Goal: Task Accomplishment & Management: Use online tool/utility

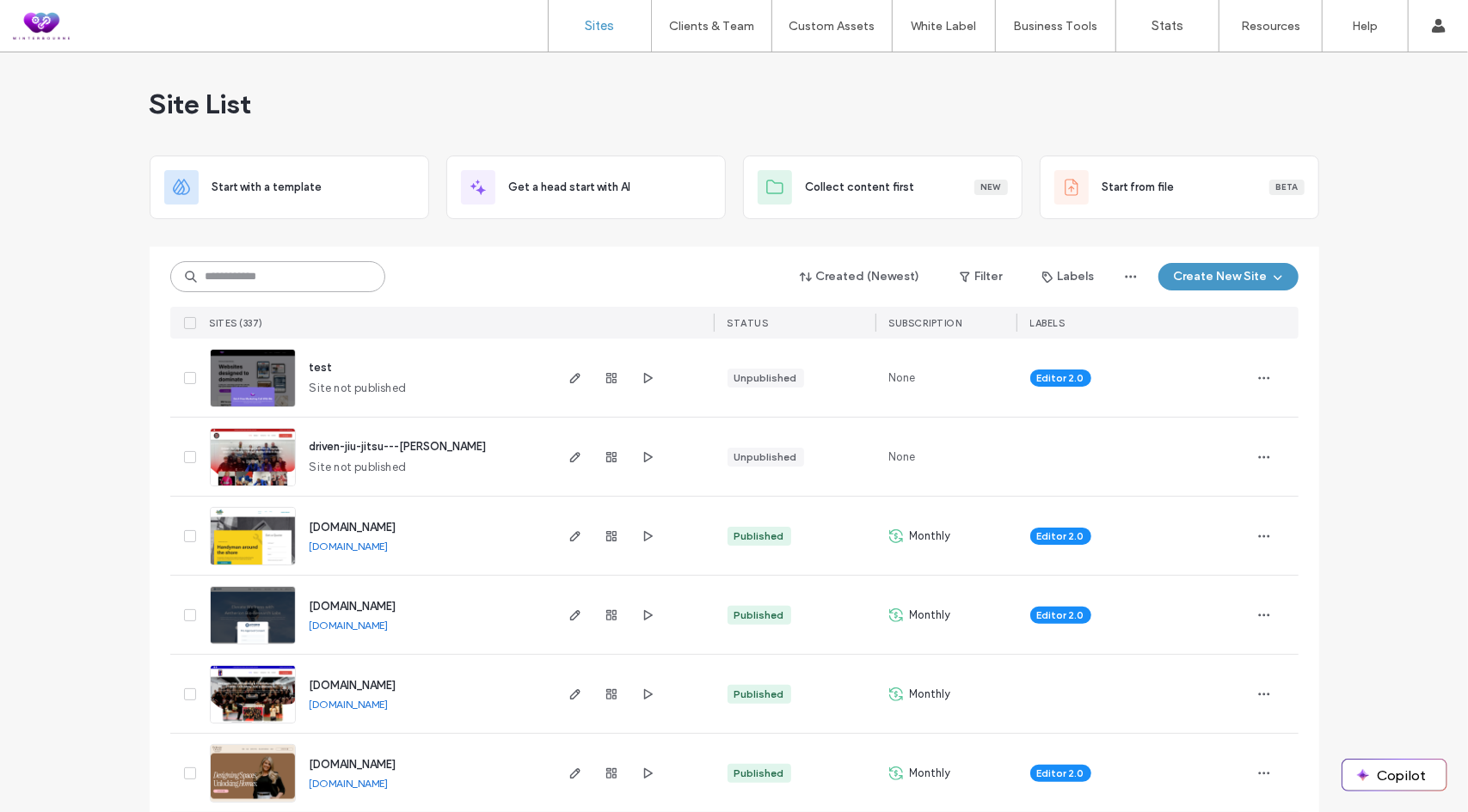
click at [271, 284] on input at bounding box center [277, 277] width 215 height 31
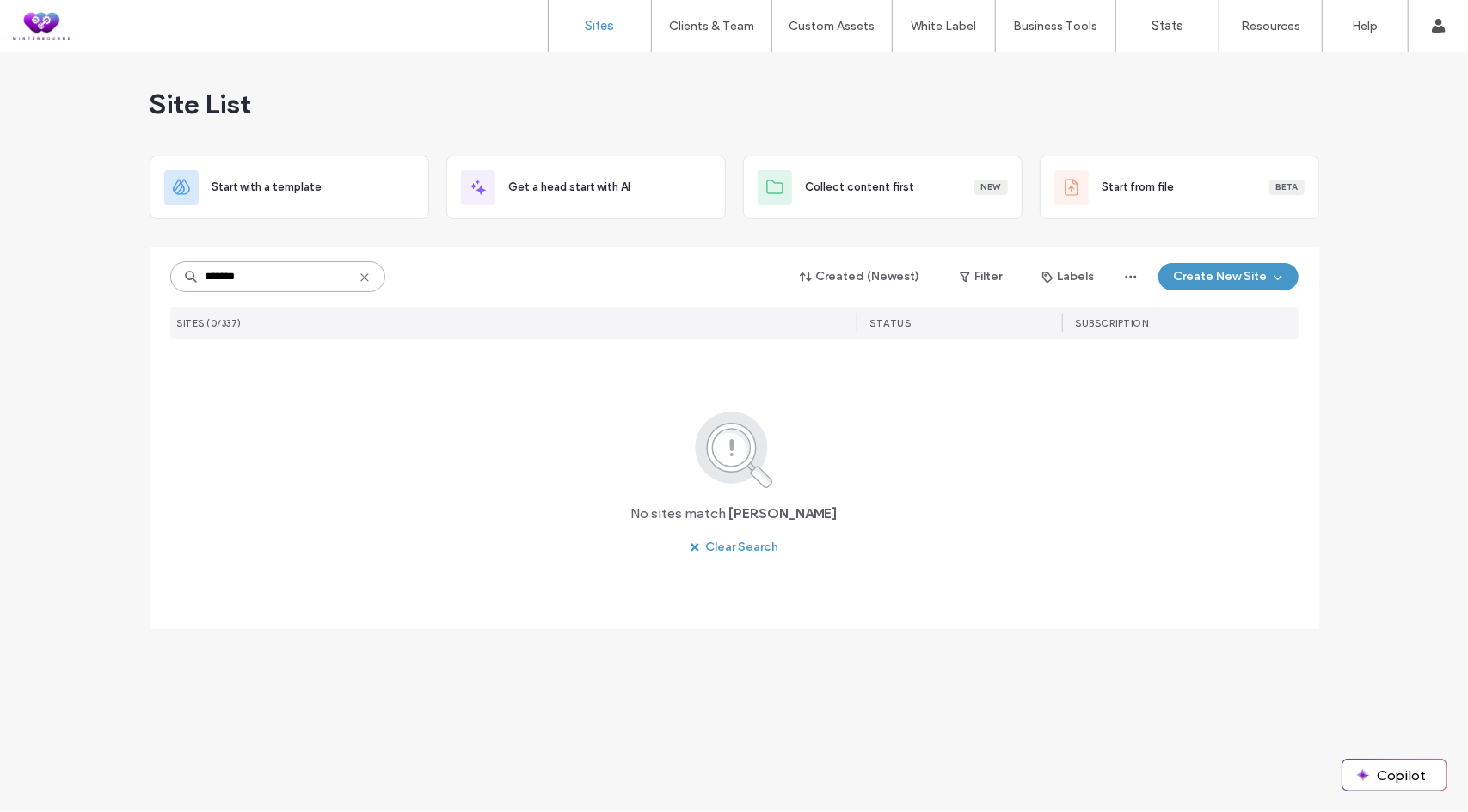
click at [271, 272] on input "******" at bounding box center [277, 277] width 215 height 31
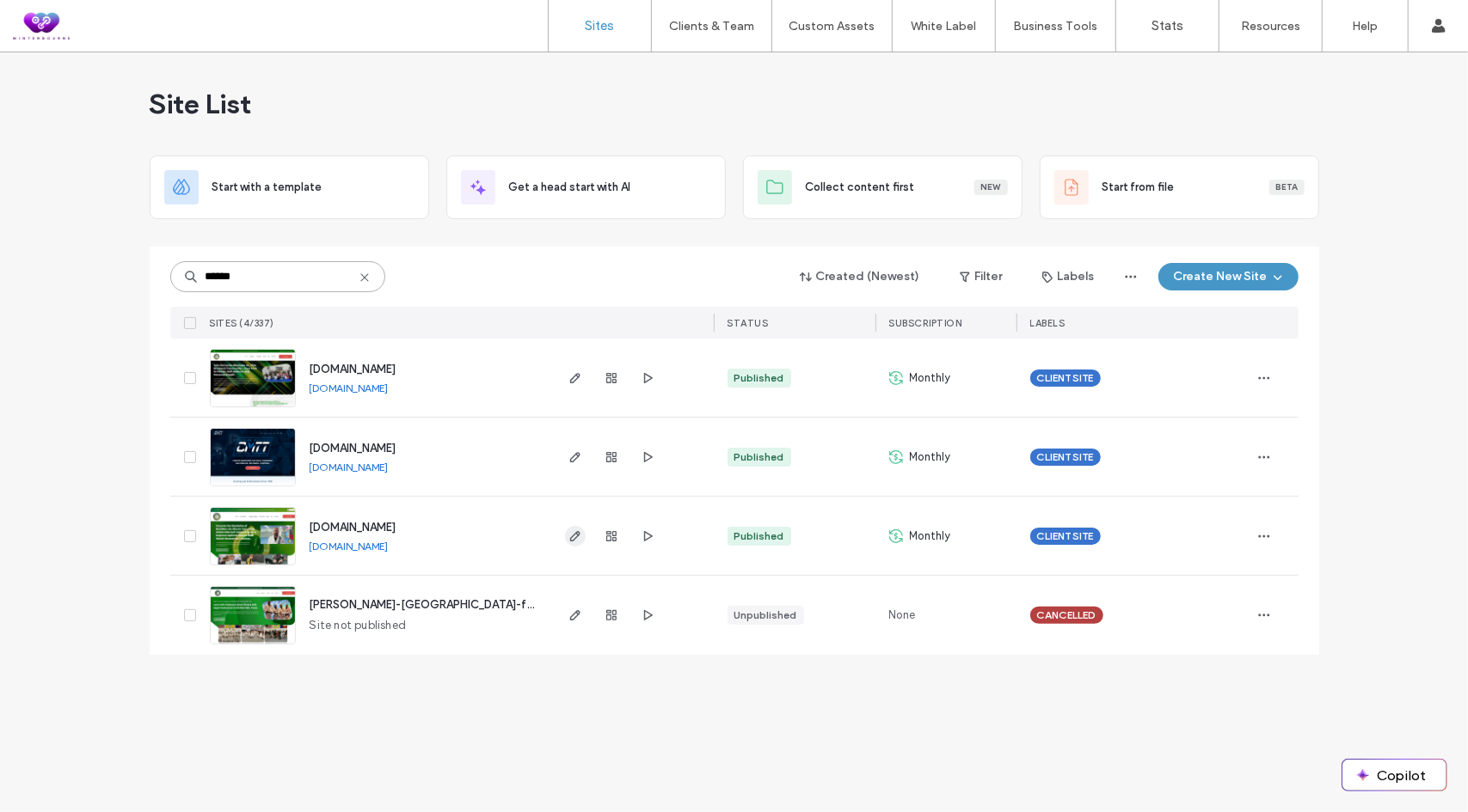
type input "******"
click at [569, 533] on icon "button" at bounding box center [575, 536] width 14 height 14
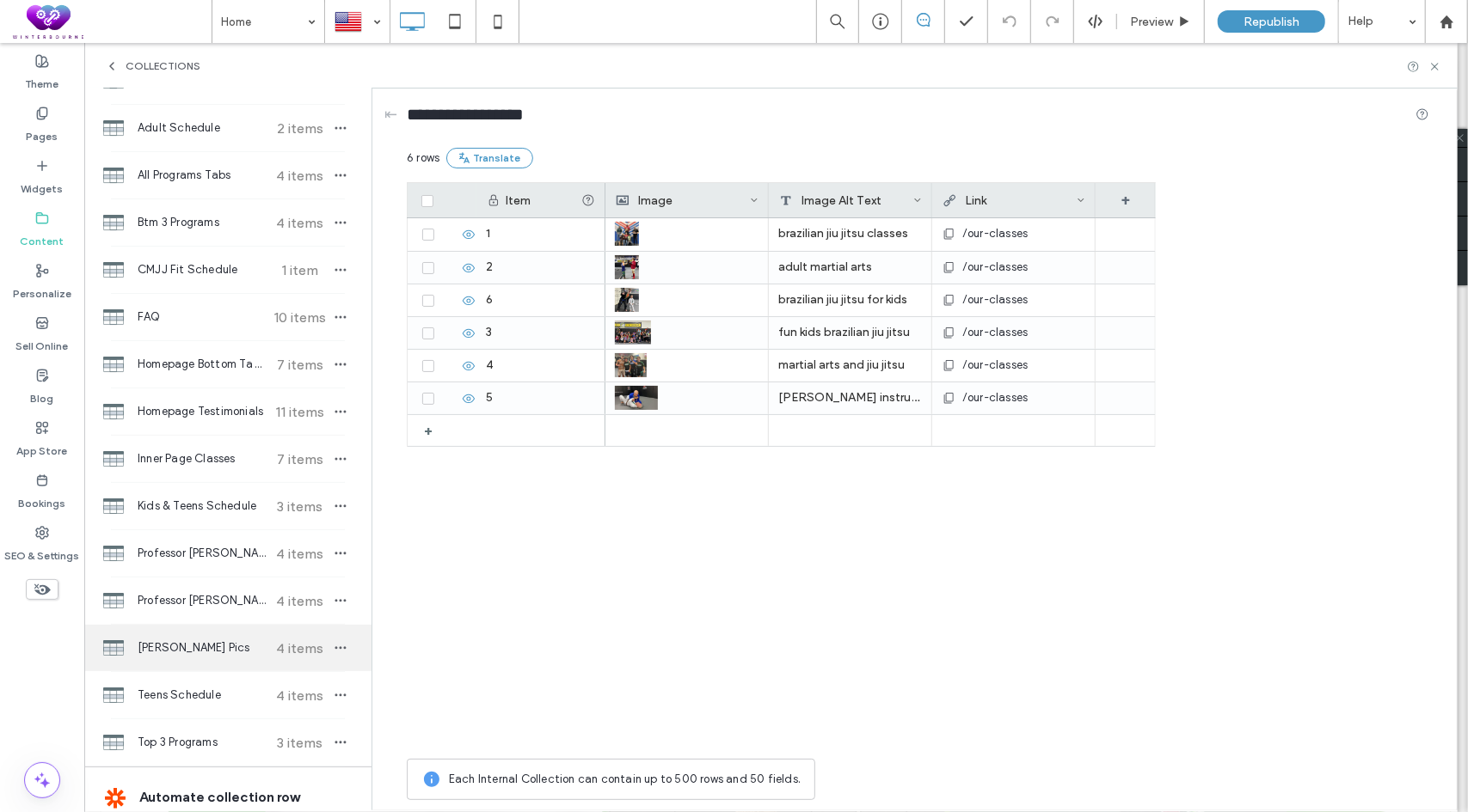
scroll to position [172, 0]
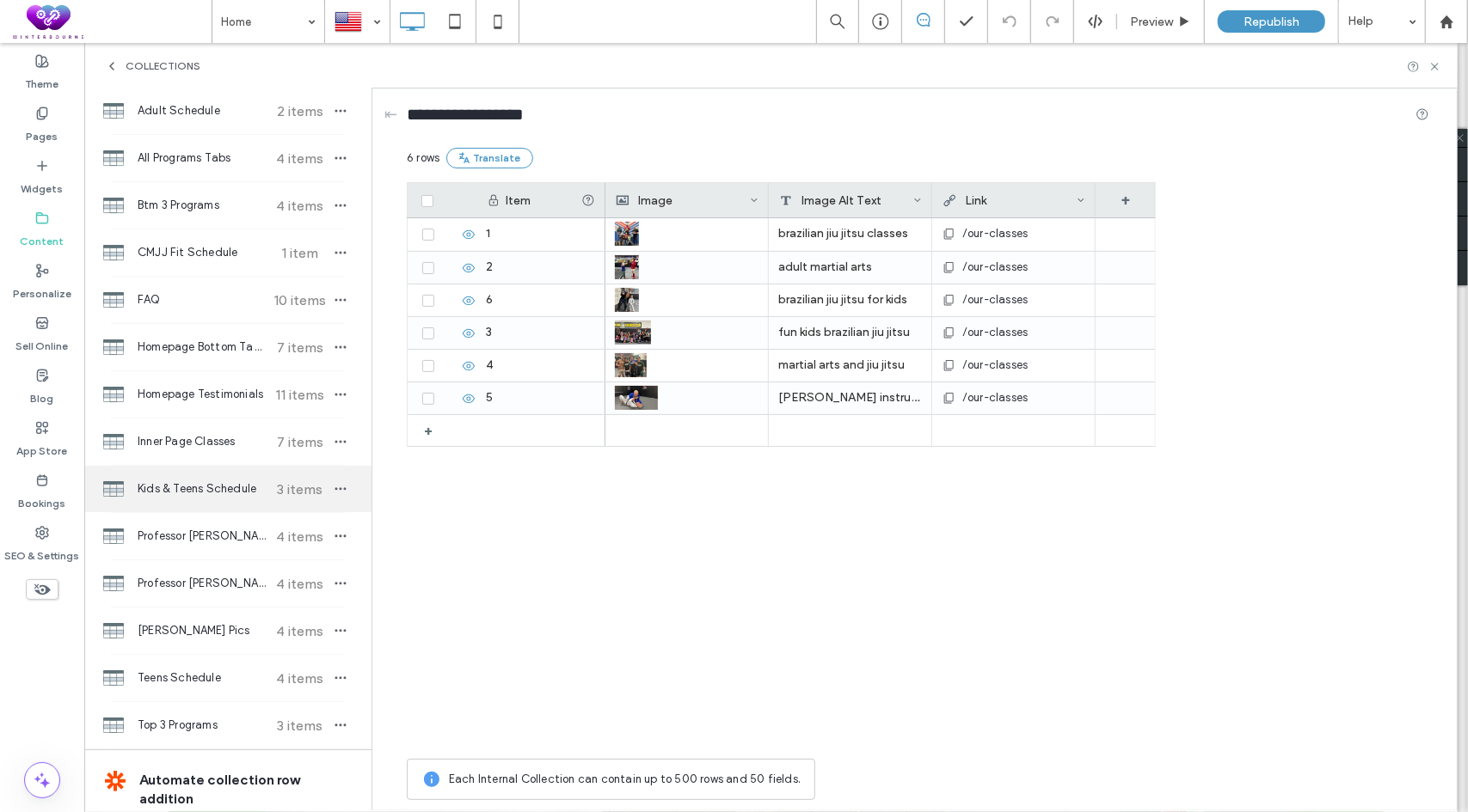
click at [195, 491] on span "Kids & Teens Schedule" at bounding box center [201, 489] width 128 height 18
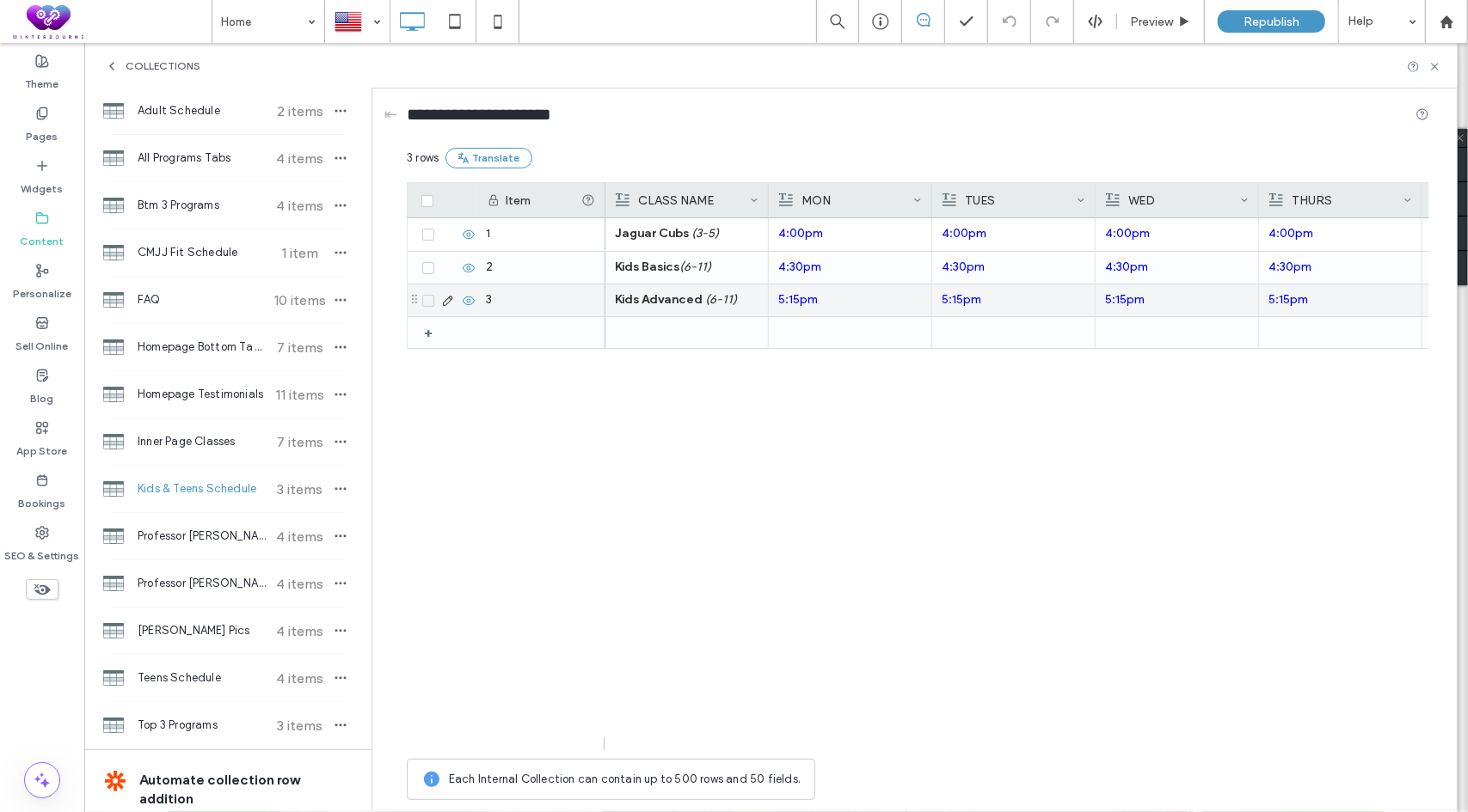
click at [705, 305] on em "(6-11)" at bounding box center [721, 300] width 31 height 15
click at [832, 462] on div "4:00pm 4:00pm - - Jaguar Cubs (3-5) 4:00pm 4:00pm 4:30pm 4:30pm - - Kids Basics…" at bounding box center [1017, 484] width 824 height 532
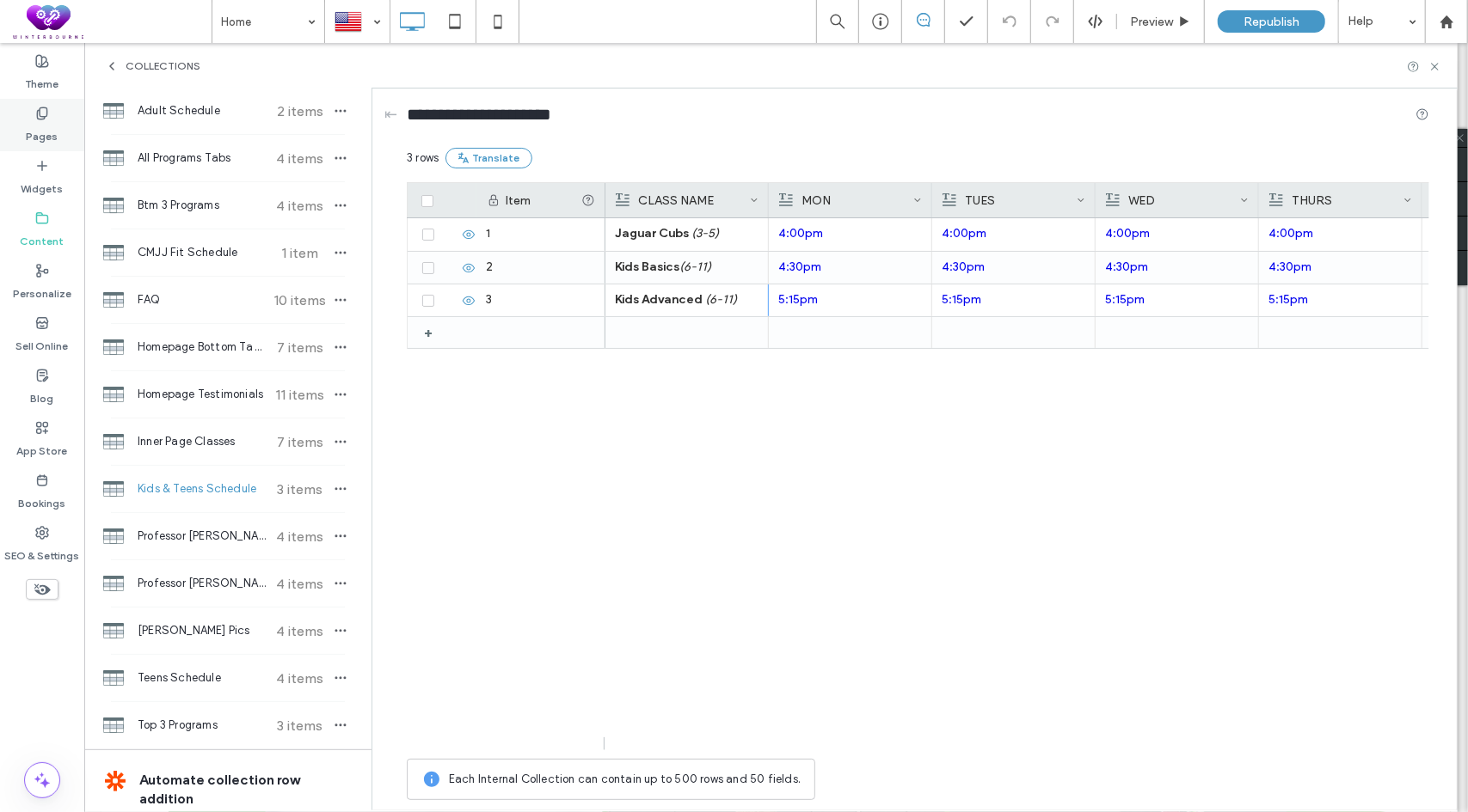
click at [46, 134] on label "Pages" at bounding box center [42, 132] width 31 height 24
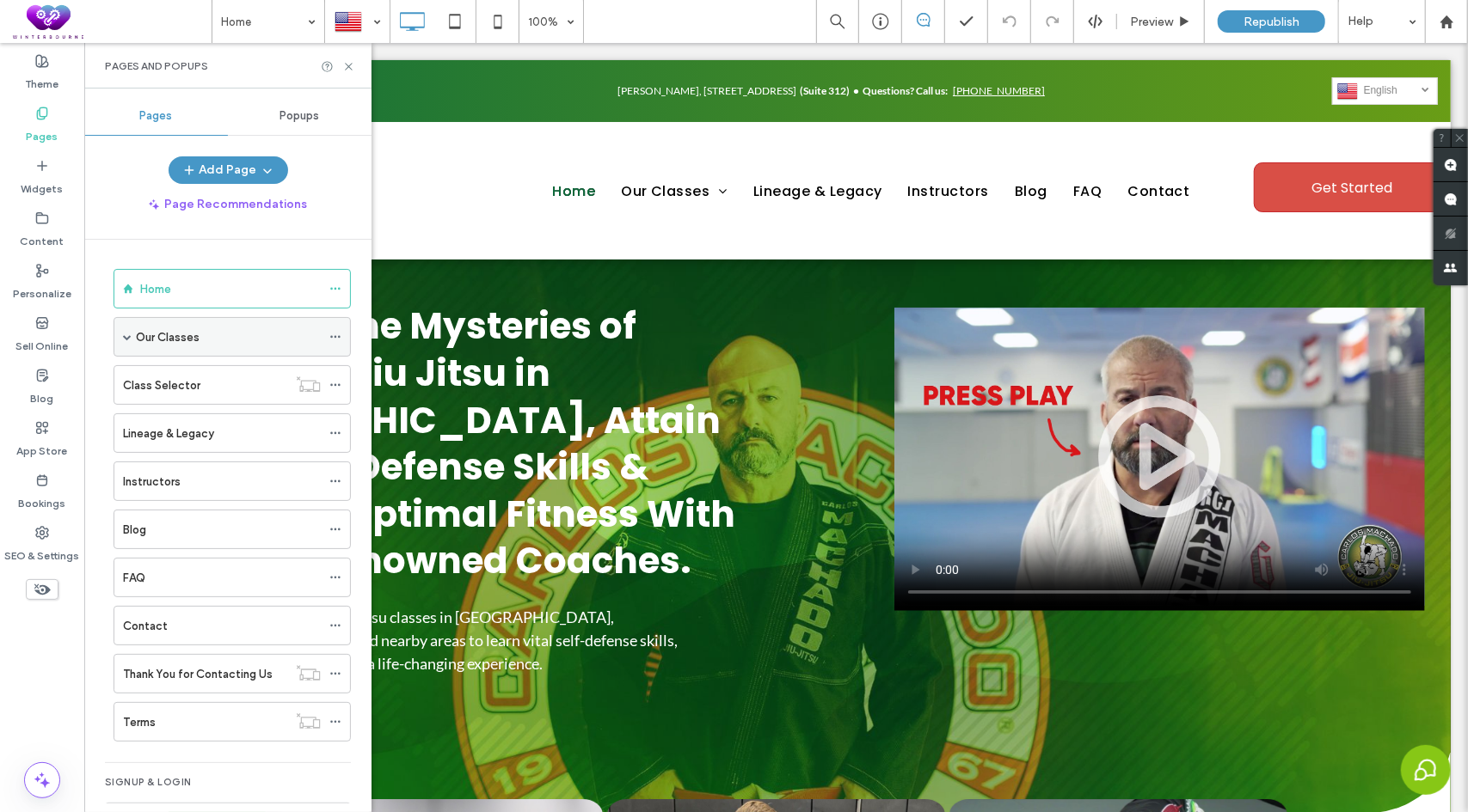
click at [127, 333] on span at bounding box center [126, 337] width 8 height 8
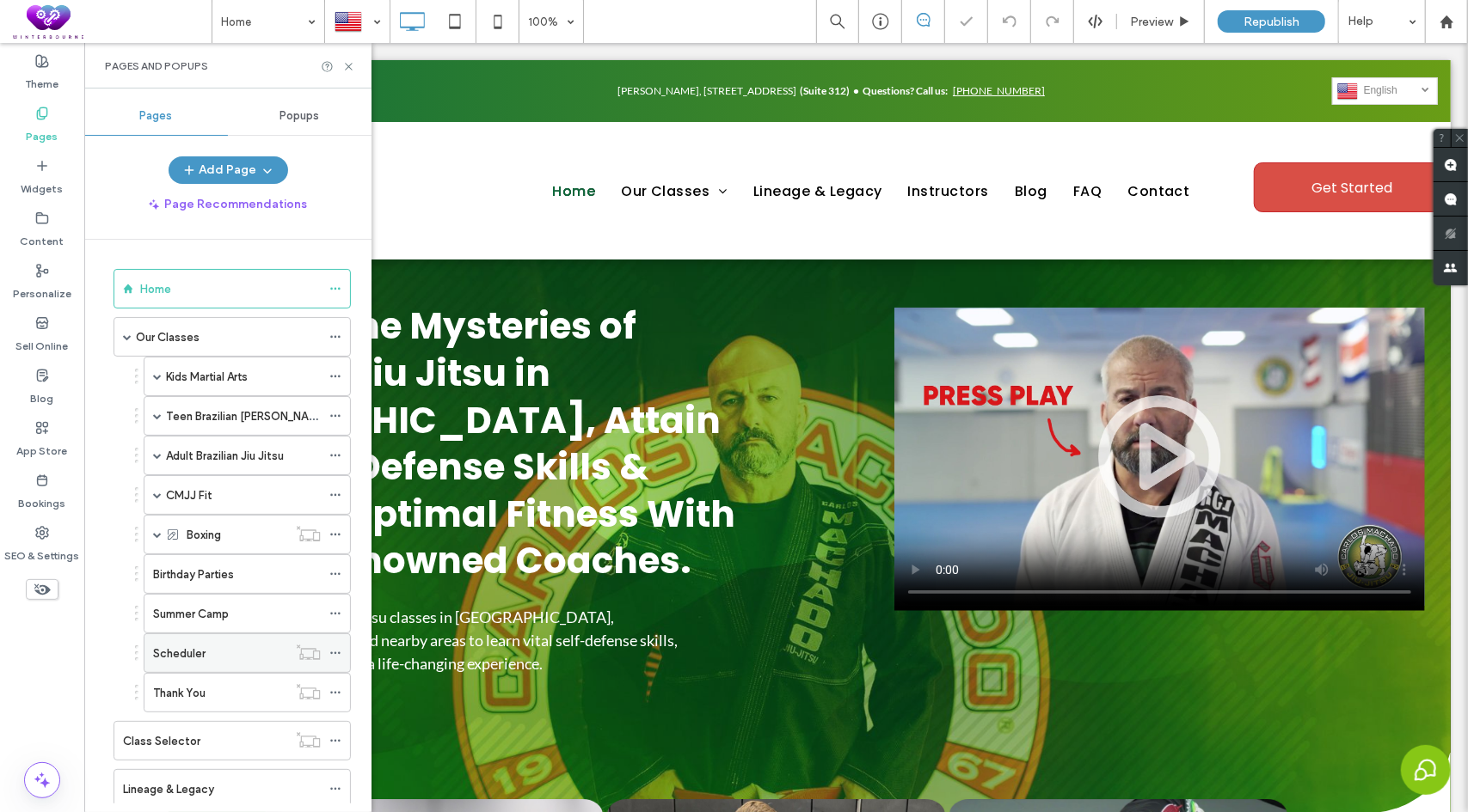
scroll to position [0, 0]
click at [208, 652] on div "Scheduler" at bounding box center [220, 654] width 134 height 18
click at [351, 66] on icon at bounding box center [349, 66] width 13 height 13
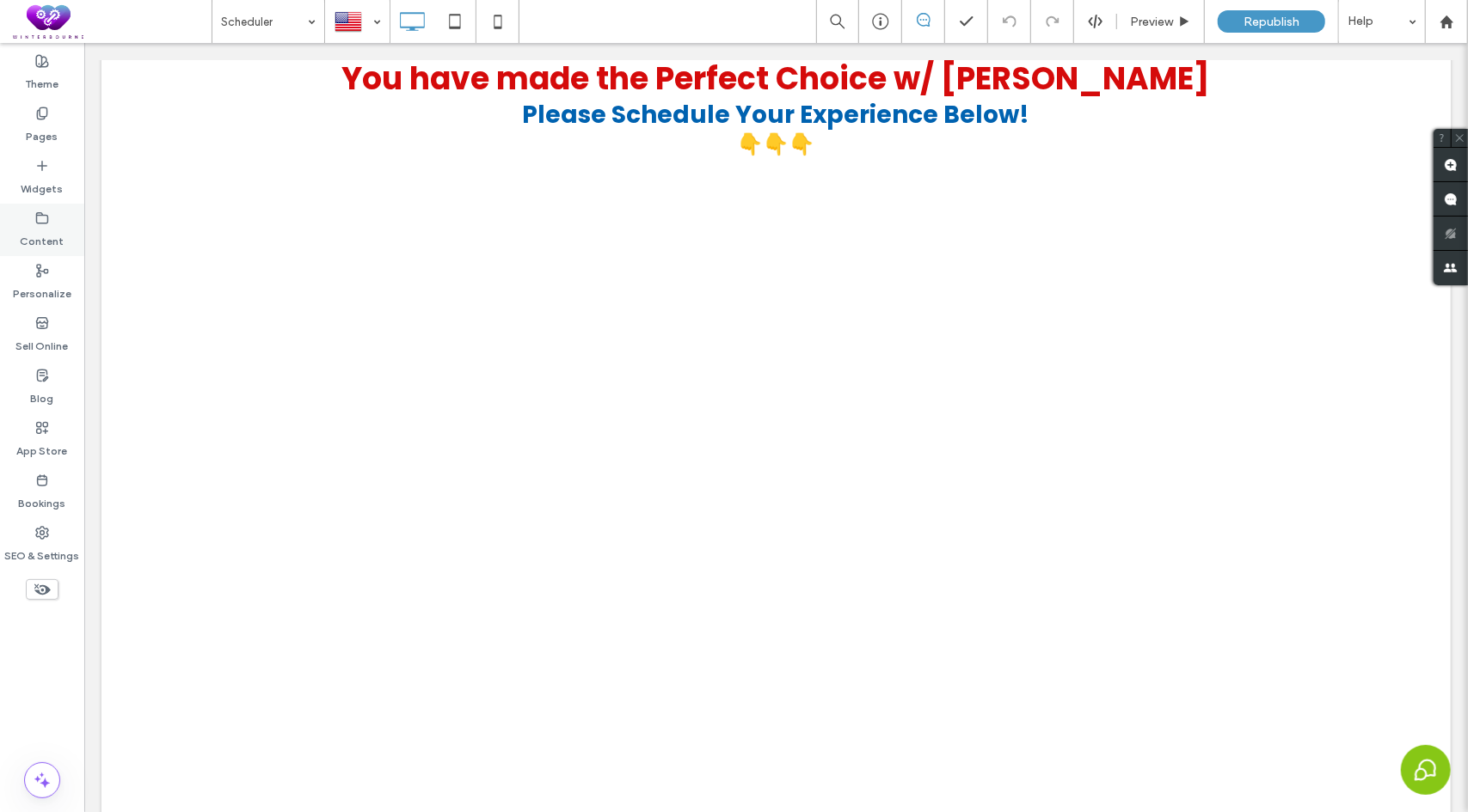
click at [38, 238] on label "Content" at bounding box center [42, 237] width 44 height 24
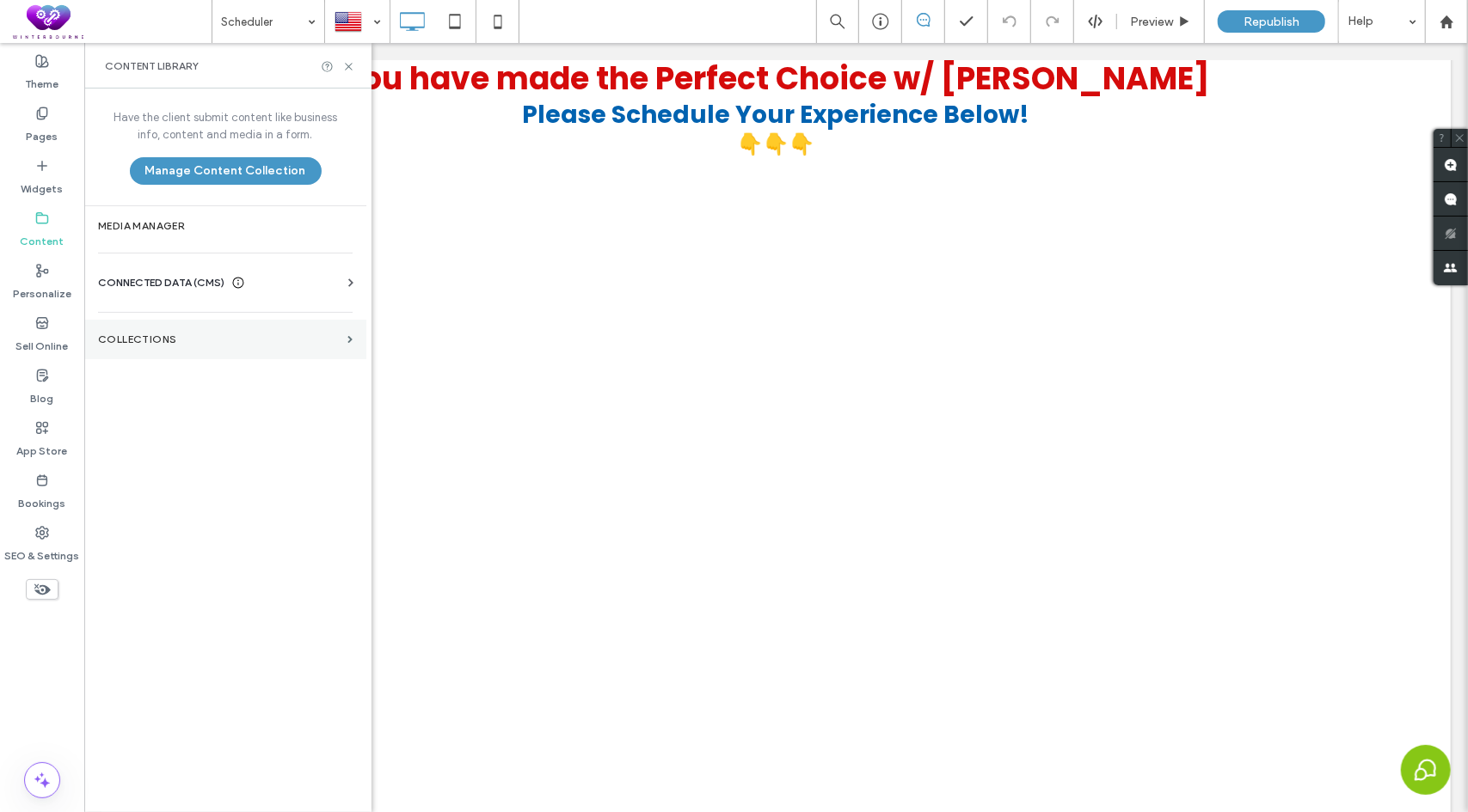
click at [122, 341] on label "Collections" at bounding box center [219, 339] width 243 height 12
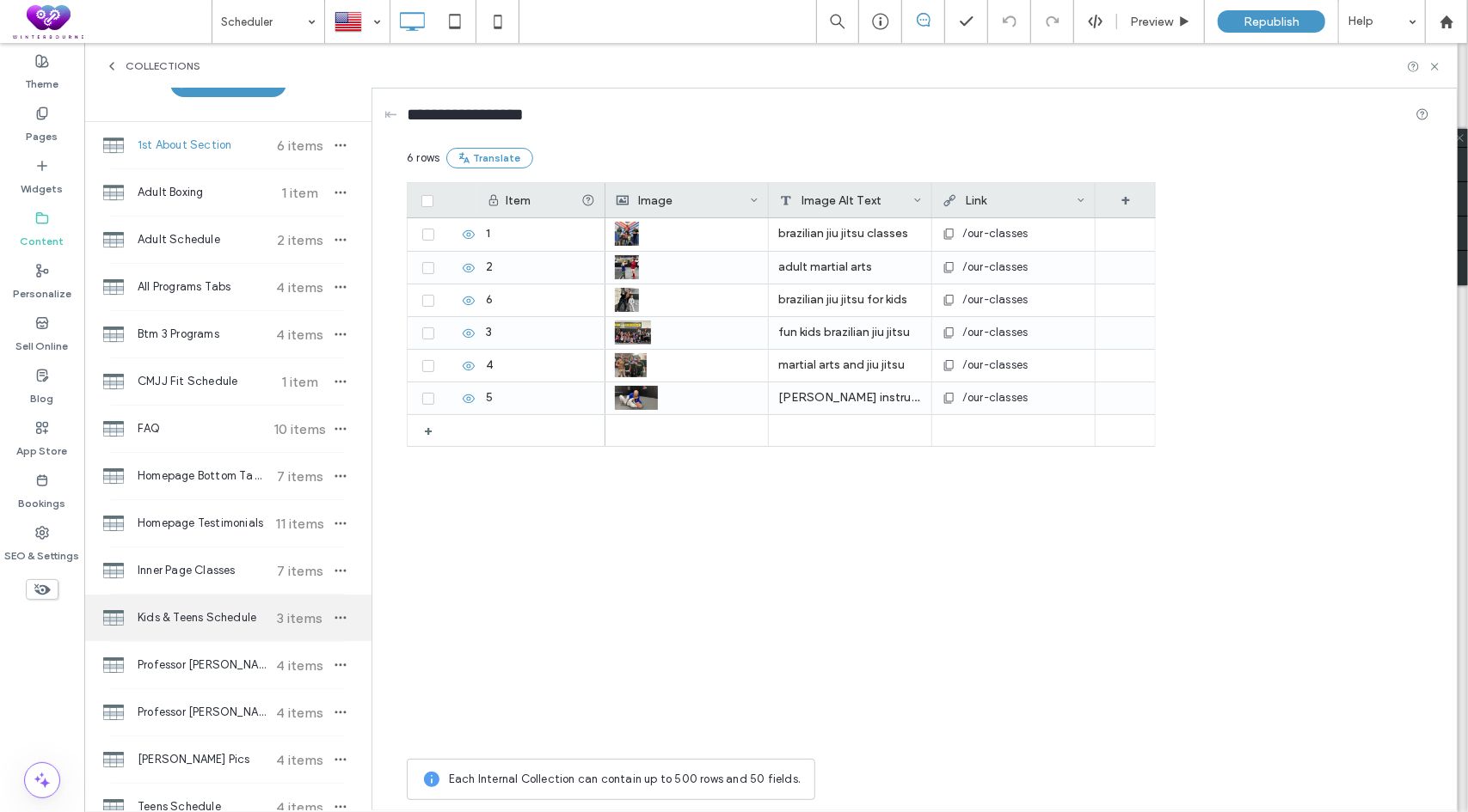
scroll to position [257, 0]
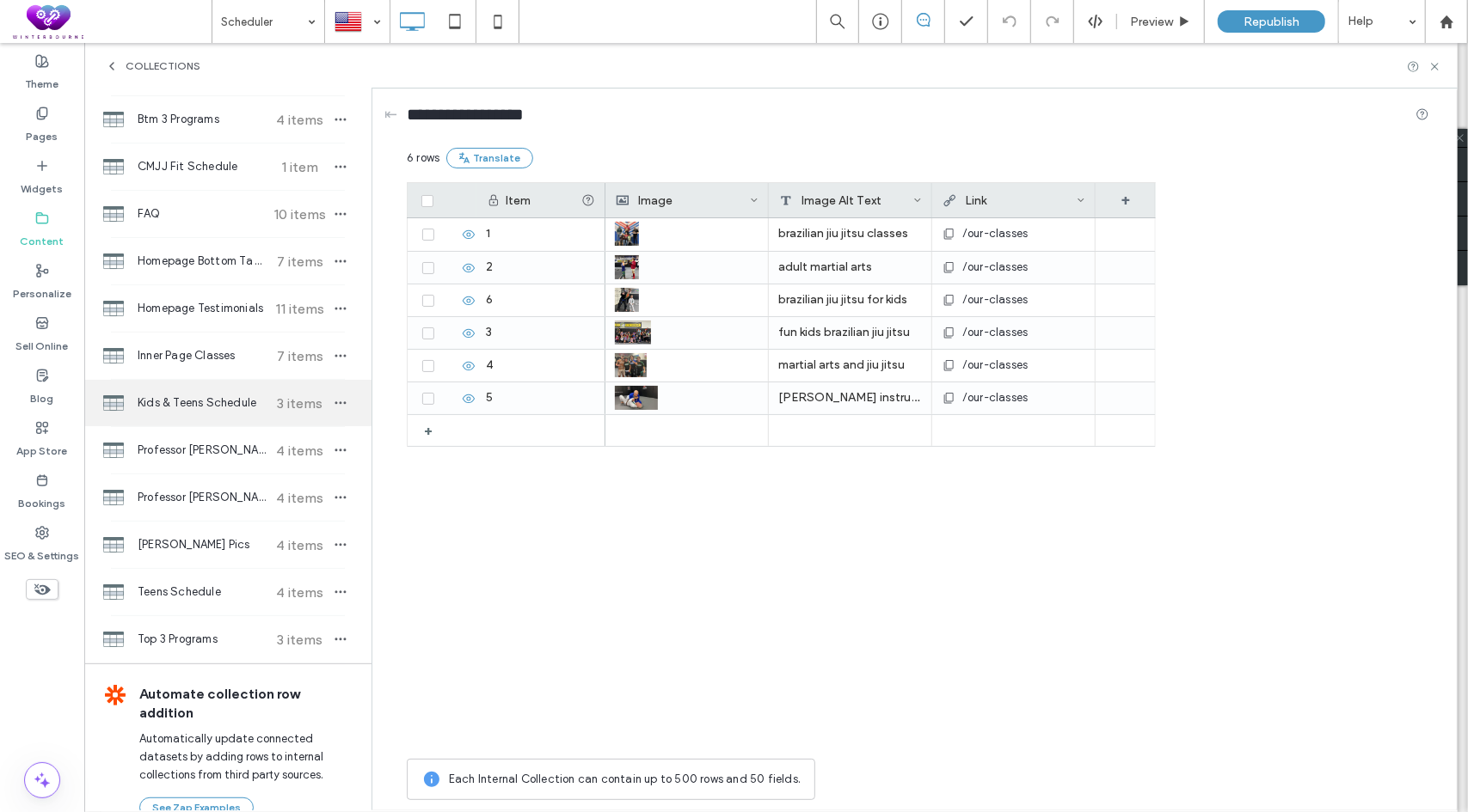
click at [194, 410] on div "Kids & Teens Schedule 3 items" at bounding box center [227, 403] width 287 height 46
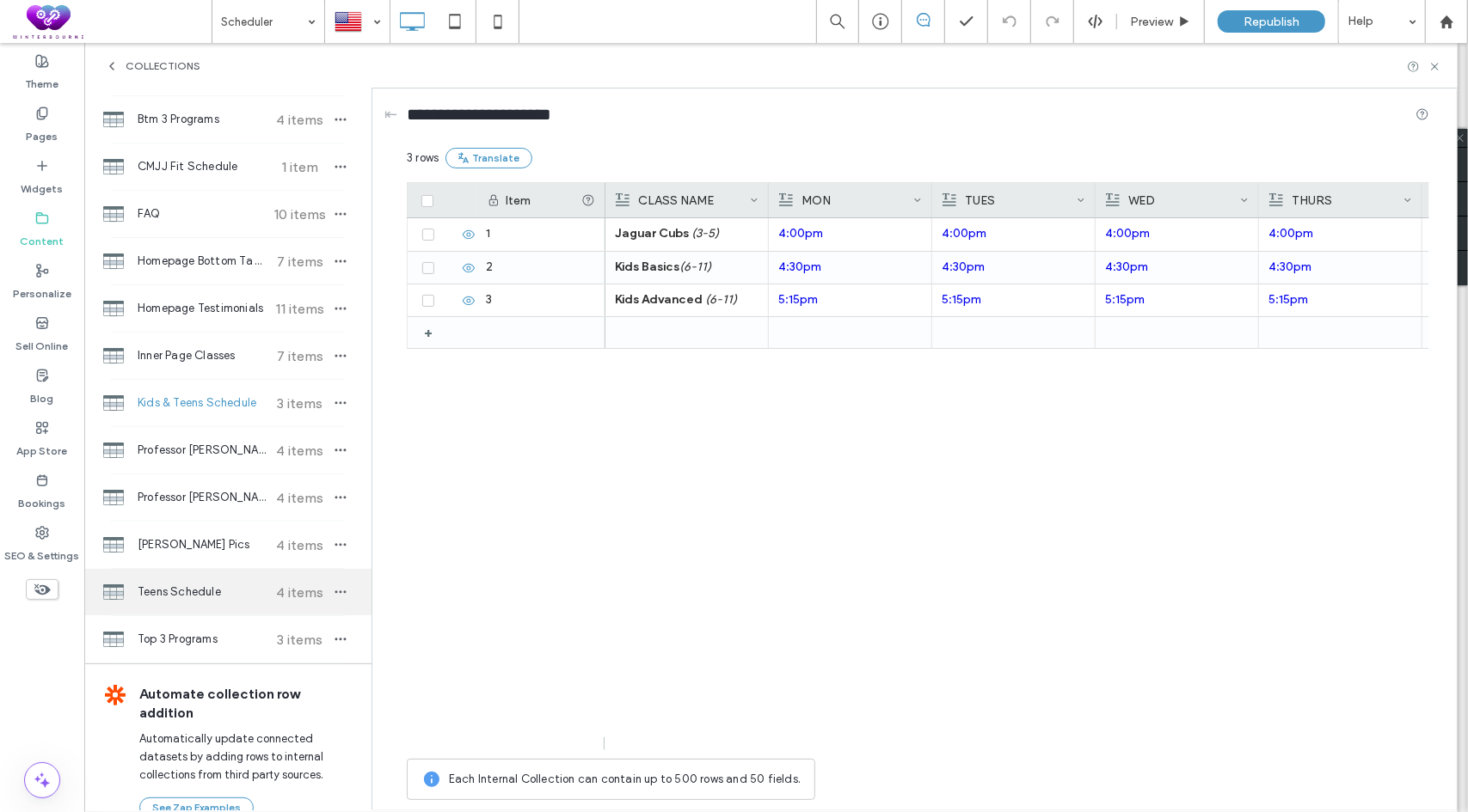
click at [184, 573] on div "Teens Schedule 4 items" at bounding box center [227, 592] width 287 height 46
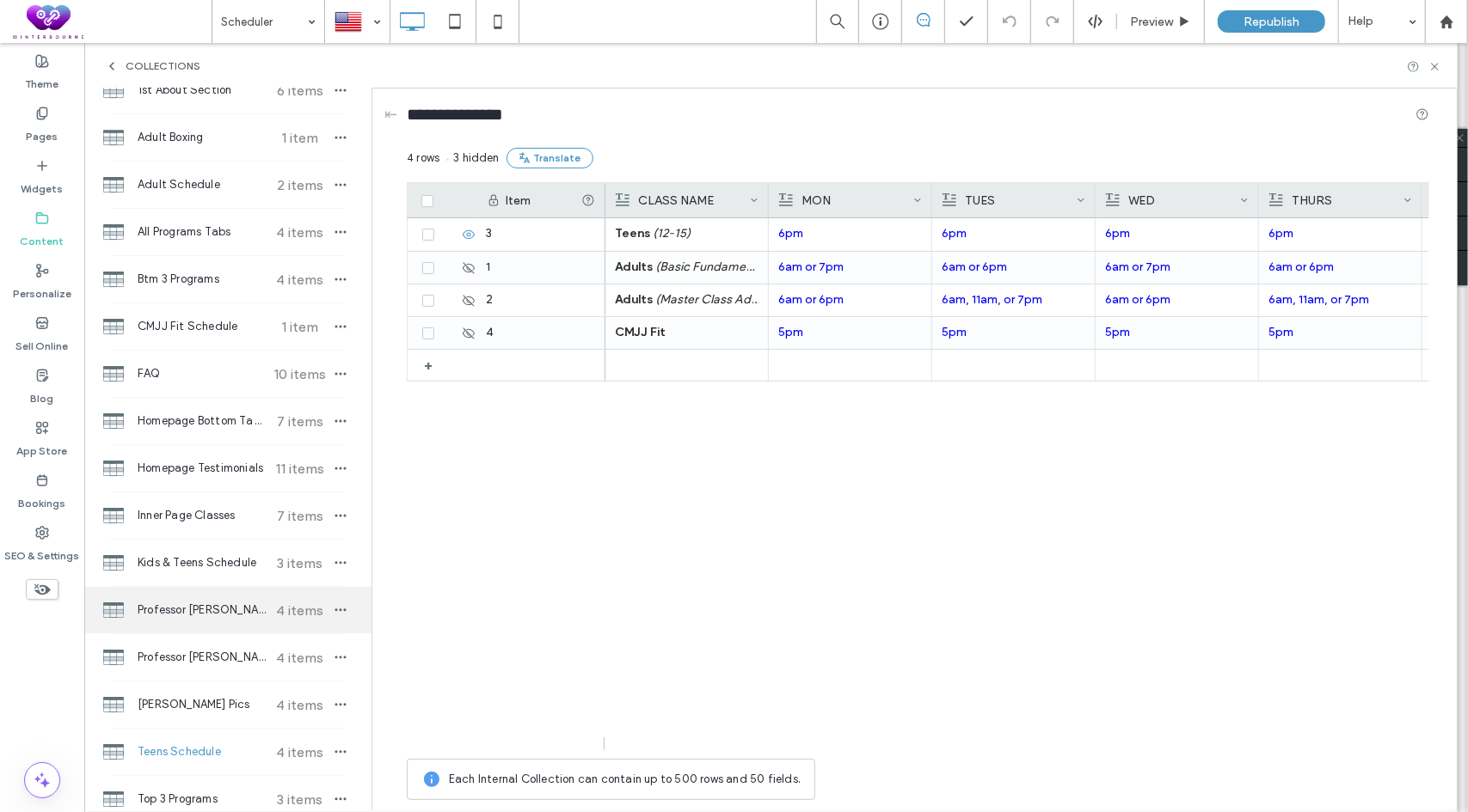
scroll to position [86, 0]
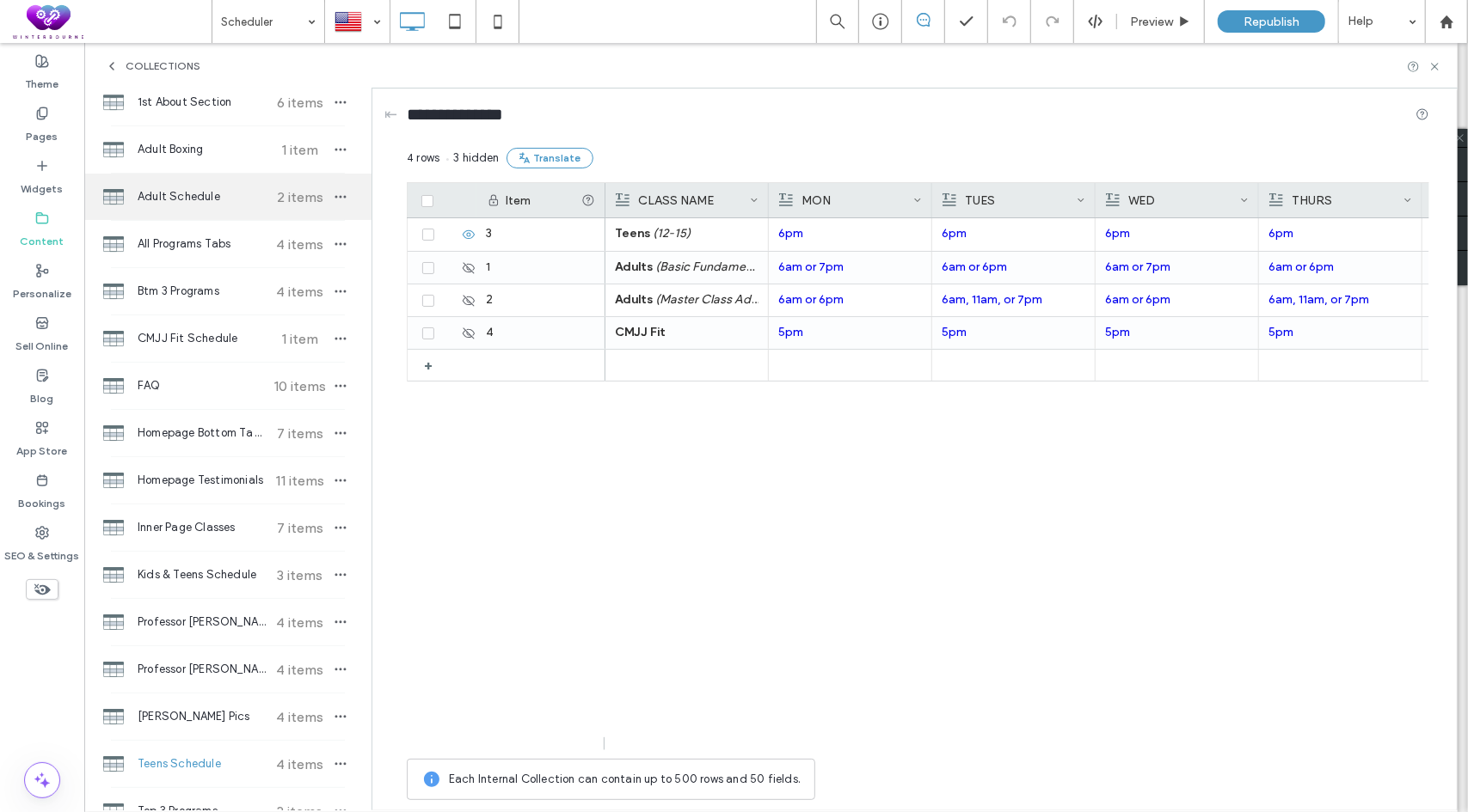
click at [203, 194] on span "Adult Schedule" at bounding box center [201, 197] width 128 height 18
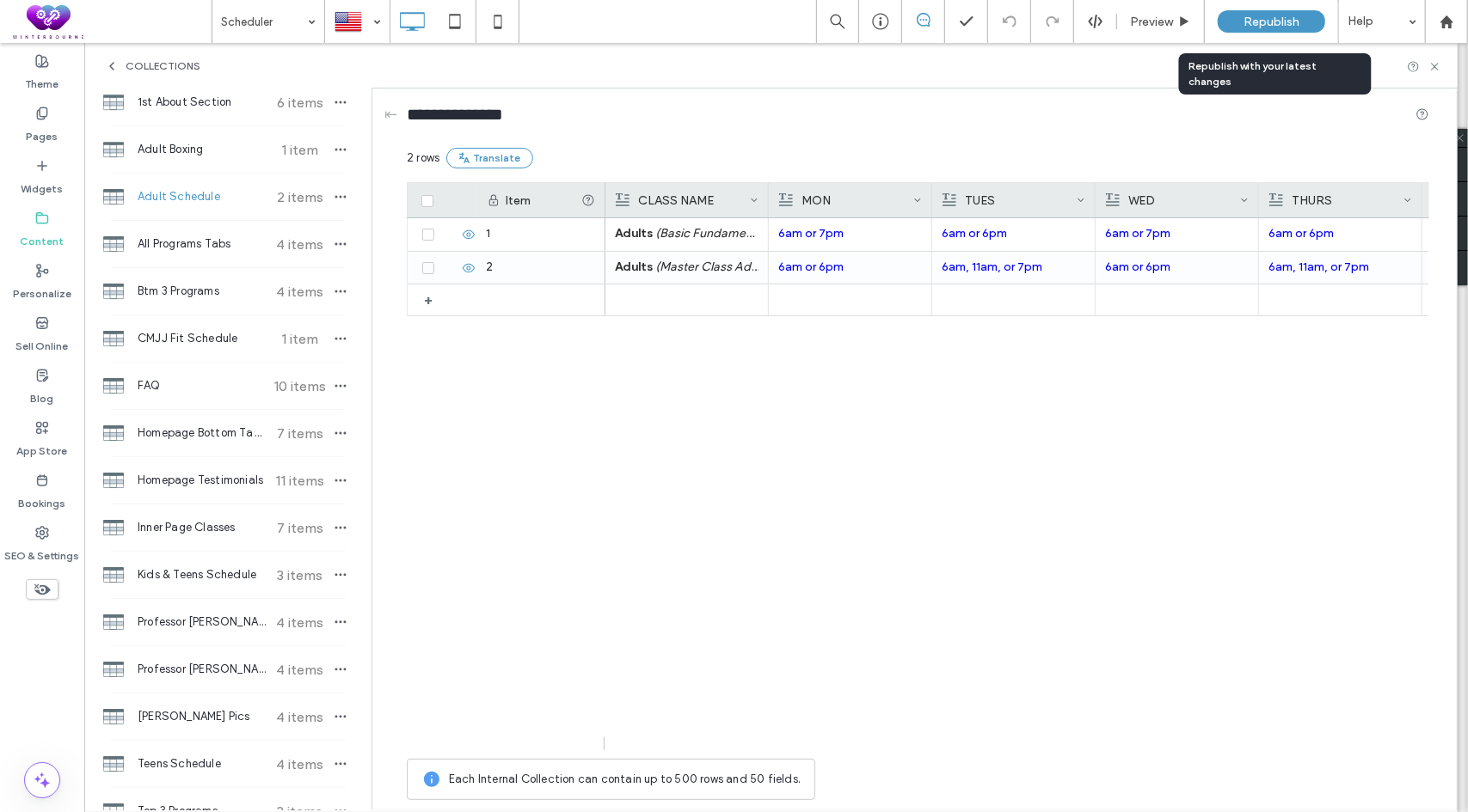
click at [1270, 29] on div "Republish" at bounding box center [1271, 21] width 107 height 22
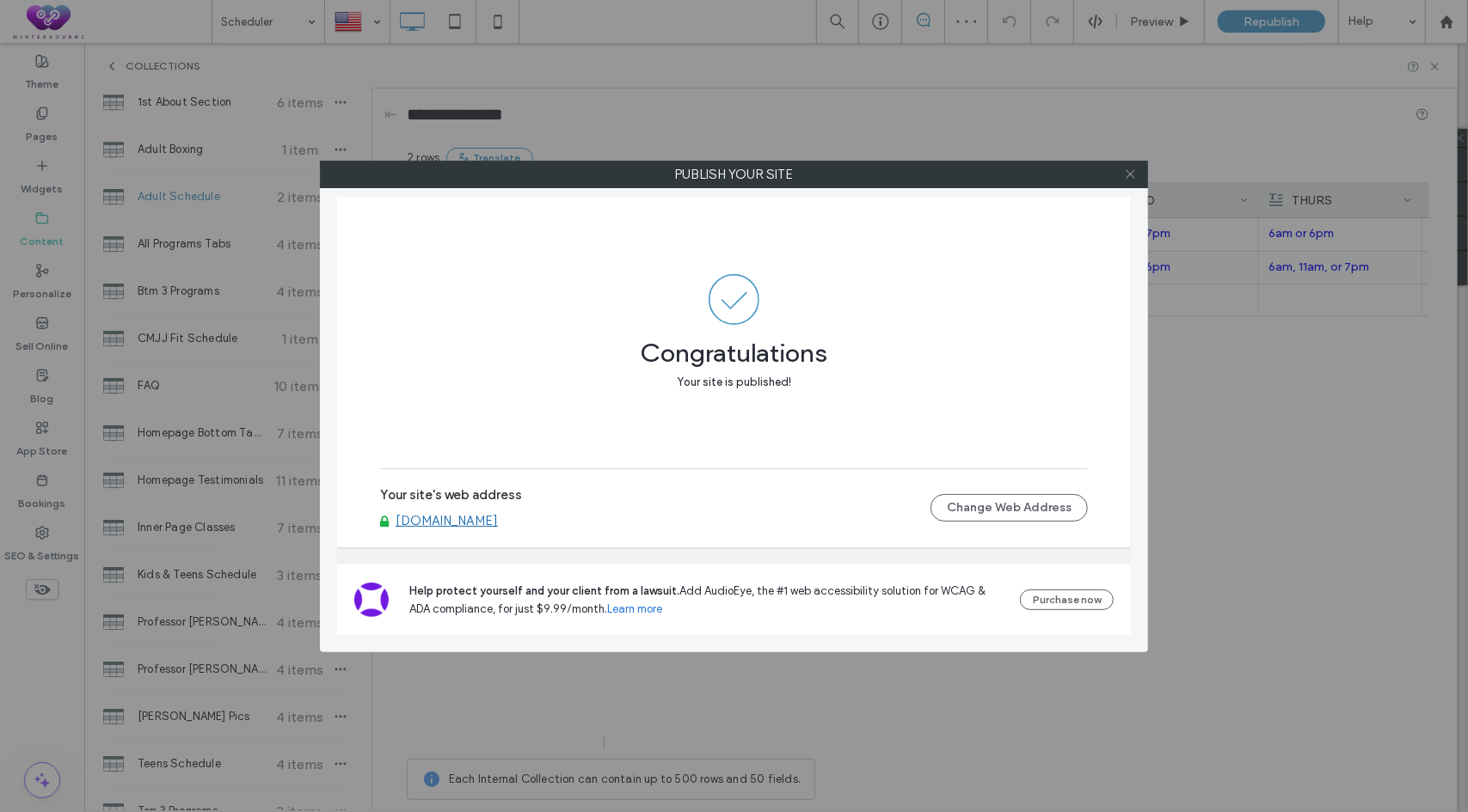
click at [1128, 175] on icon at bounding box center [1131, 174] width 13 height 13
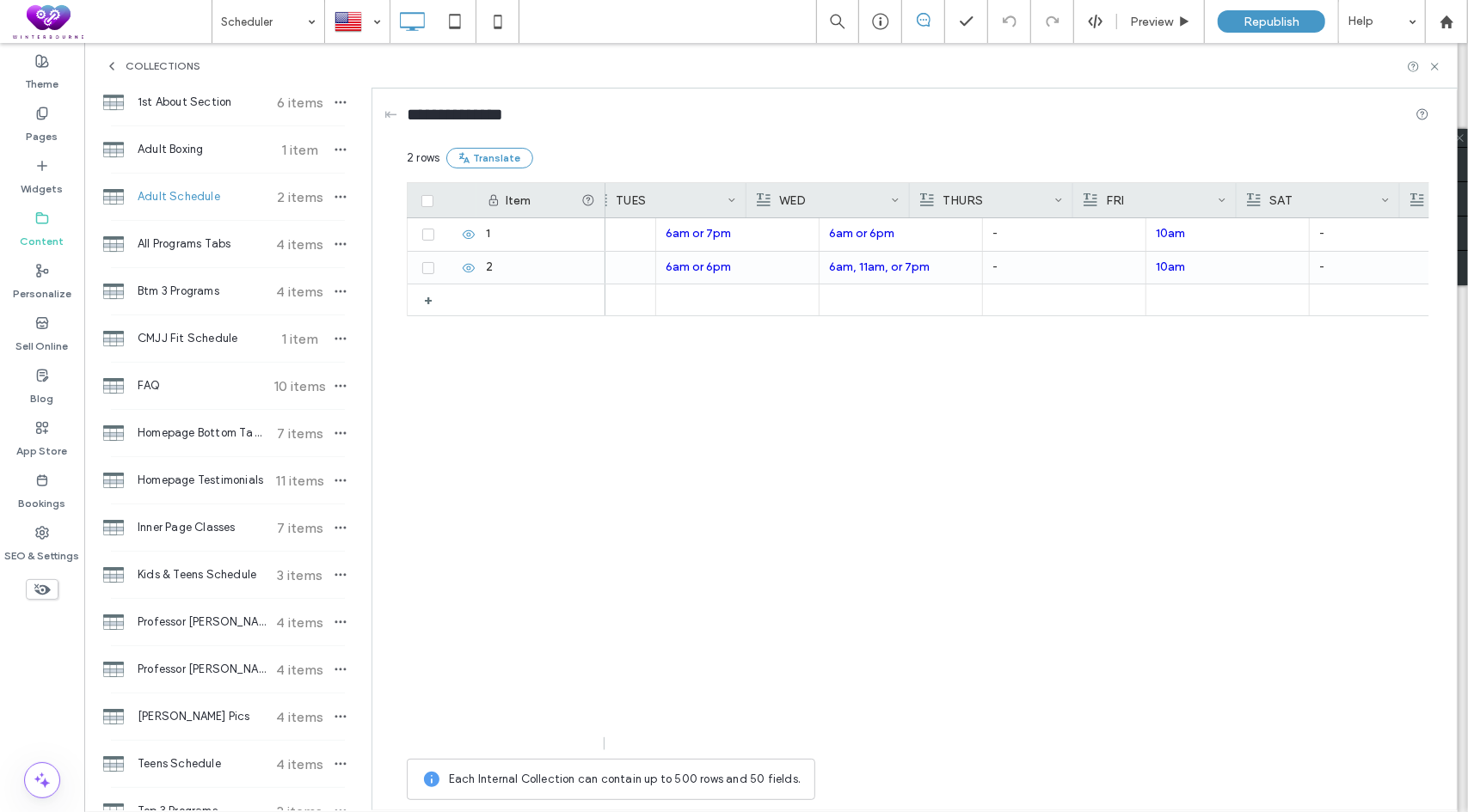
scroll to position [0, 441]
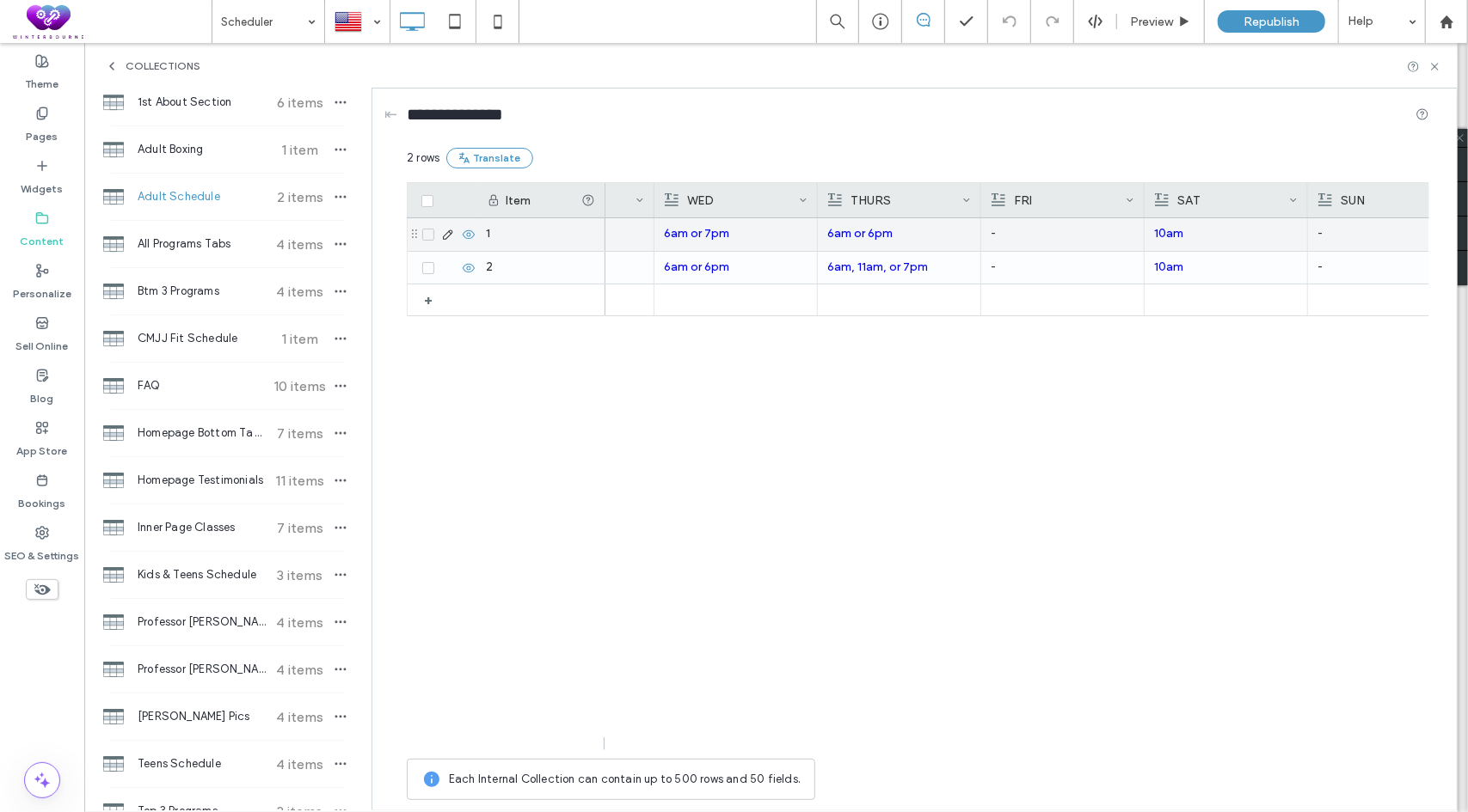
click at [1027, 241] on p "-" at bounding box center [1063, 234] width 144 height 31
click at [1027, 241] on p "-" at bounding box center [1063, 235] width 143 height 31
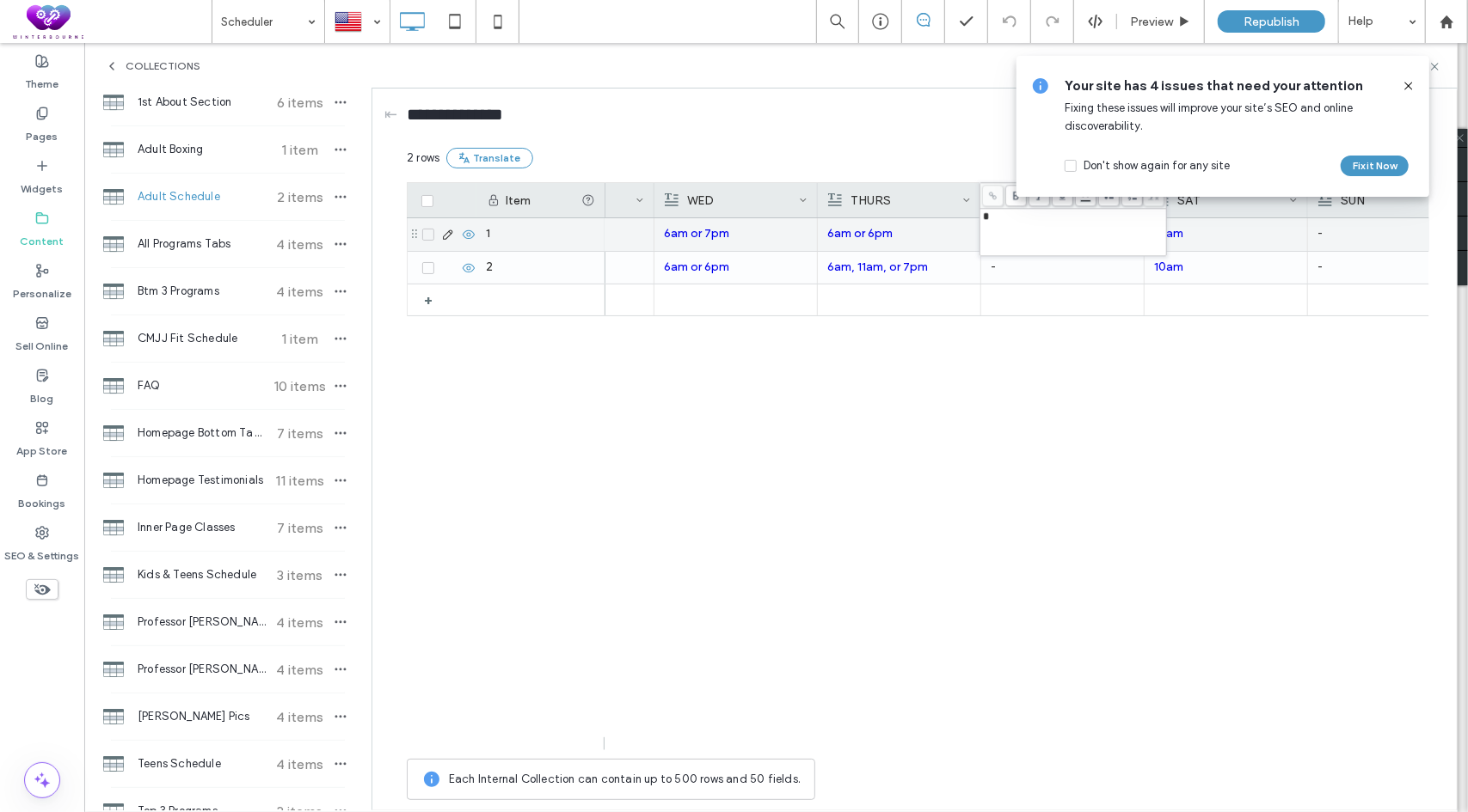
drag, startPoint x: 1012, startPoint y: 225, endPoint x: 974, endPoint y: 222, distance: 38.1
click at [974, 222] on div "* 2 rows Translate Drag here to set row groups Drag here to set column labels I…" at bounding box center [919, 478] width 1023 height 661
click at [951, 234] on p "6am or 6pm" at bounding box center [899, 234] width 144 height 31
click at [1036, 222] on p "-" at bounding box center [1063, 235] width 143 height 31
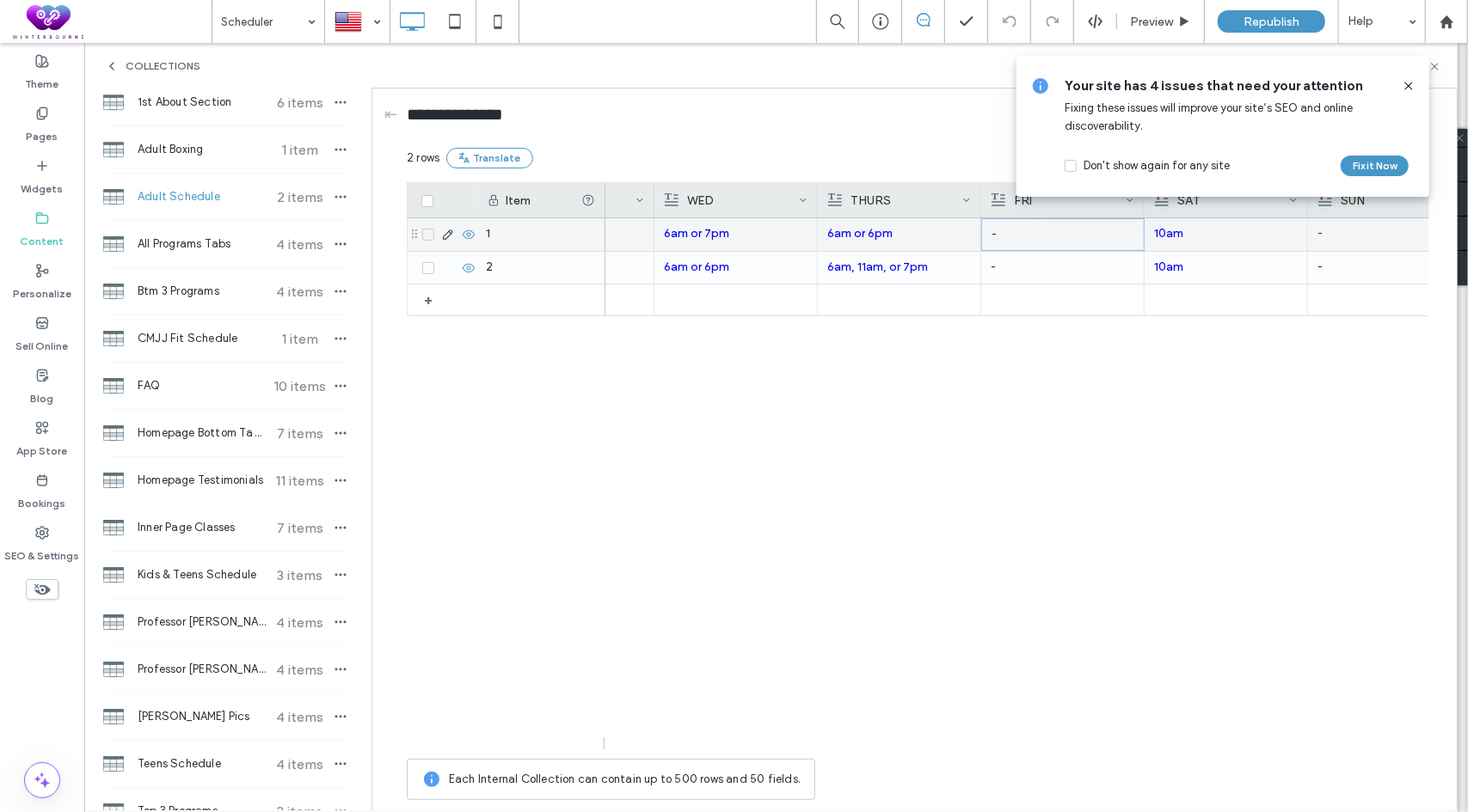
click at [942, 241] on p "6am or 6pm" at bounding box center [899, 234] width 144 height 31
click at [1027, 233] on p "-" at bounding box center [1063, 235] width 143 height 31
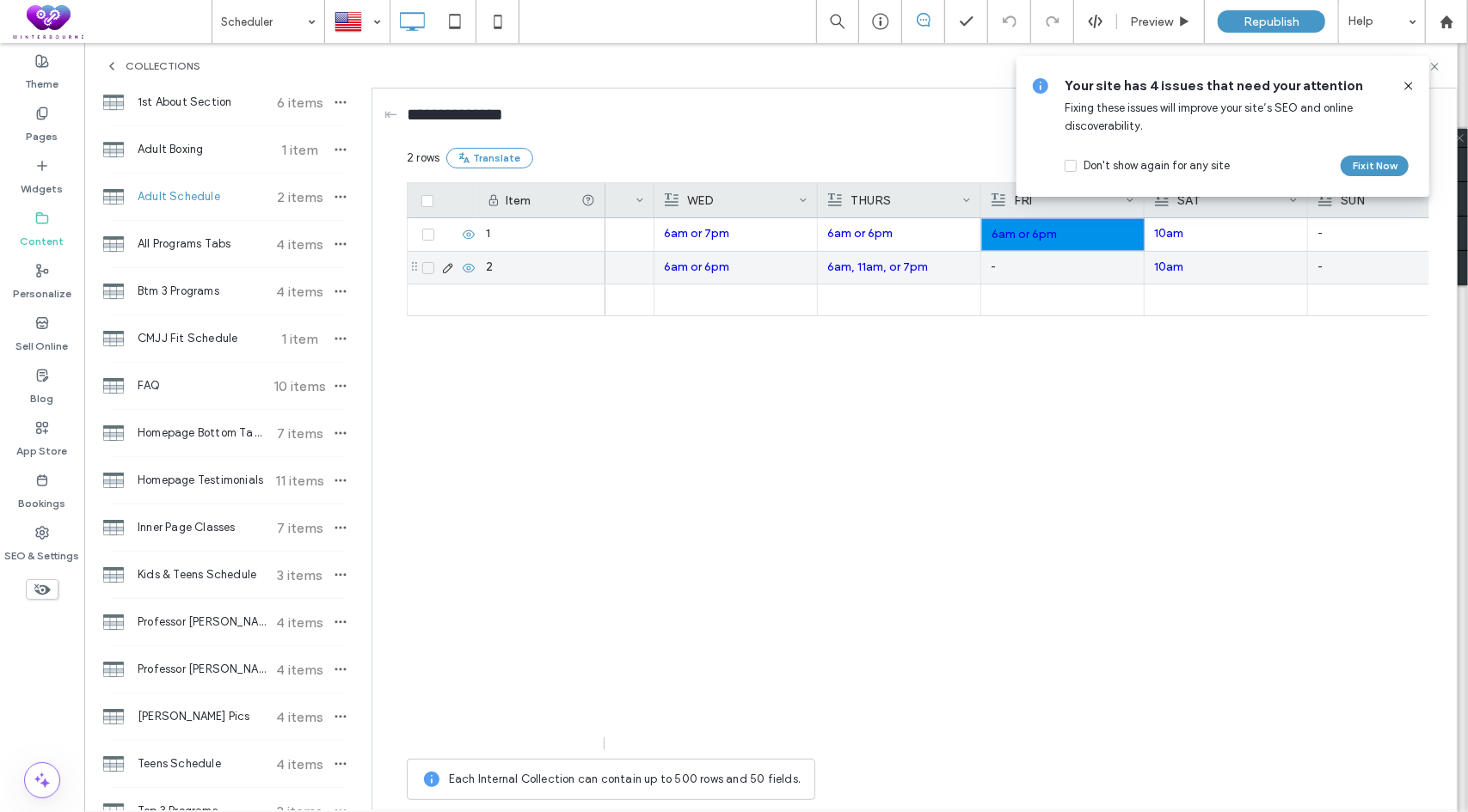
click at [1007, 259] on p "-" at bounding box center [1063, 268] width 144 height 31
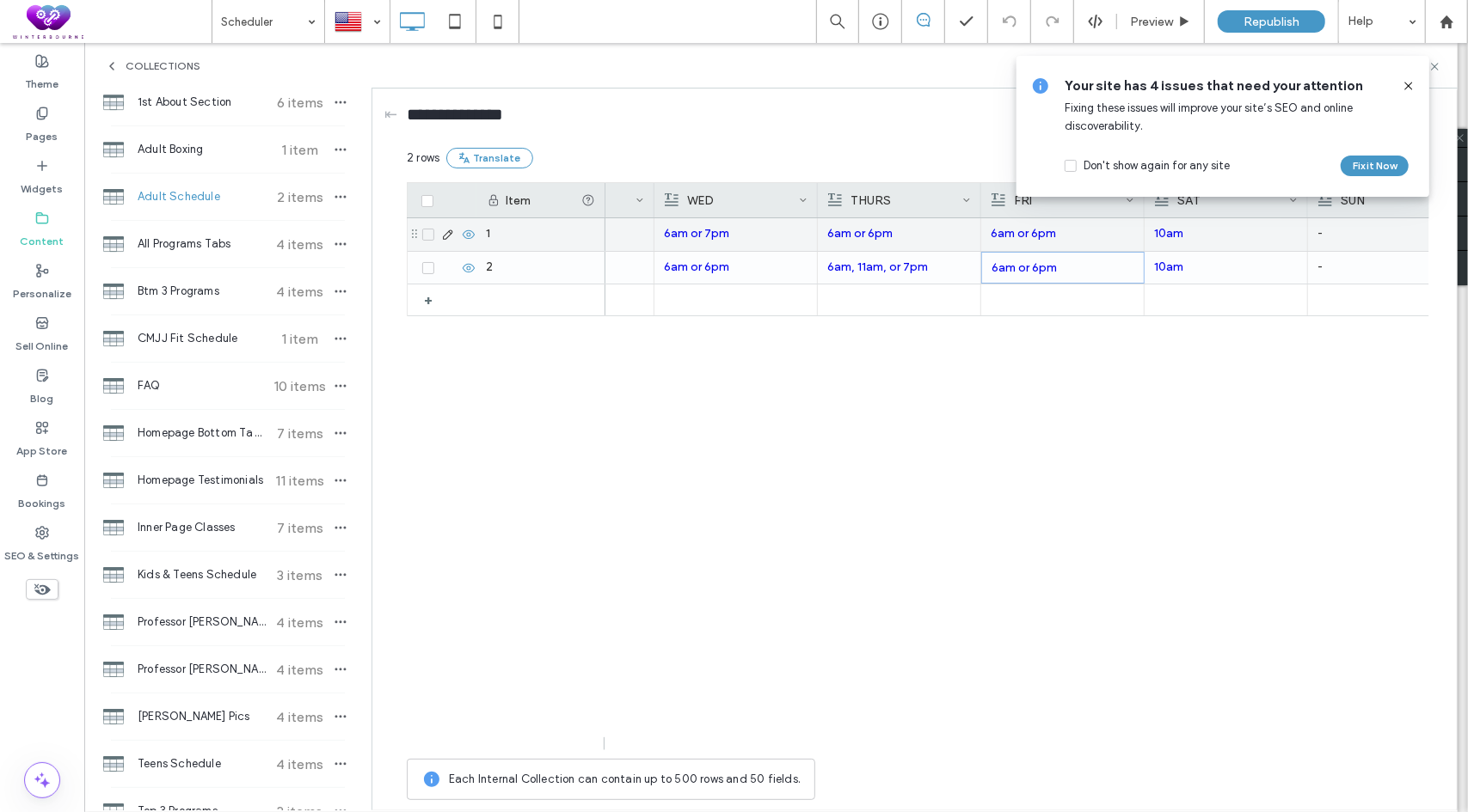
click at [1082, 235] on p "6am or 6pm" at bounding box center [1063, 234] width 144 height 31
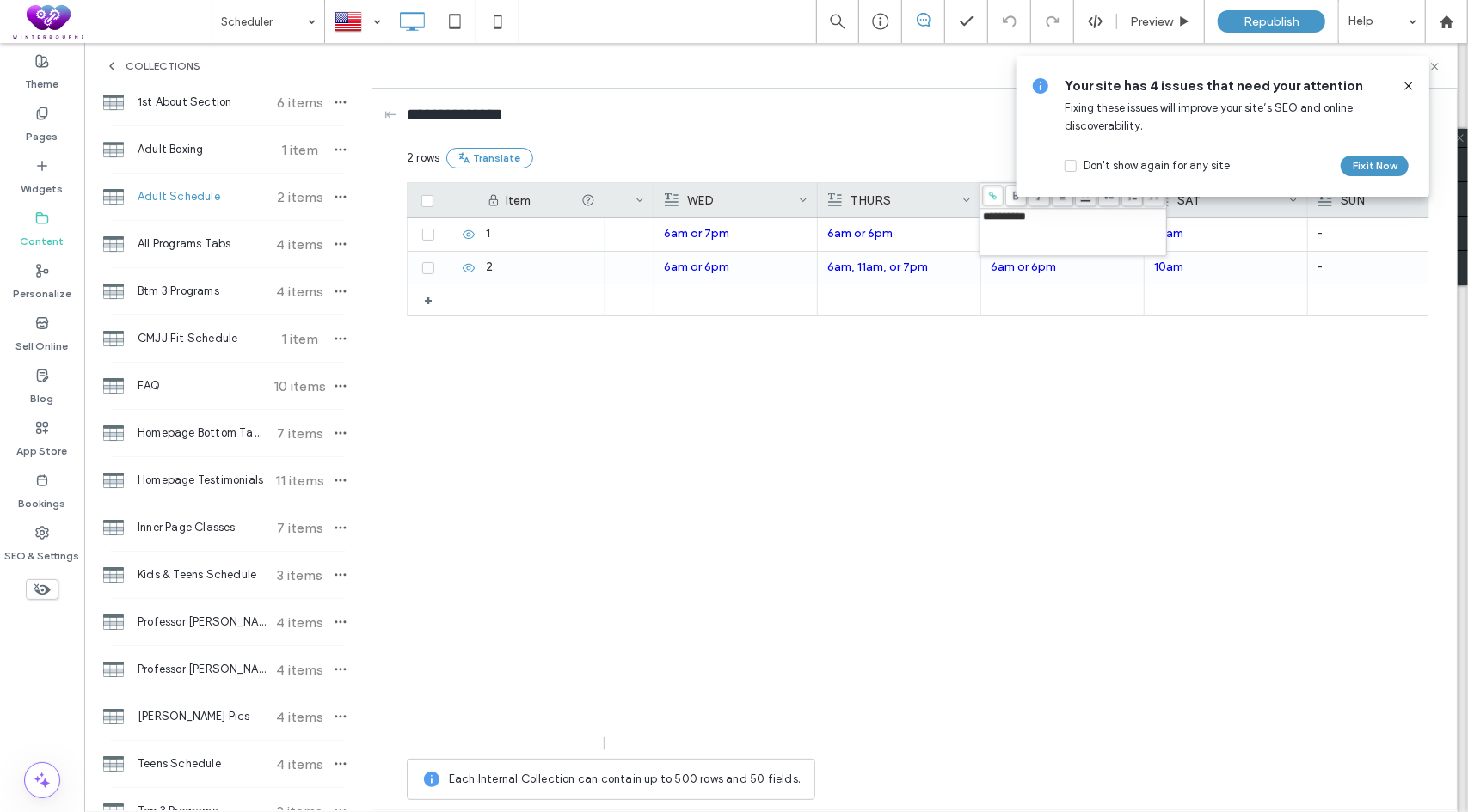
click at [1016, 220] on span "**********" at bounding box center [1005, 216] width 43 height 11
drag, startPoint x: 1018, startPoint y: 219, endPoint x: 984, endPoint y: 207, distance: 36.1
click at [984, 207] on div "**********" at bounding box center [1073, 219] width 187 height 74
click at [1039, 220] on div "***" at bounding box center [1074, 216] width 182 height 12
click at [945, 407] on div "- 6am or 7pm 6am or 6pm 6am or 7pm 6am or 6pm 10am - 6am or 6pm 6am, 11am, or 7…" at bounding box center [1017, 484] width 824 height 532
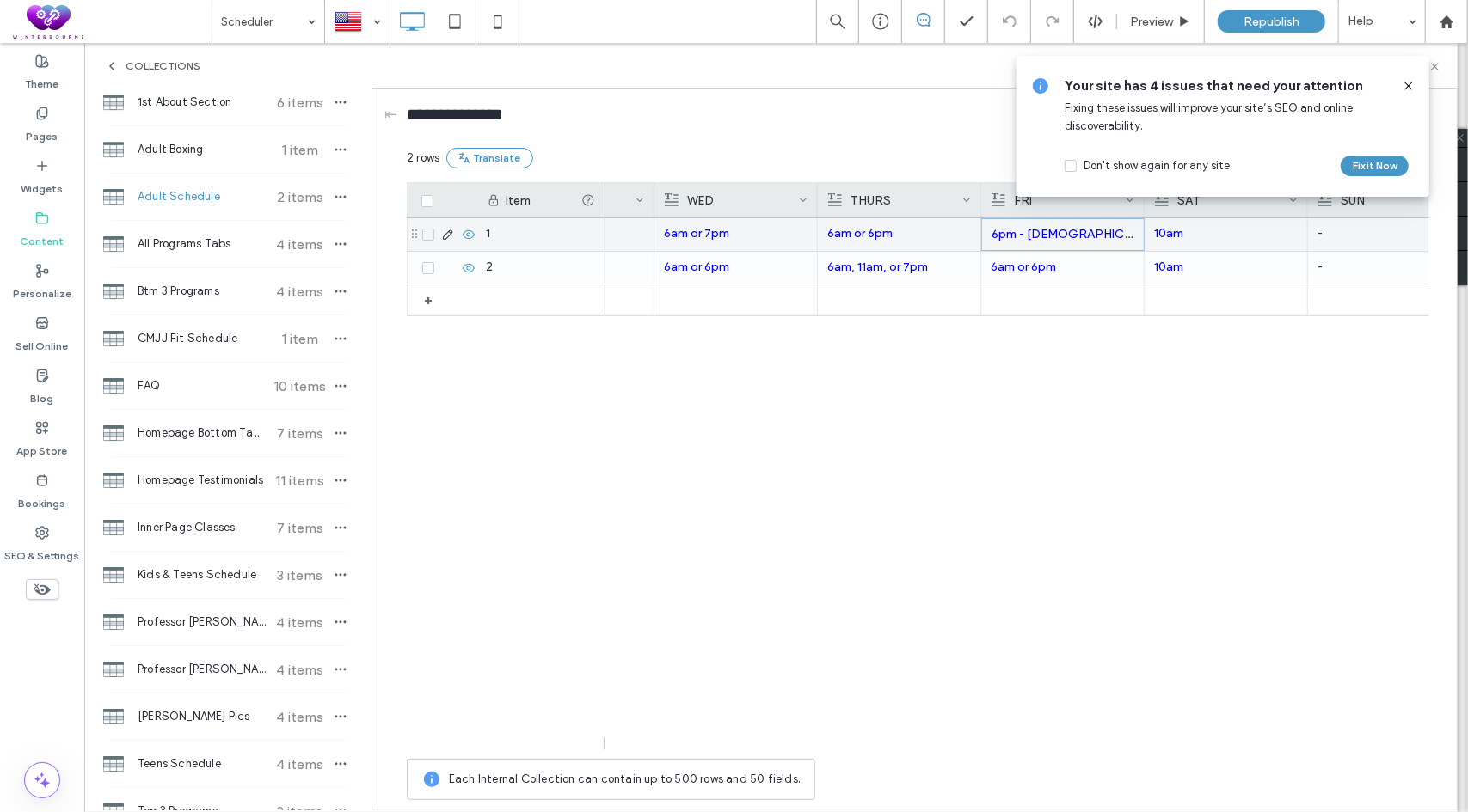
click at [1109, 242] on p "6pm - Ladies Only" at bounding box center [1063, 235] width 143 height 31
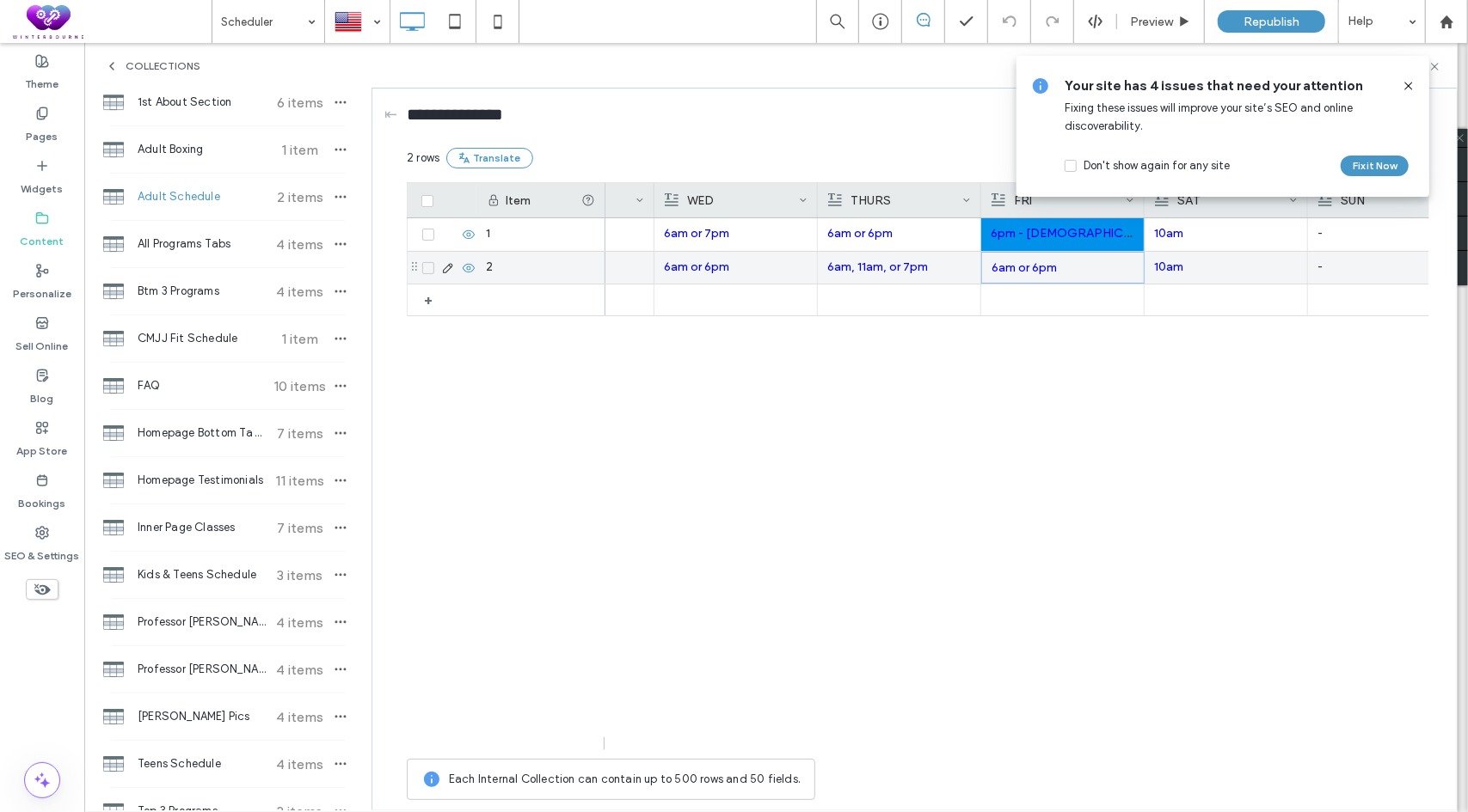
click at [1084, 268] on p "6am or 6pm" at bounding box center [1063, 269] width 143 height 31
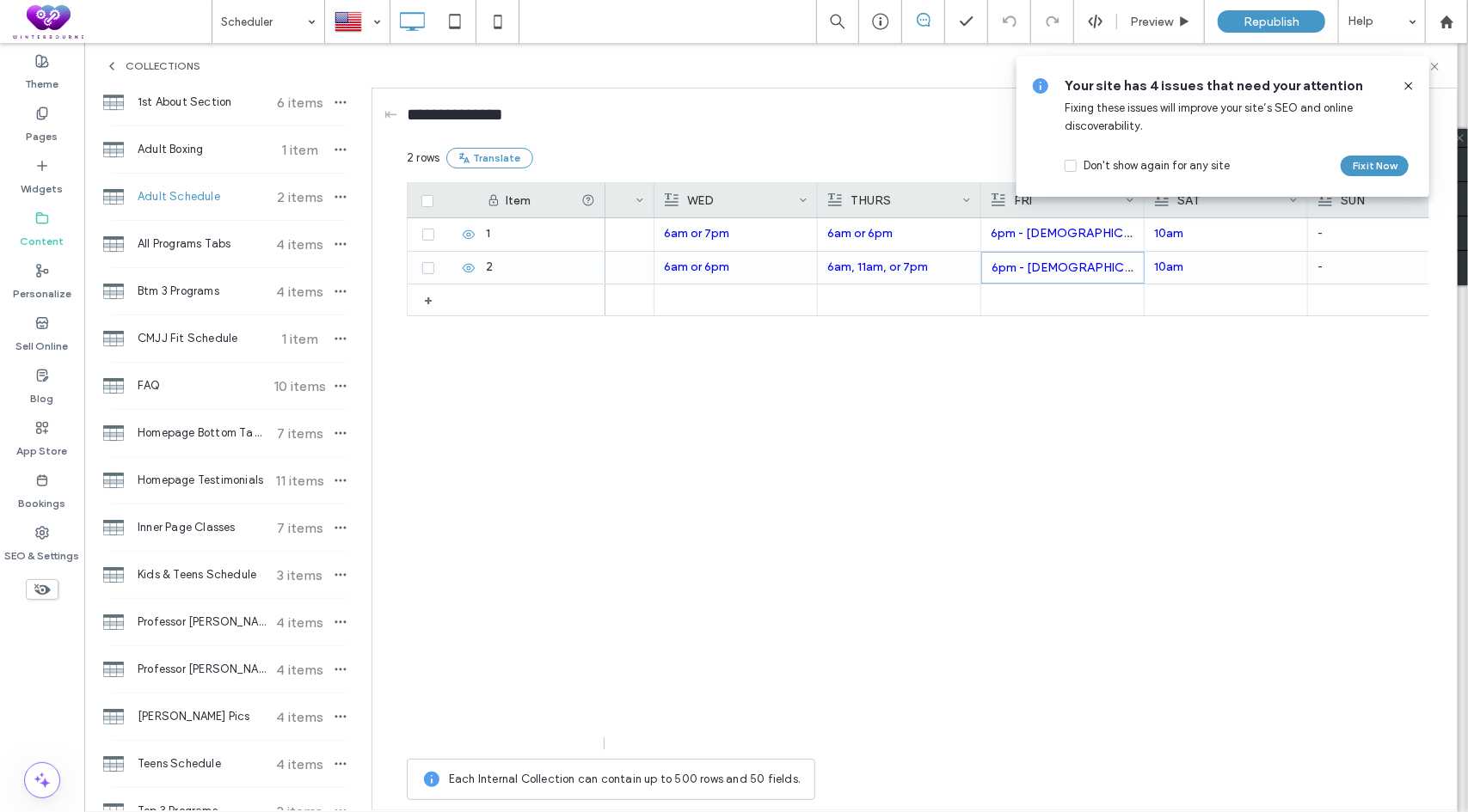
click at [1406, 89] on use at bounding box center [1408, 85] width 7 height 7
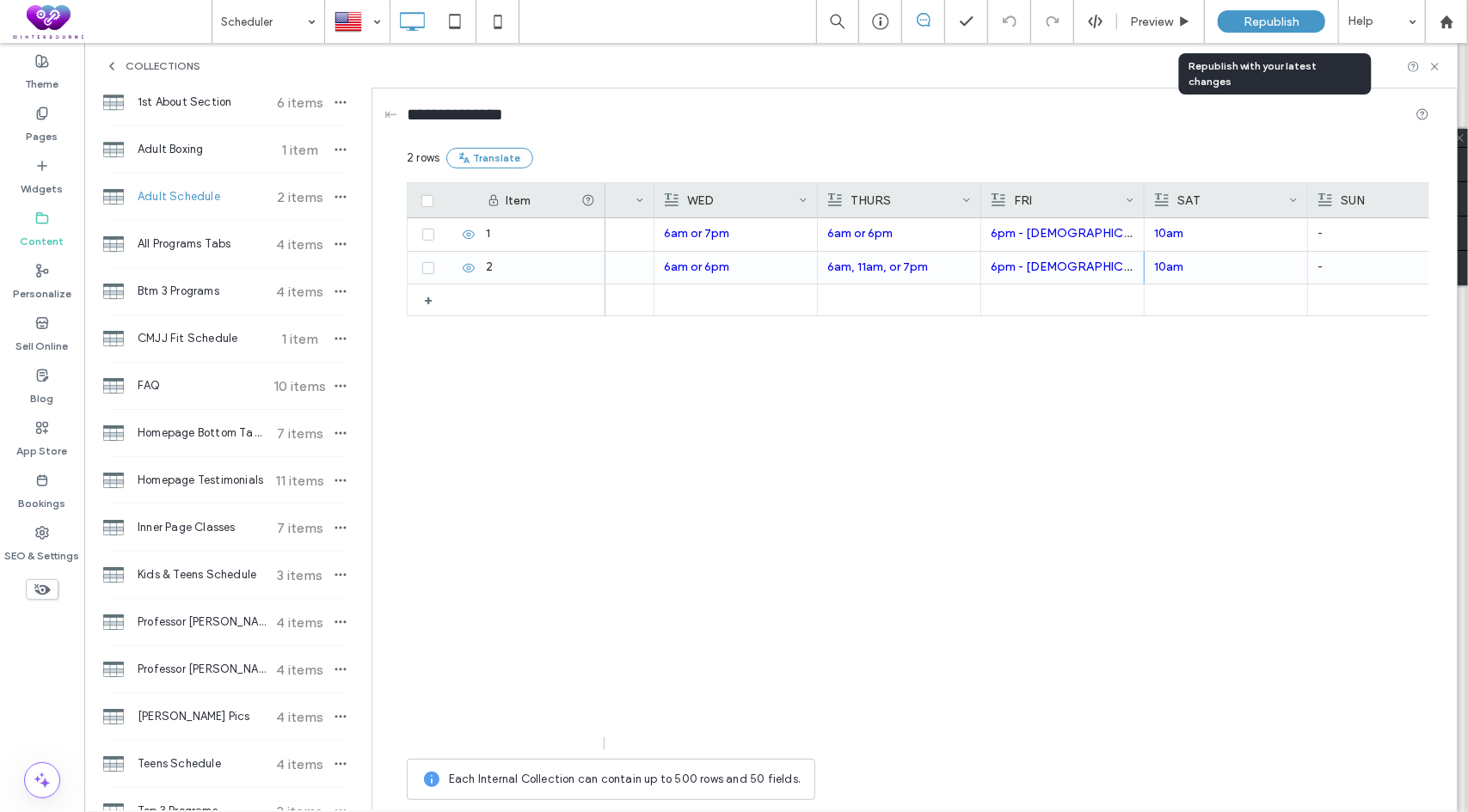
click at [1281, 29] on span "Republish" at bounding box center [1271, 22] width 56 height 15
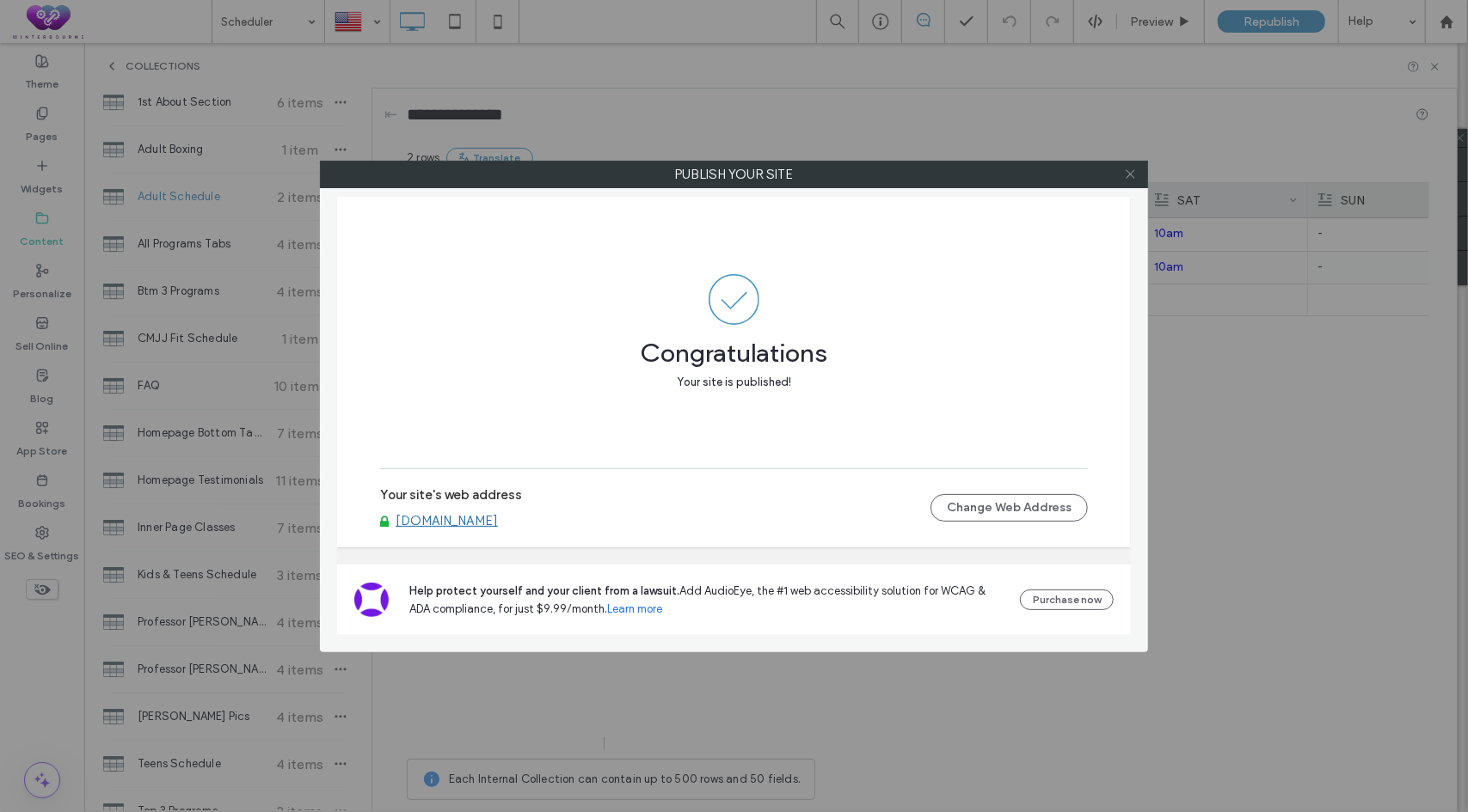
click at [1133, 176] on use at bounding box center [1129, 173] width 8 height 8
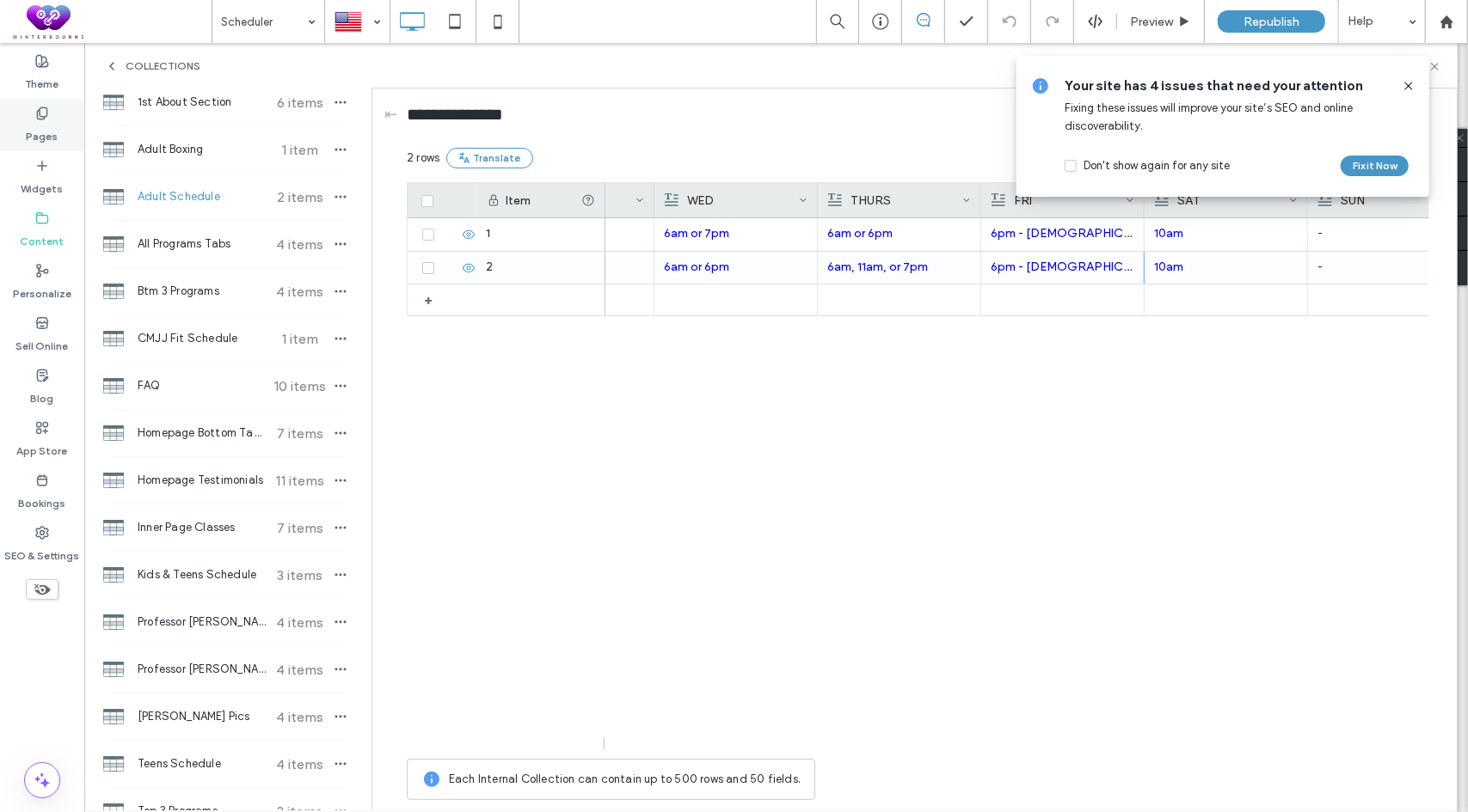
click at [61, 132] on div "Pages" at bounding box center [42, 125] width 84 height 53
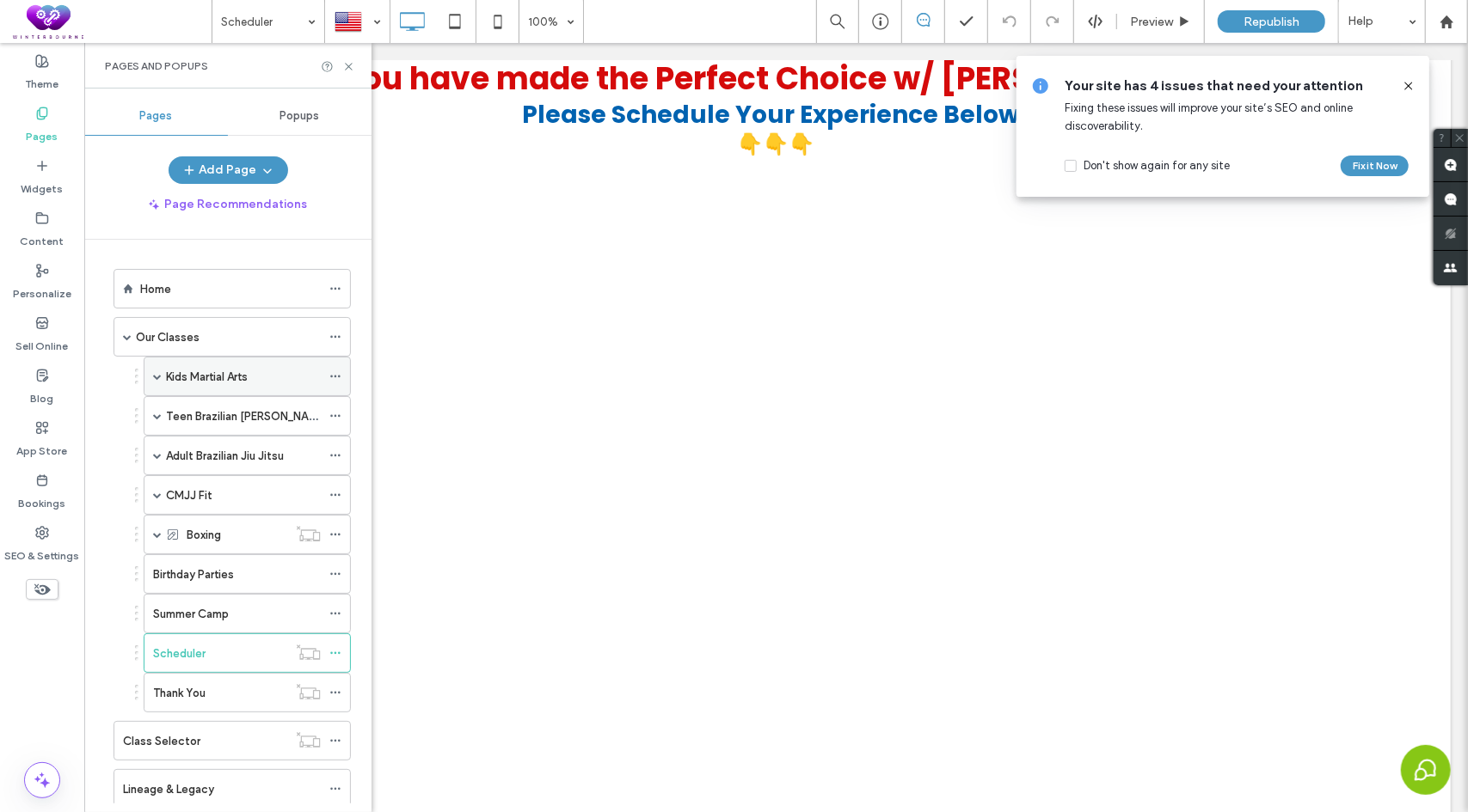
click at [158, 376] on span at bounding box center [157, 376] width 8 height 8
click at [217, 414] on label "Kids Checkout" at bounding box center [221, 416] width 76 height 30
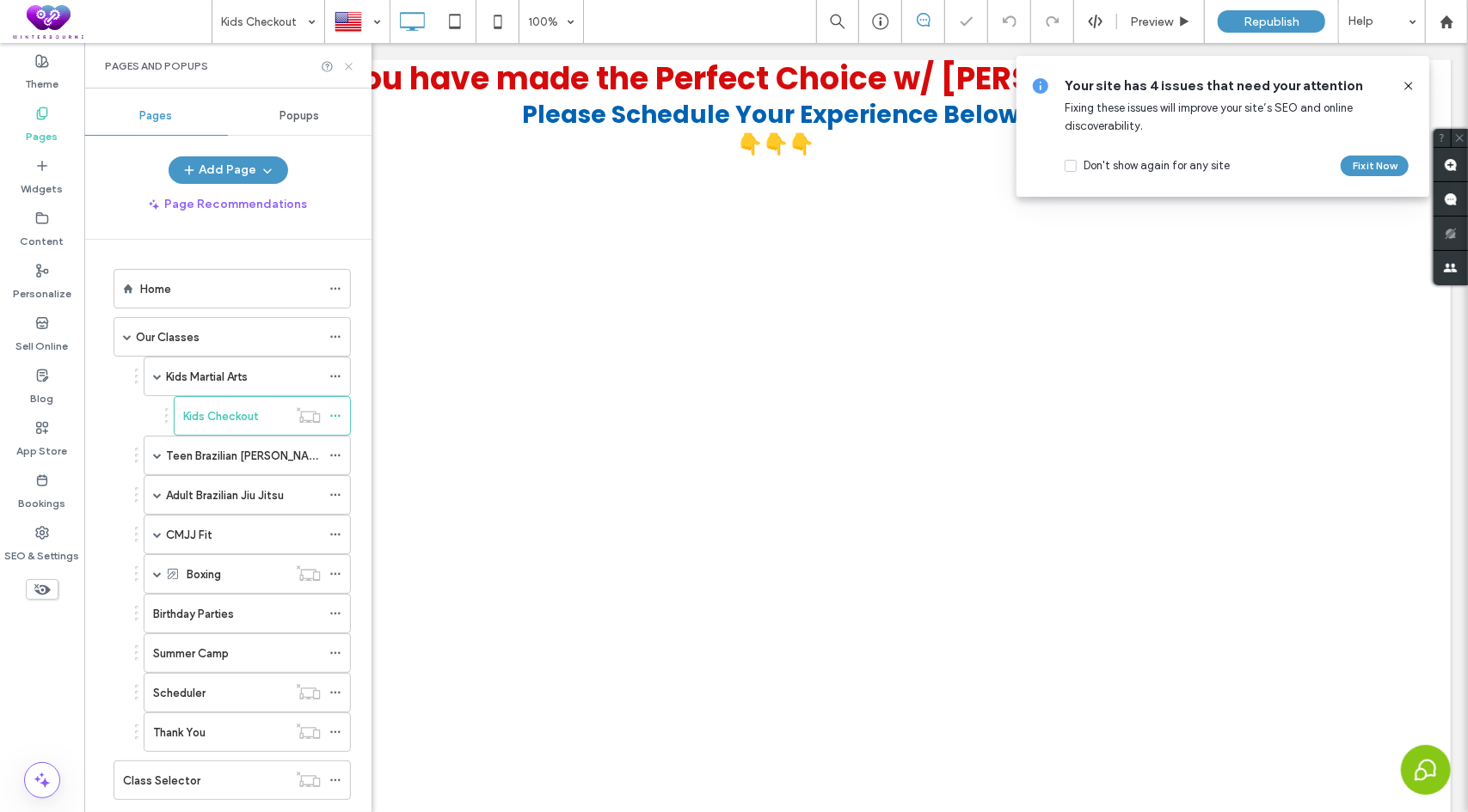
click at [349, 68] on icon at bounding box center [349, 66] width 13 height 13
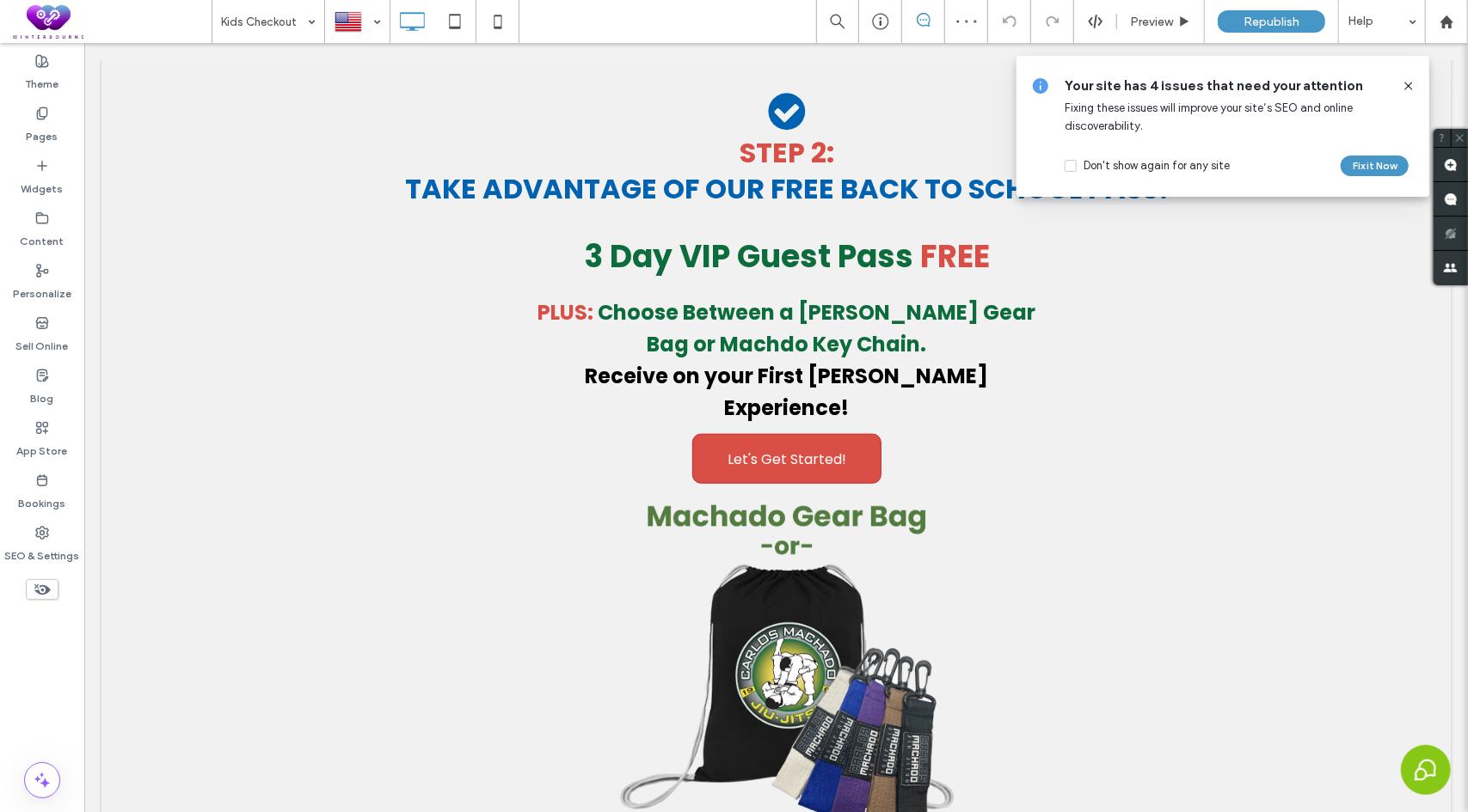
scroll to position [860, 0]
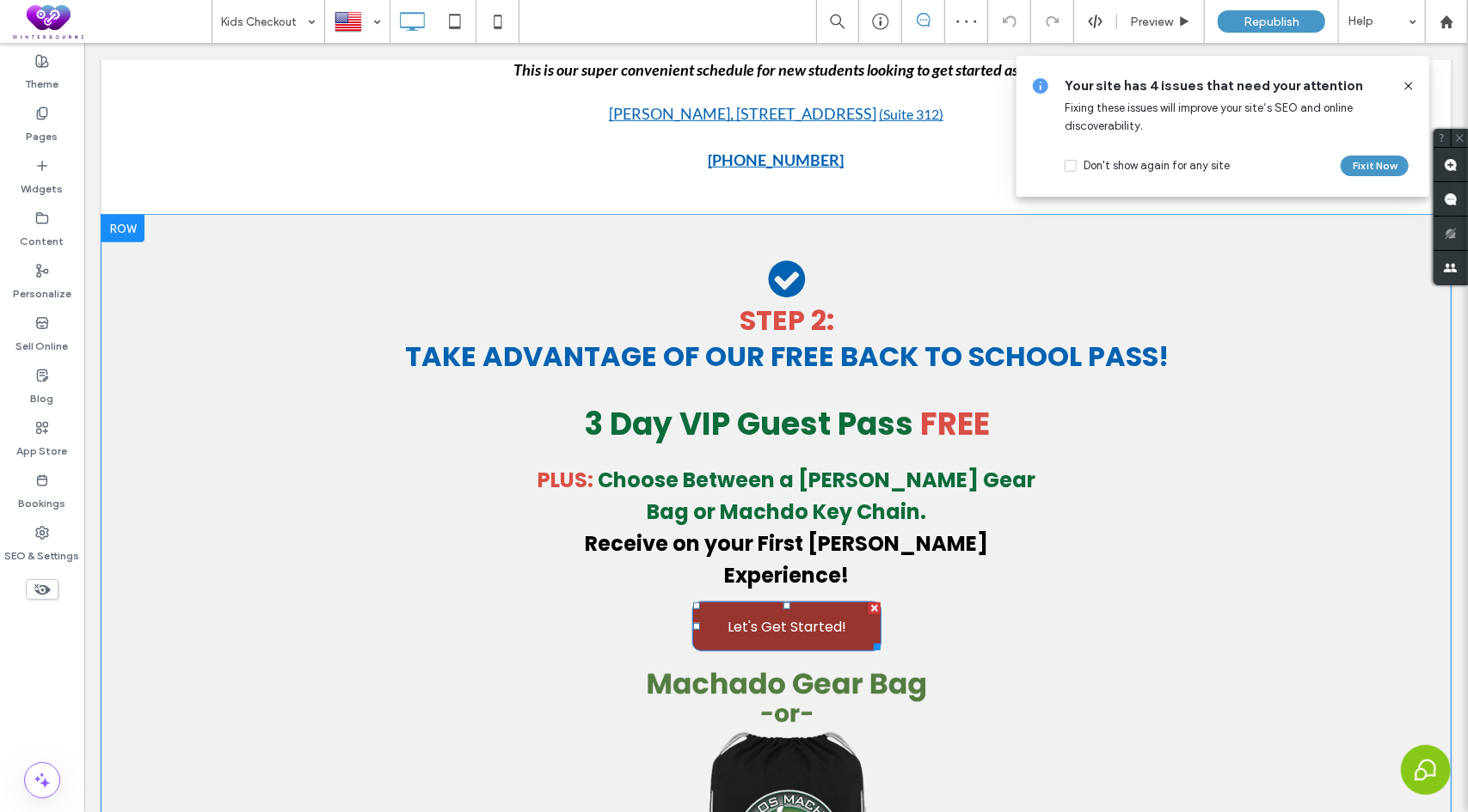
click at [797, 602] on span "Let's Get Started!" at bounding box center [787, 626] width 119 height 49
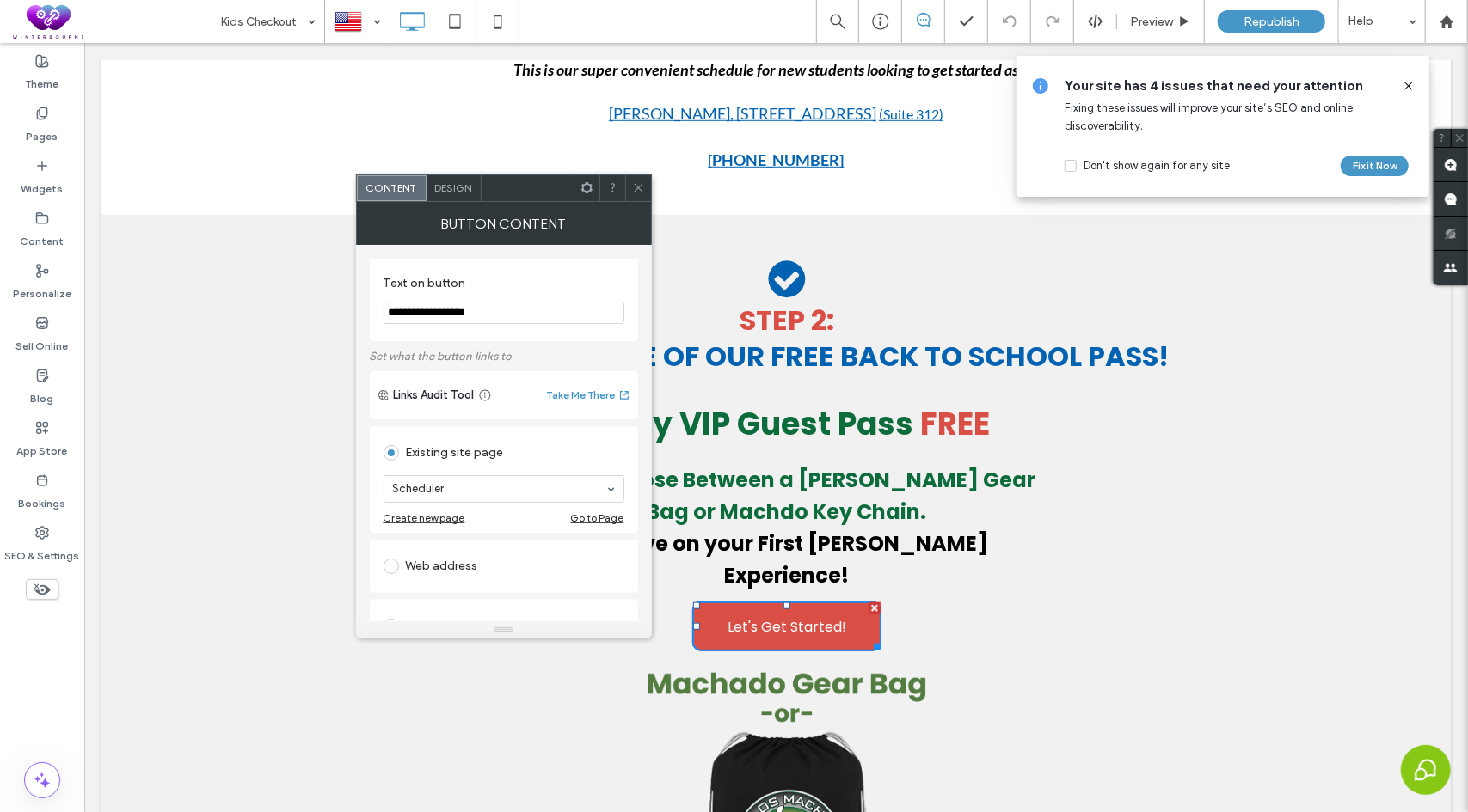
click at [638, 186] on use at bounding box center [638, 187] width 8 height 8
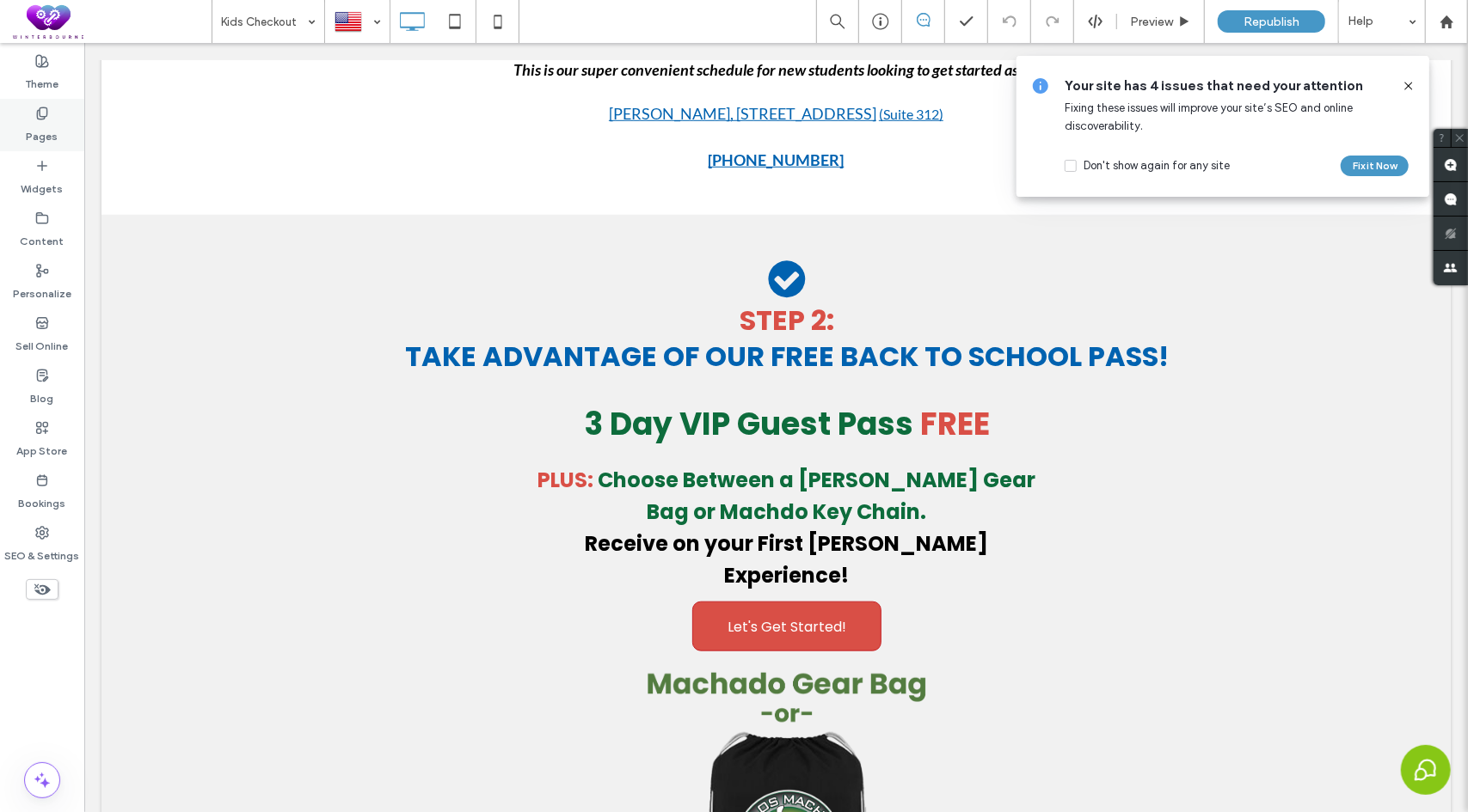
click at [40, 125] on label "Pages" at bounding box center [42, 132] width 31 height 24
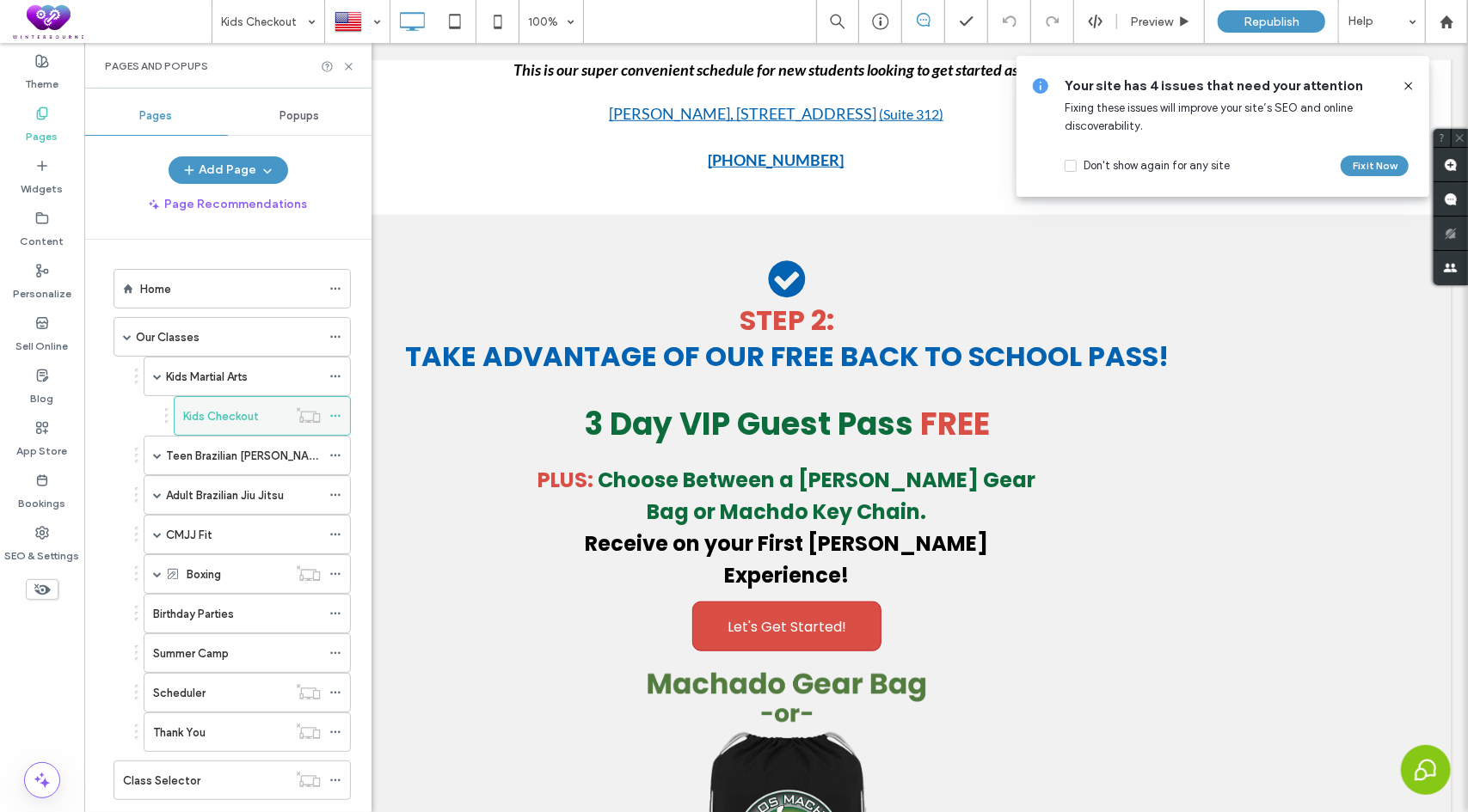
click at [337, 412] on icon at bounding box center [335, 415] width 12 height 12
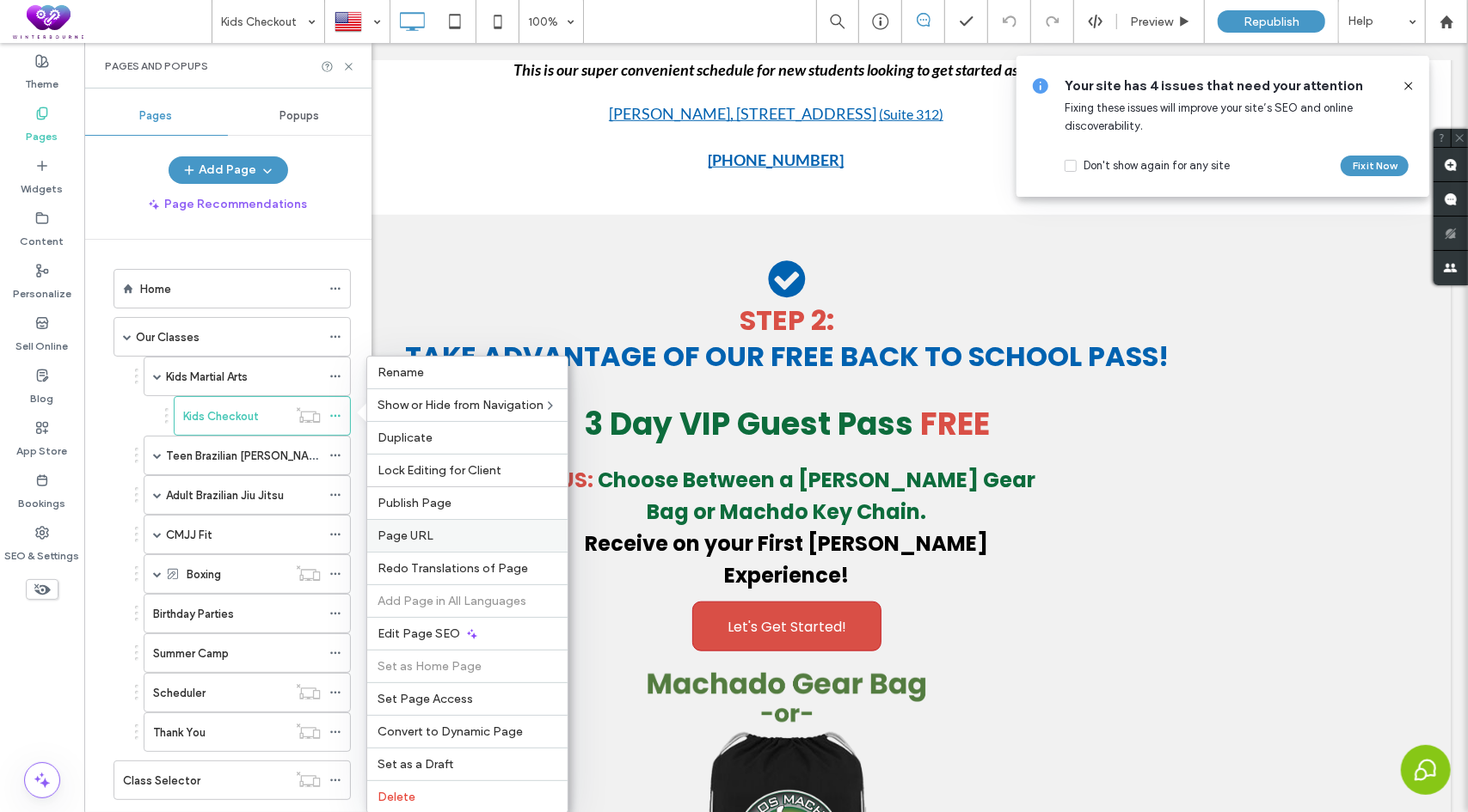
click at [417, 531] on span "Page URL" at bounding box center [405, 536] width 56 height 15
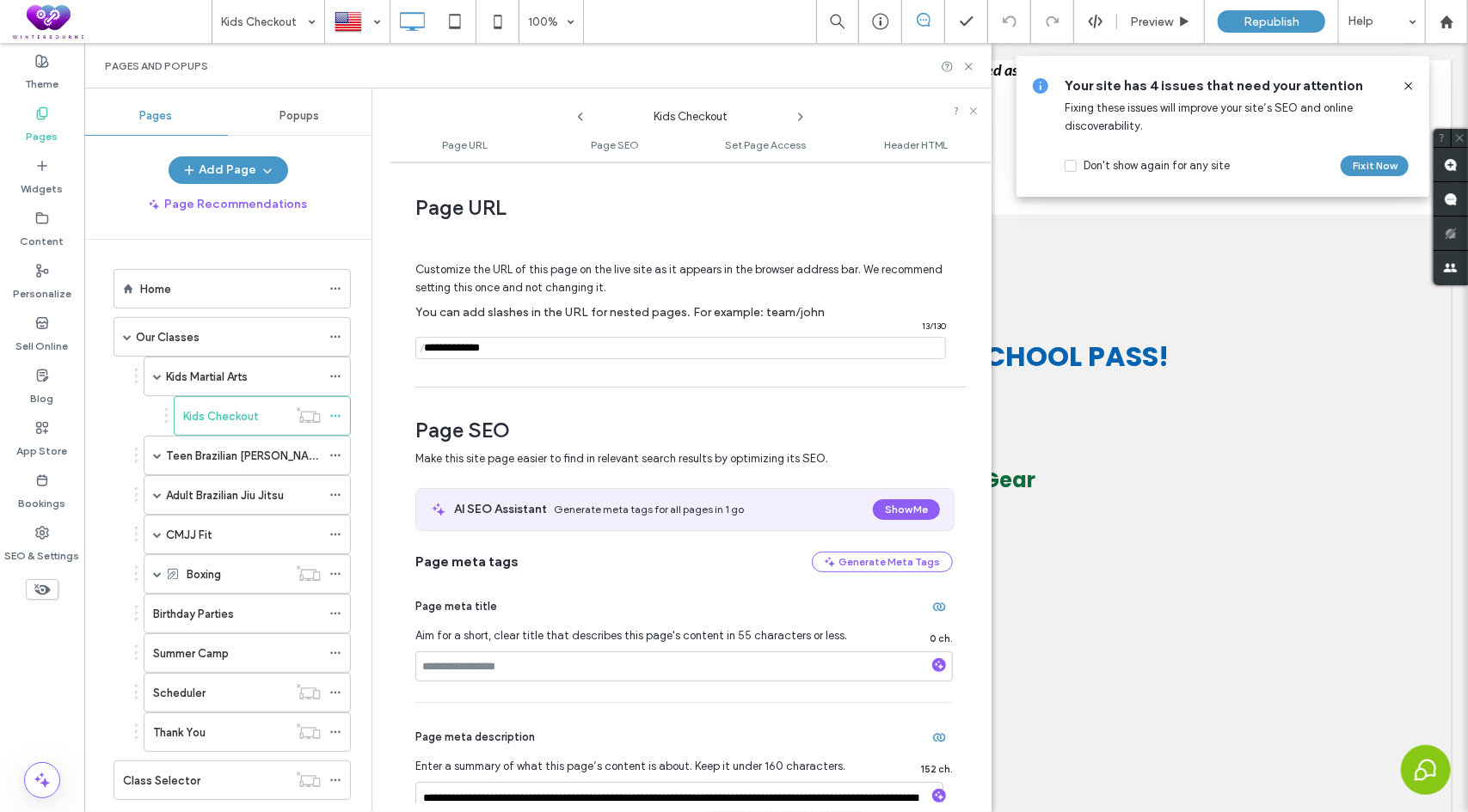
drag, startPoint x: 514, startPoint y: 342, endPoint x: 409, endPoint y: 329, distance: 105.8
click at [409, 329] on div "**********" at bounding box center [691, 486] width 602 height 634
click at [334, 492] on icon at bounding box center [335, 495] width 12 height 12
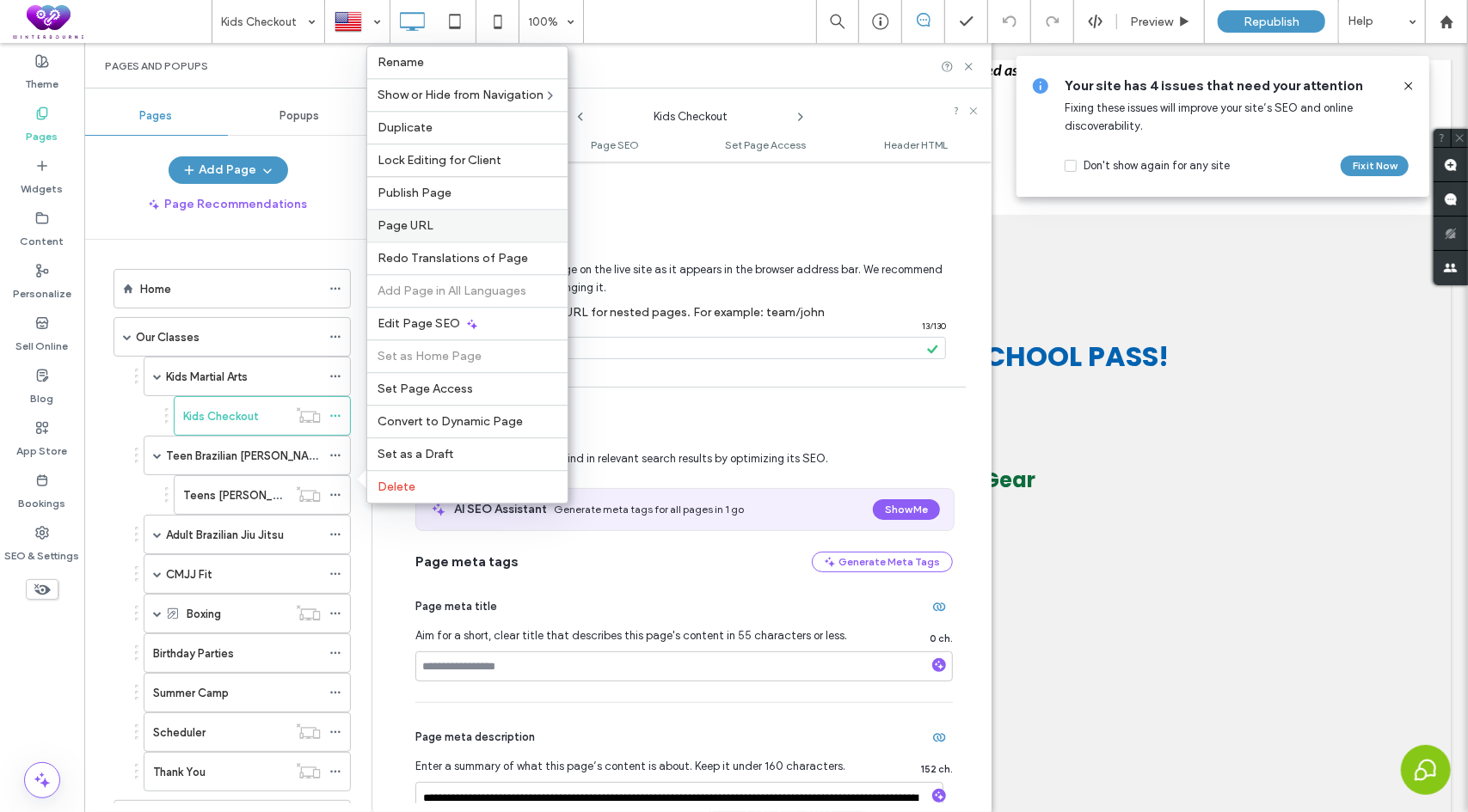
click at [427, 226] on span "Page URL" at bounding box center [405, 226] width 56 height 15
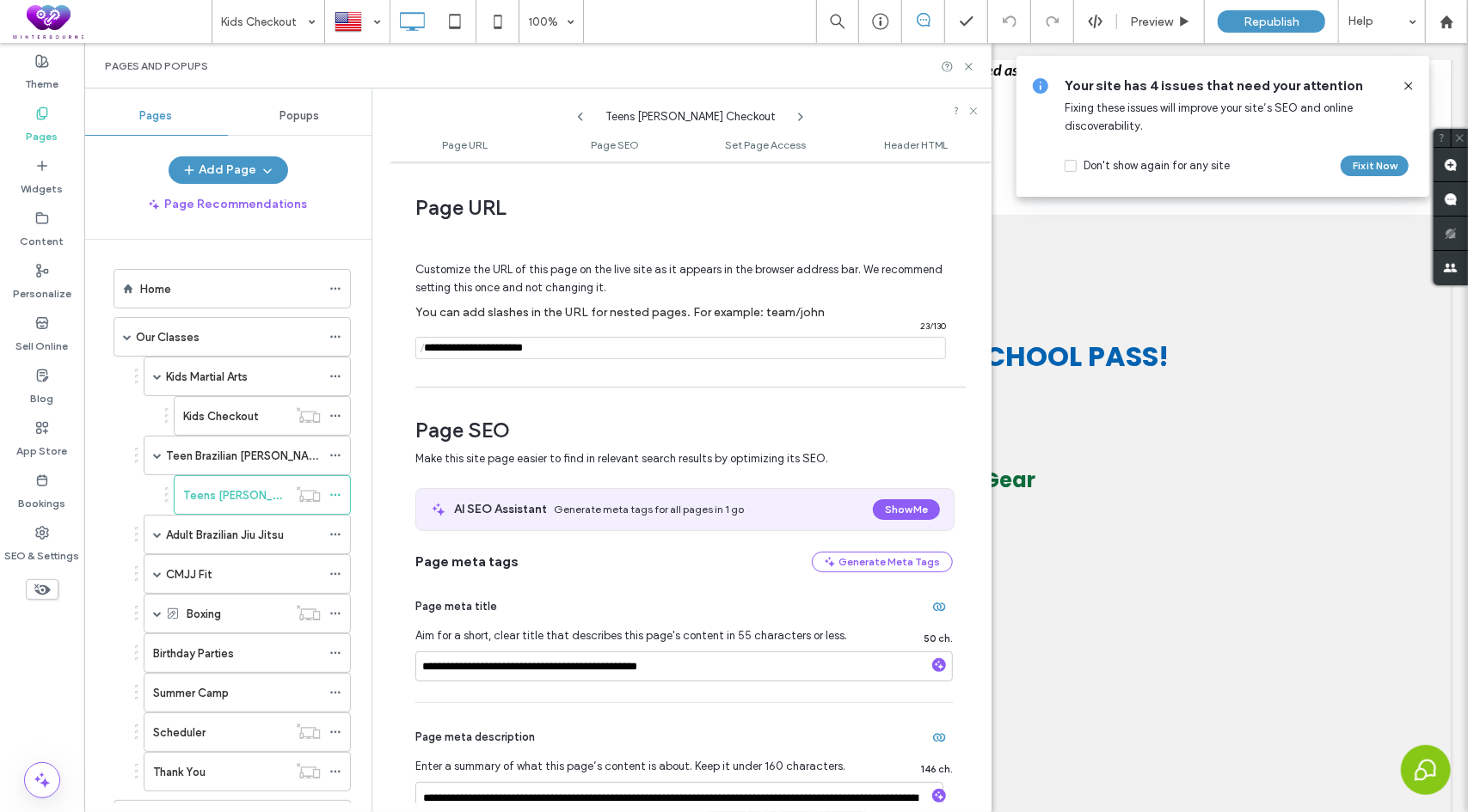
drag, startPoint x: 502, startPoint y: 356, endPoint x: 415, endPoint y: 357, distance: 87.0
click at [415, 357] on div "/ 23 / 130" at bounding box center [680, 348] width 531 height 22
drag, startPoint x: 160, startPoint y: 531, endPoint x: 179, endPoint y: 537, distance: 19.9
click at [162, 532] on div "Adult Brazilian Jiu Jitsu" at bounding box center [247, 534] width 208 height 40
click at [162, 529] on div "Adult Brazilian Jiu Jitsu" at bounding box center [247, 534] width 208 height 40
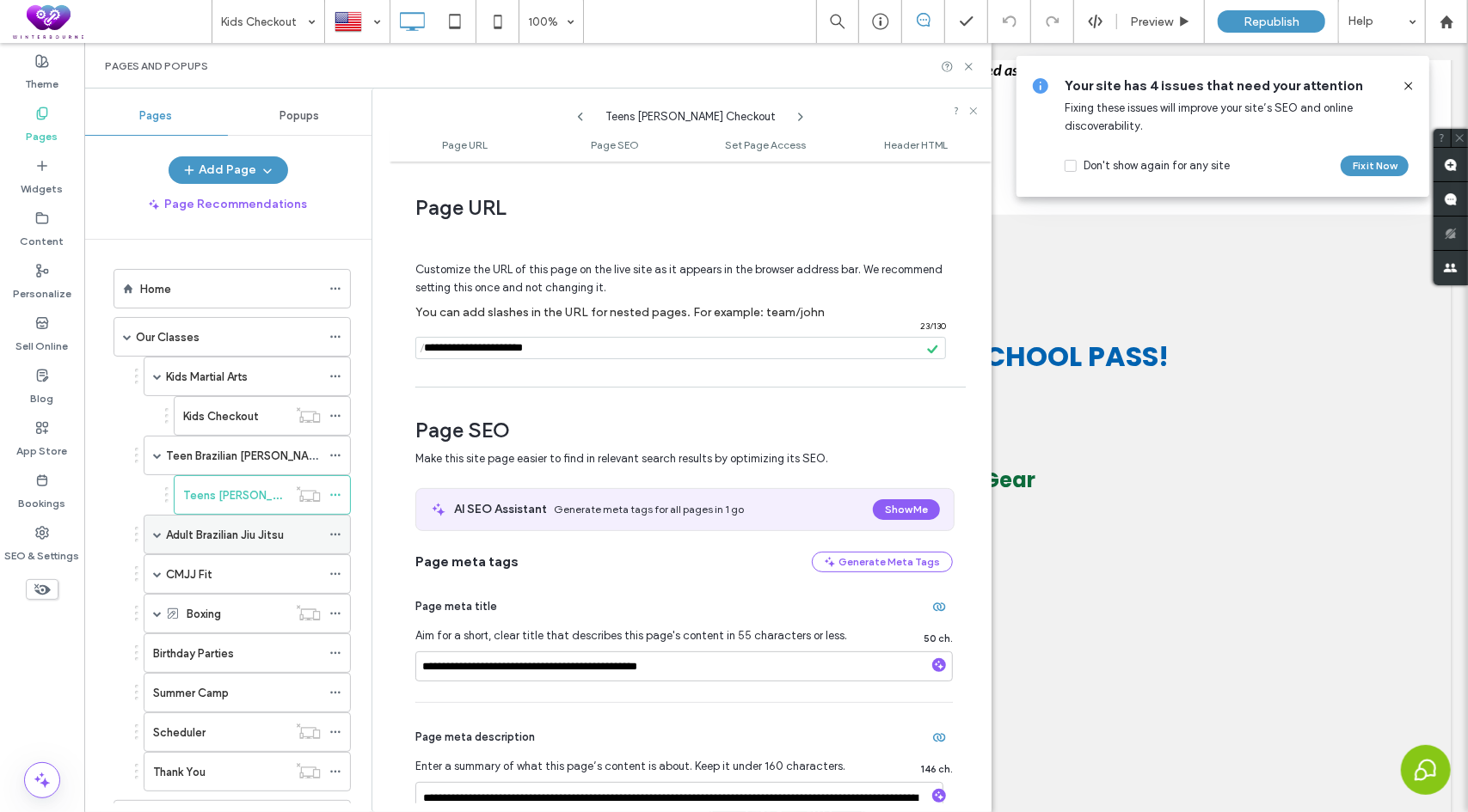
click at [156, 531] on span at bounding box center [157, 534] width 8 height 8
click at [334, 568] on icon at bounding box center [335, 574] width 12 height 12
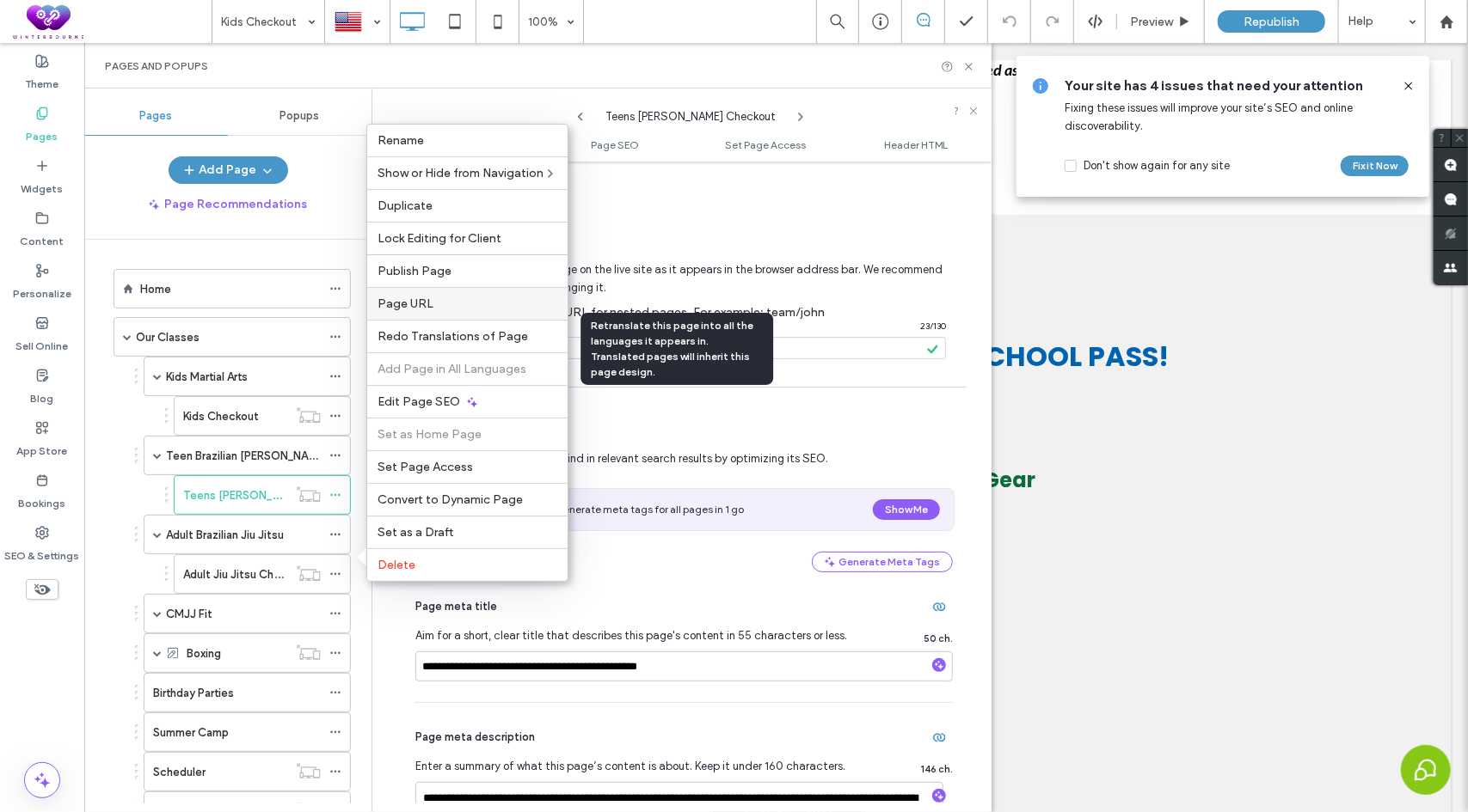
click at [421, 307] on span "Page URL" at bounding box center [405, 304] width 56 height 15
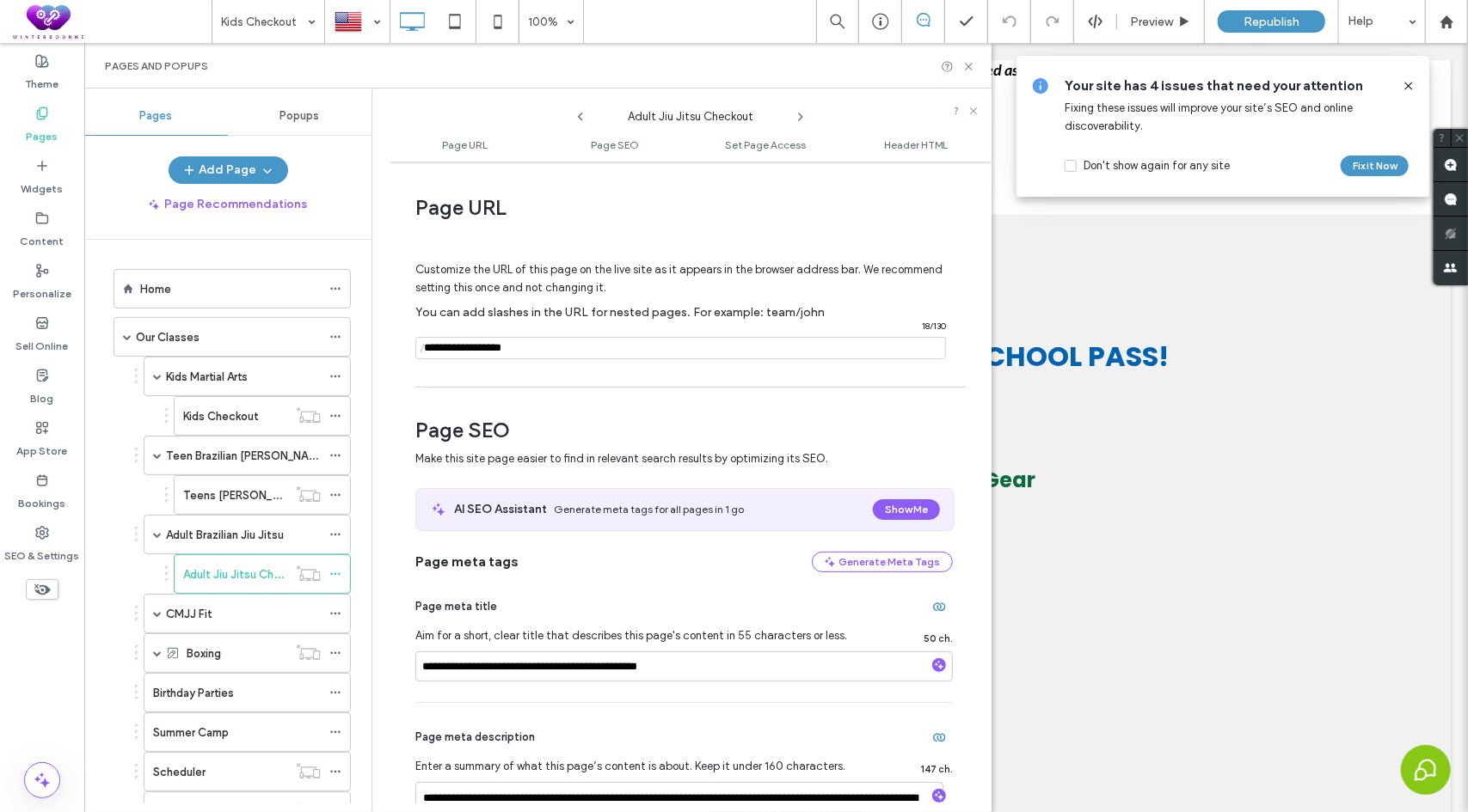
drag, startPoint x: 534, startPoint y: 345, endPoint x: 383, endPoint y: 337, distance: 151.2
click at [383, 337] on div "**********" at bounding box center [681, 450] width 620 height 723
click at [970, 66] on icon at bounding box center [969, 66] width 13 height 13
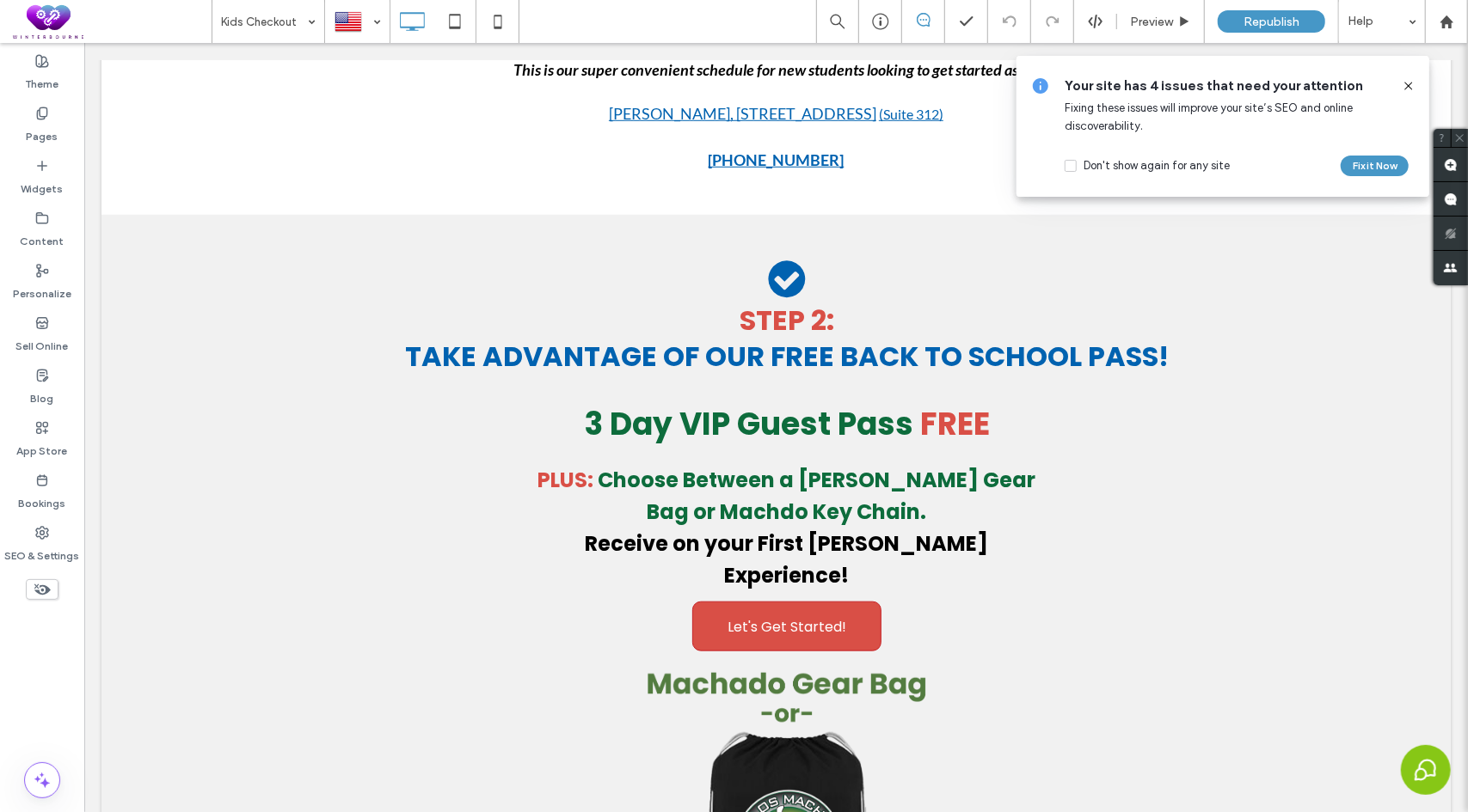
click at [1411, 87] on use at bounding box center [1408, 85] width 7 height 7
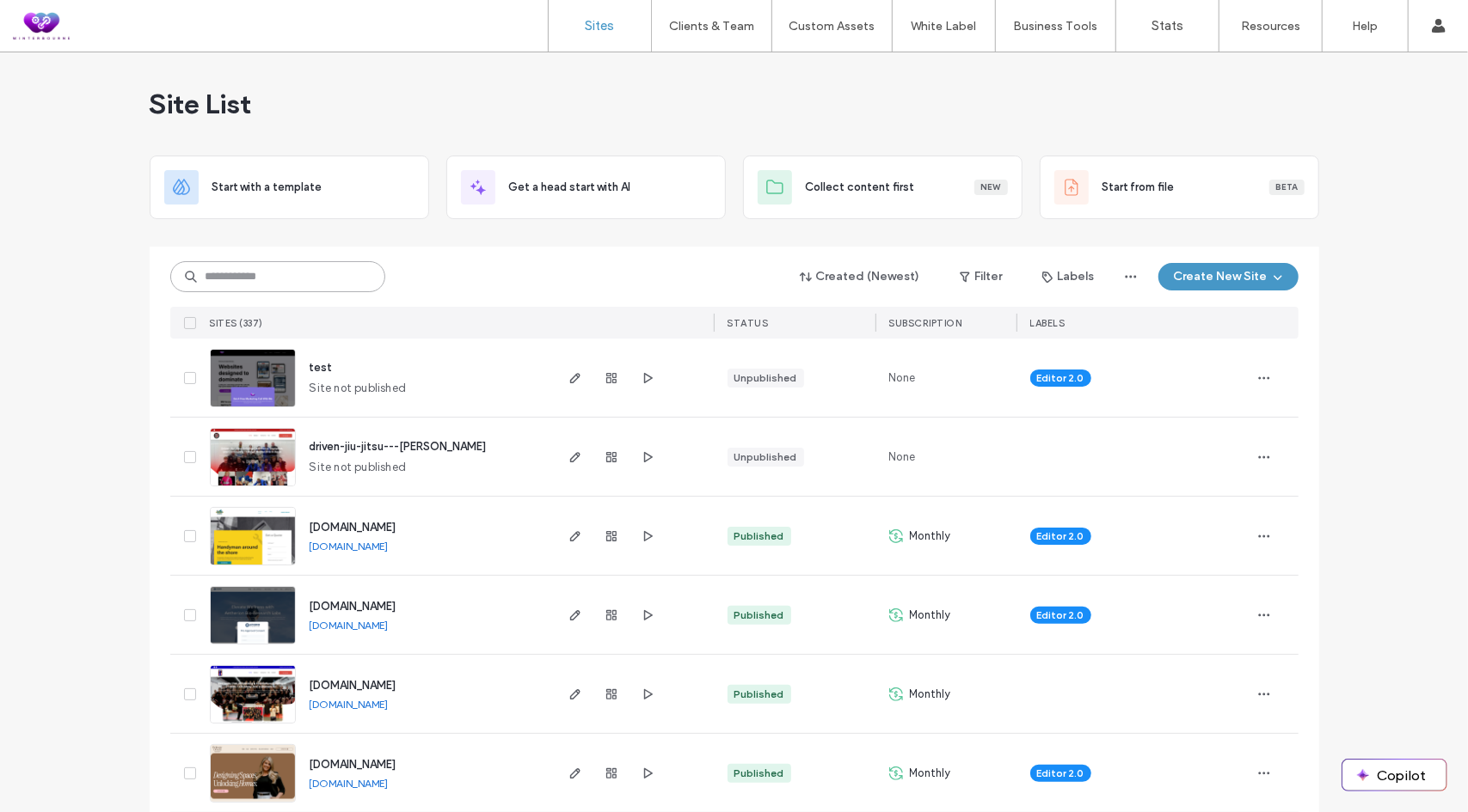
click at [281, 280] on input at bounding box center [277, 277] width 215 height 31
paste input "**********"
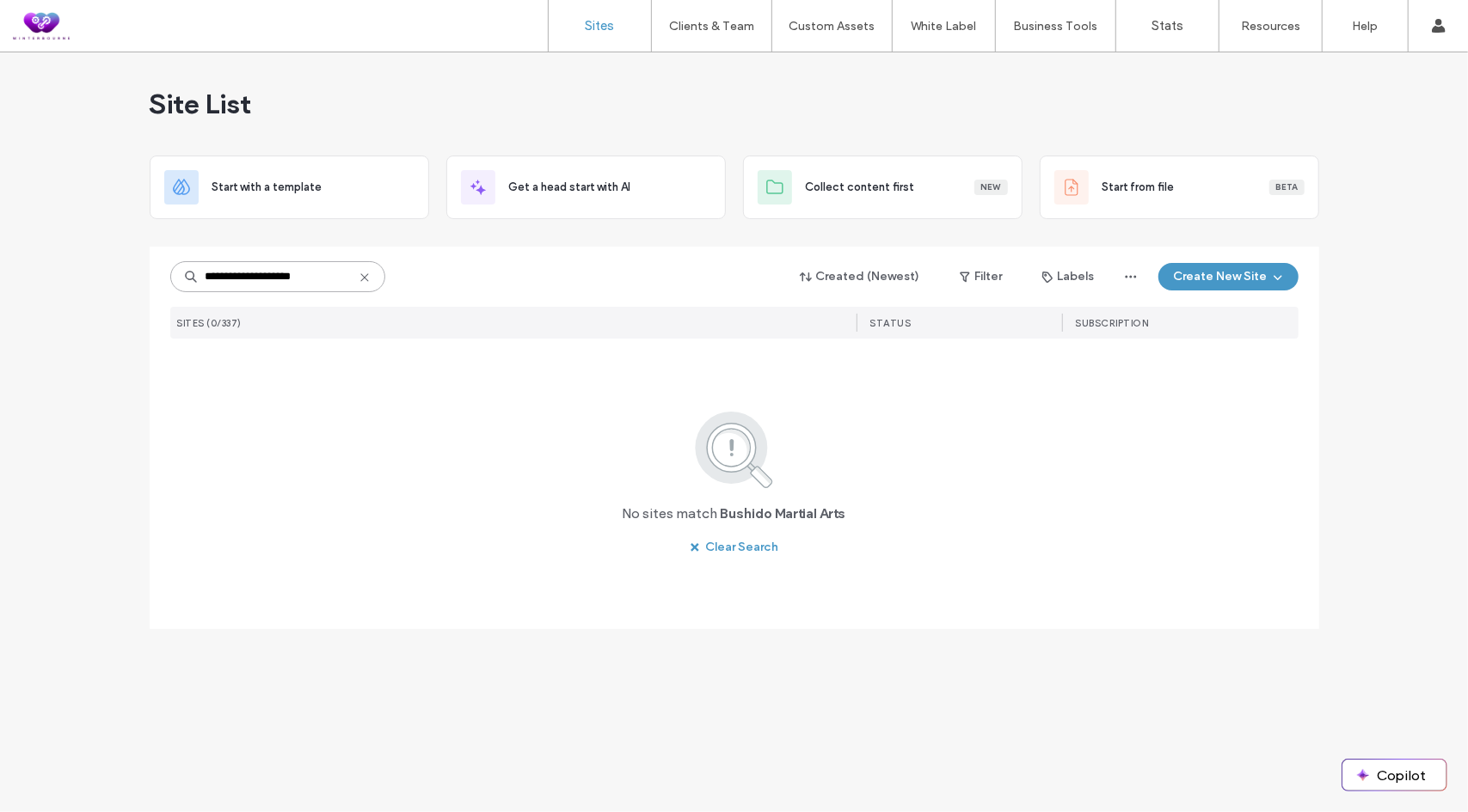
drag, startPoint x: 315, startPoint y: 279, endPoint x: 246, endPoint y: 273, distance: 69.3
click at [246, 273] on input "**********" at bounding box center [277, 277] width 215 height 31
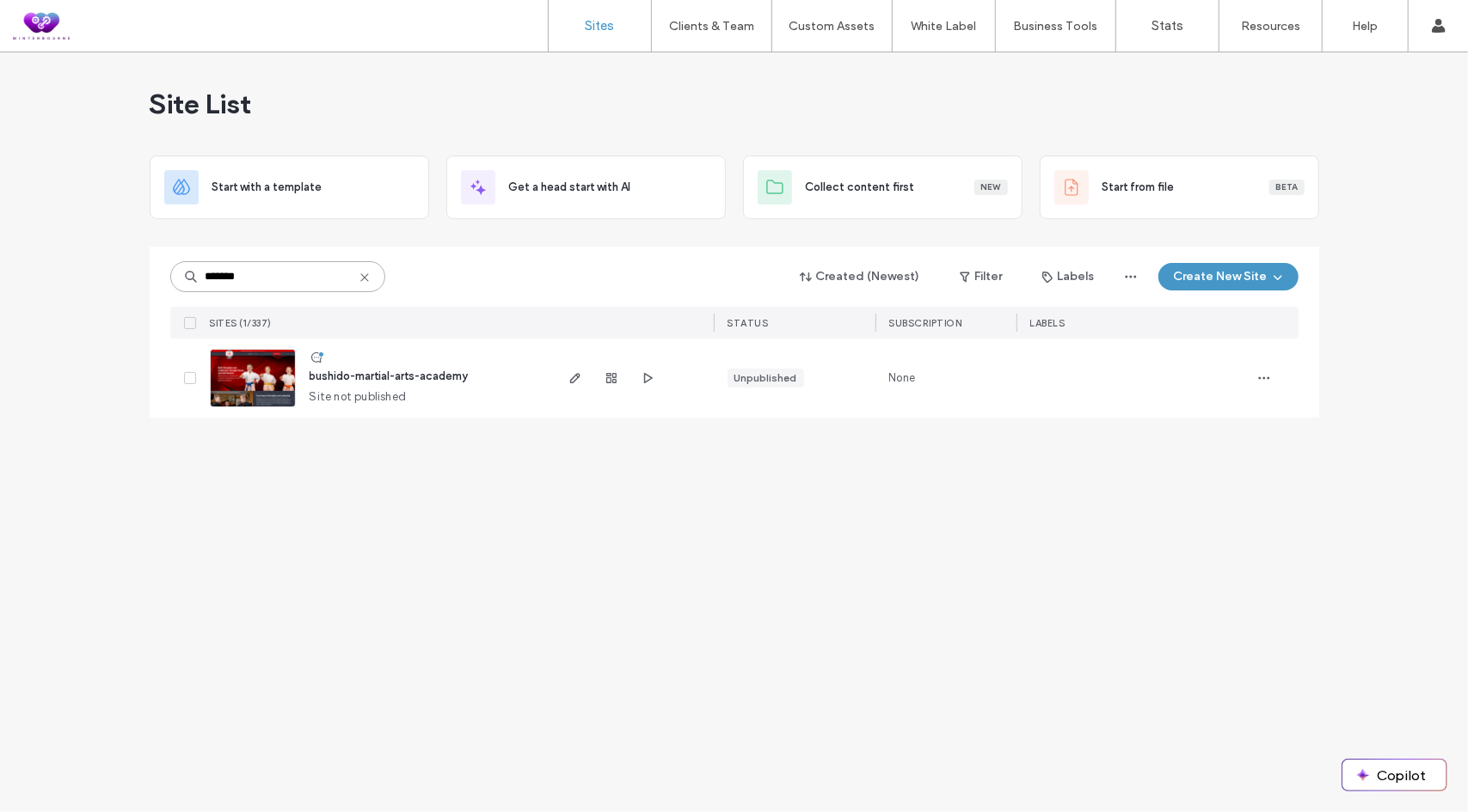
drag, startPoint x: 255, startPoint y: 282, endPoint x: 179, endPoint y: 281, distance: 76.0
click at [179, 281] on input "*******" at bounding box center [277, 277] width 215 height 31
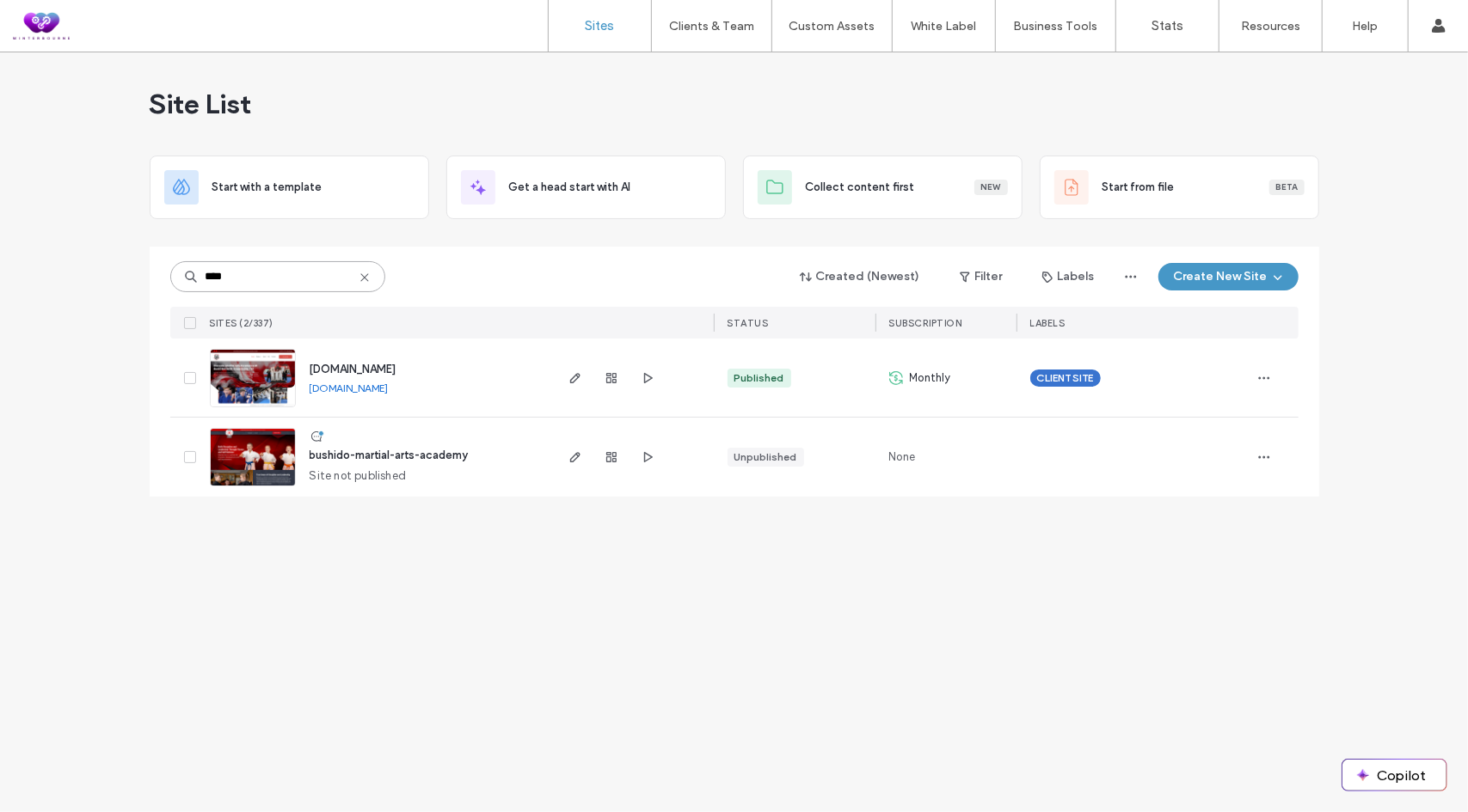
click at [150, 266] on div "**** Created (Newest) Filter Labels Create New Site SITES (2/337) STATUS SUBSCR…" at bounding box center [734, 371] width 1170 height 250
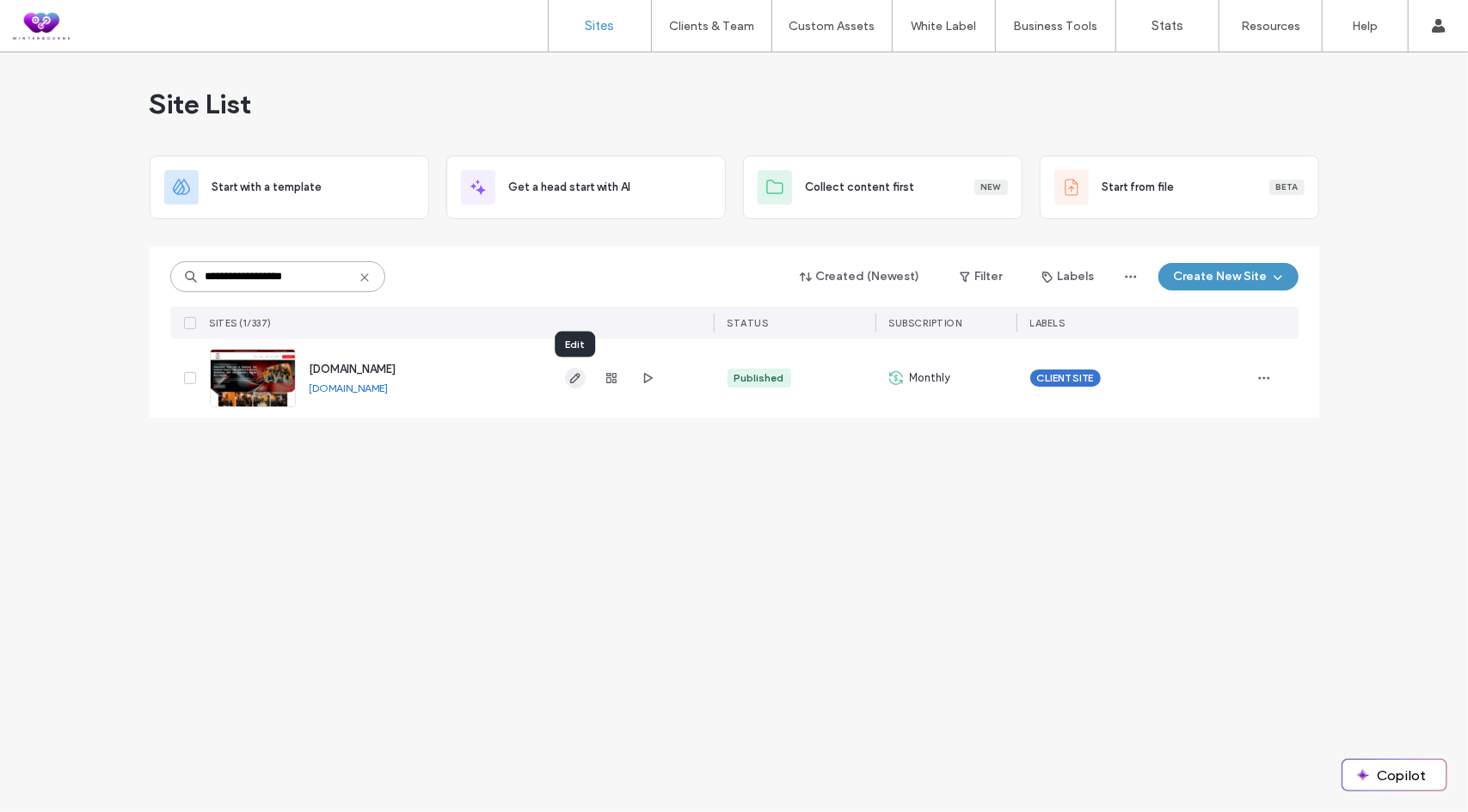
type input "**********"
click at [572, 381] on use "button" at bounding box center [574, 377] width 10 height 10
click at [366, 279] on use at bounding box center [364, 277] width 7 height 7
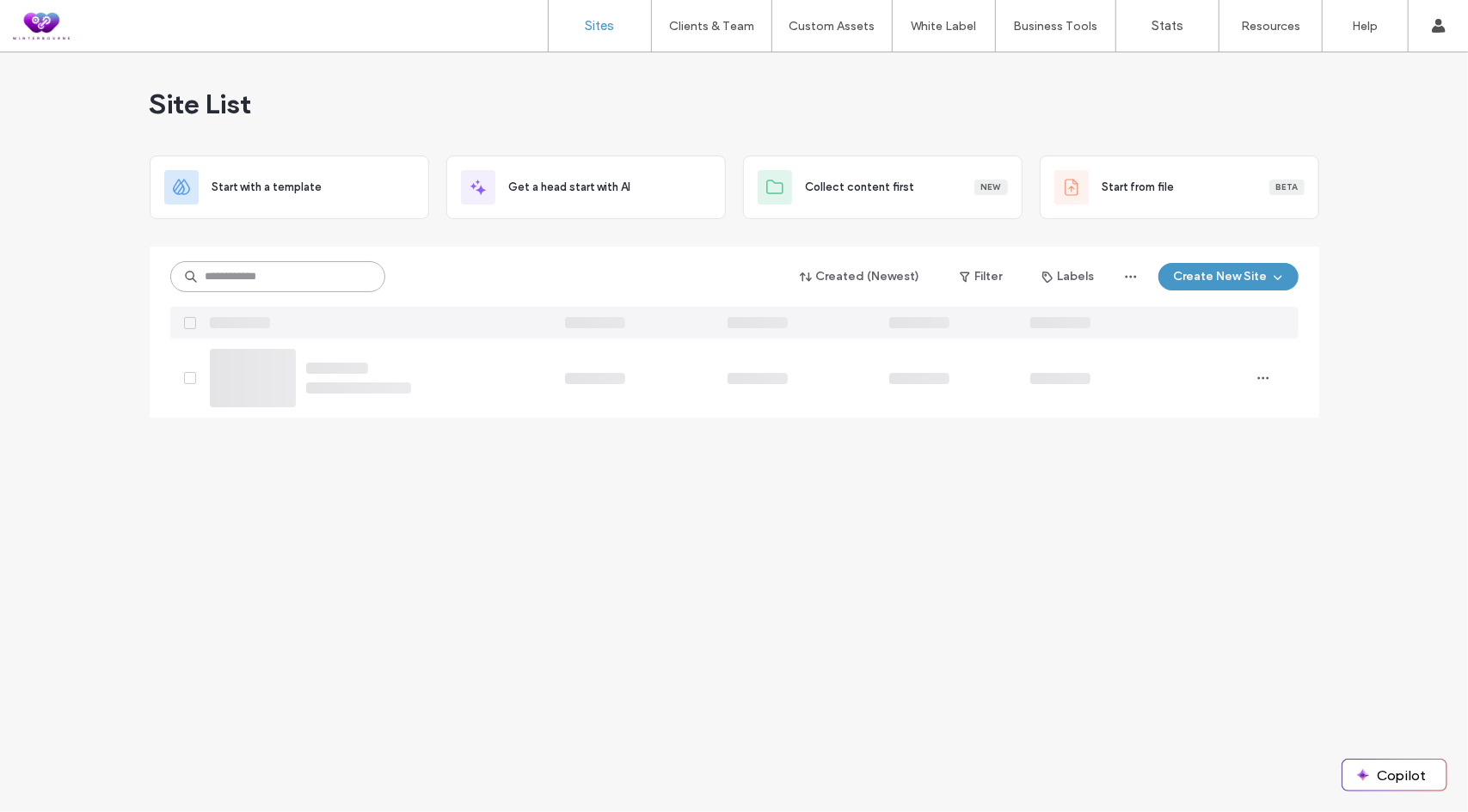
click at [340, 272] on input at bounding box center [277, 277] width 215 height 31
click at [562, 78] on div "Site List" at bounding box center [734, 104] width 1170 height 103
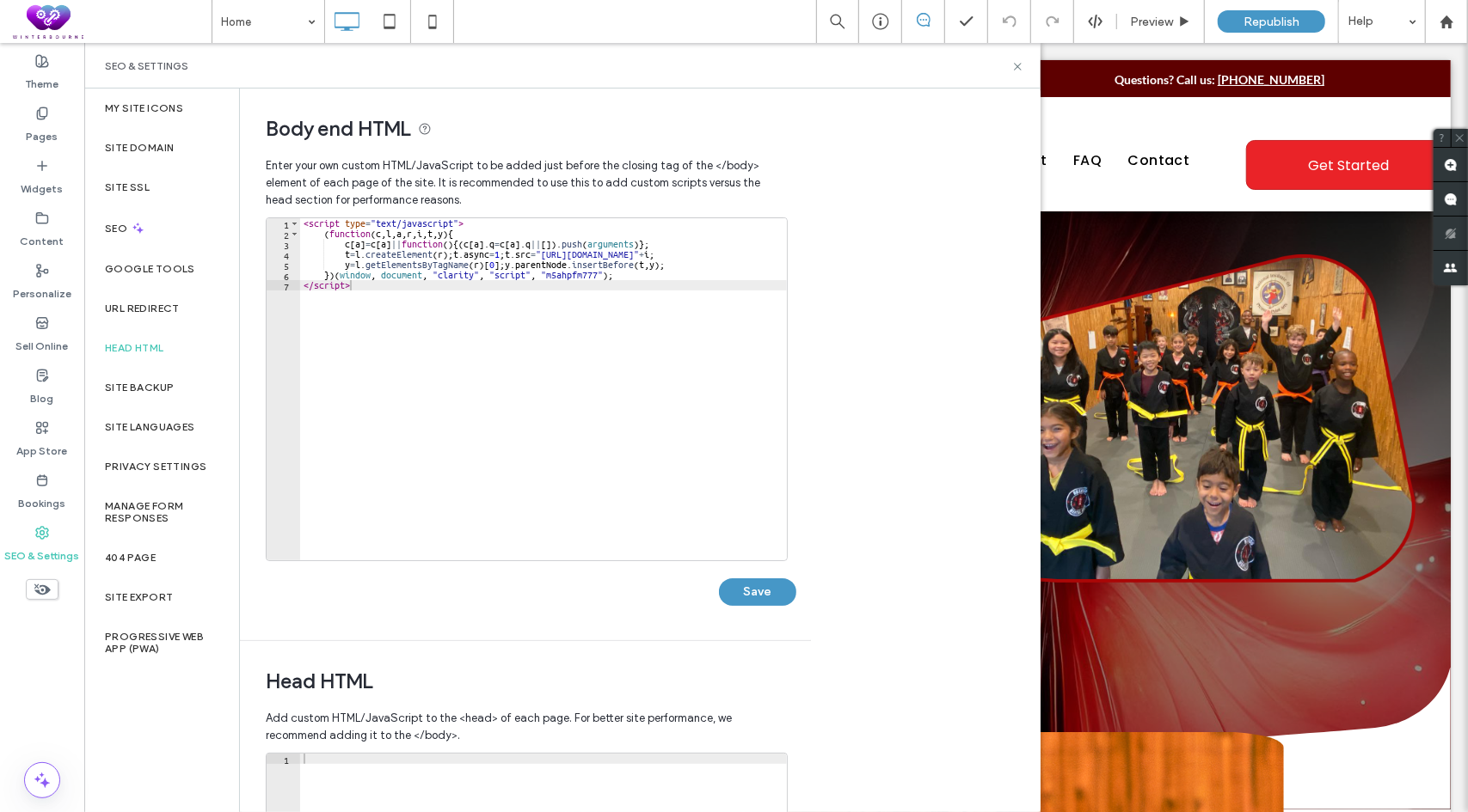
scroll to position [257, 0]
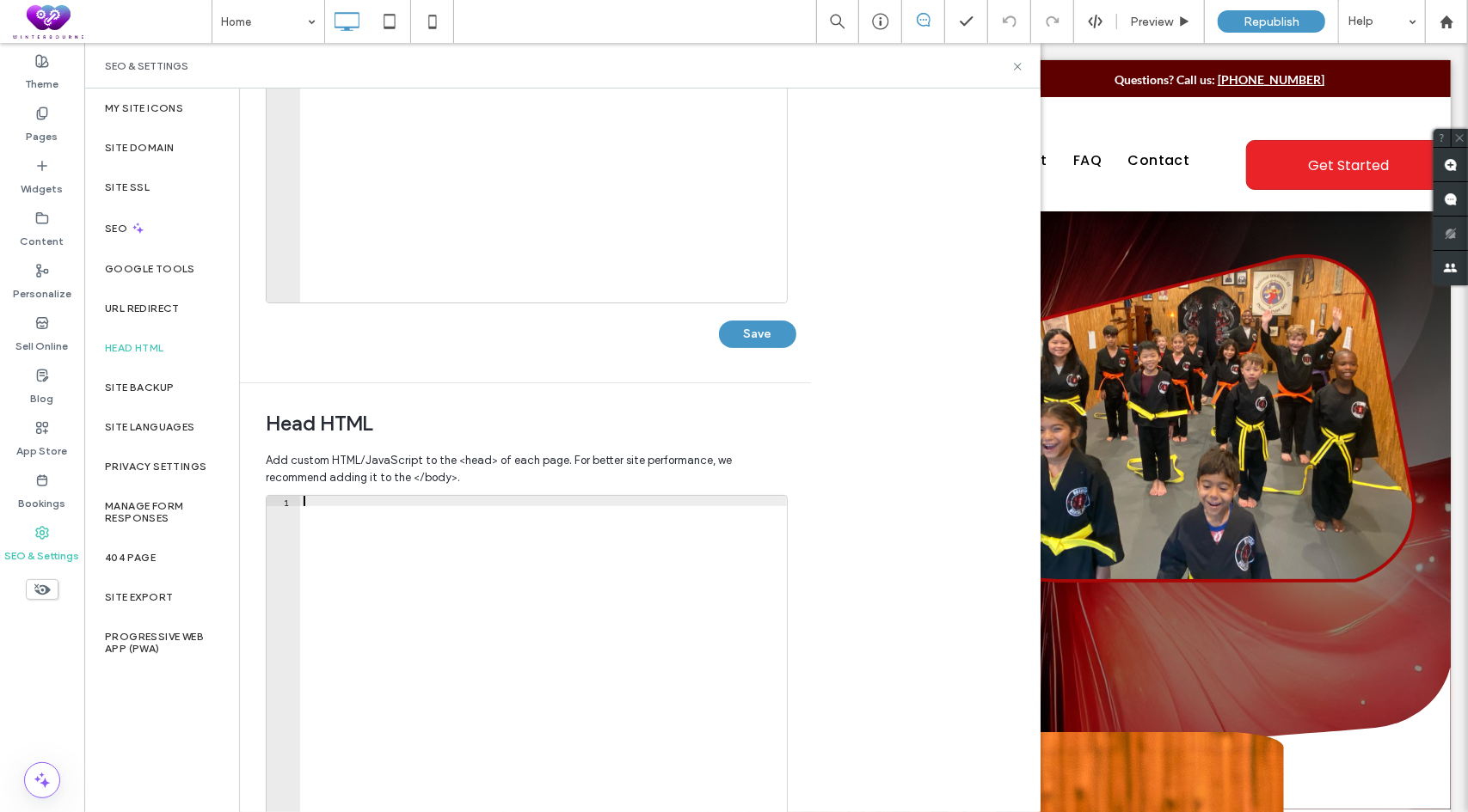
click at [572, 527] on div at bounding box center [543, 678] width 487 height 364
paste textarea "**********"
type textarea "**********"
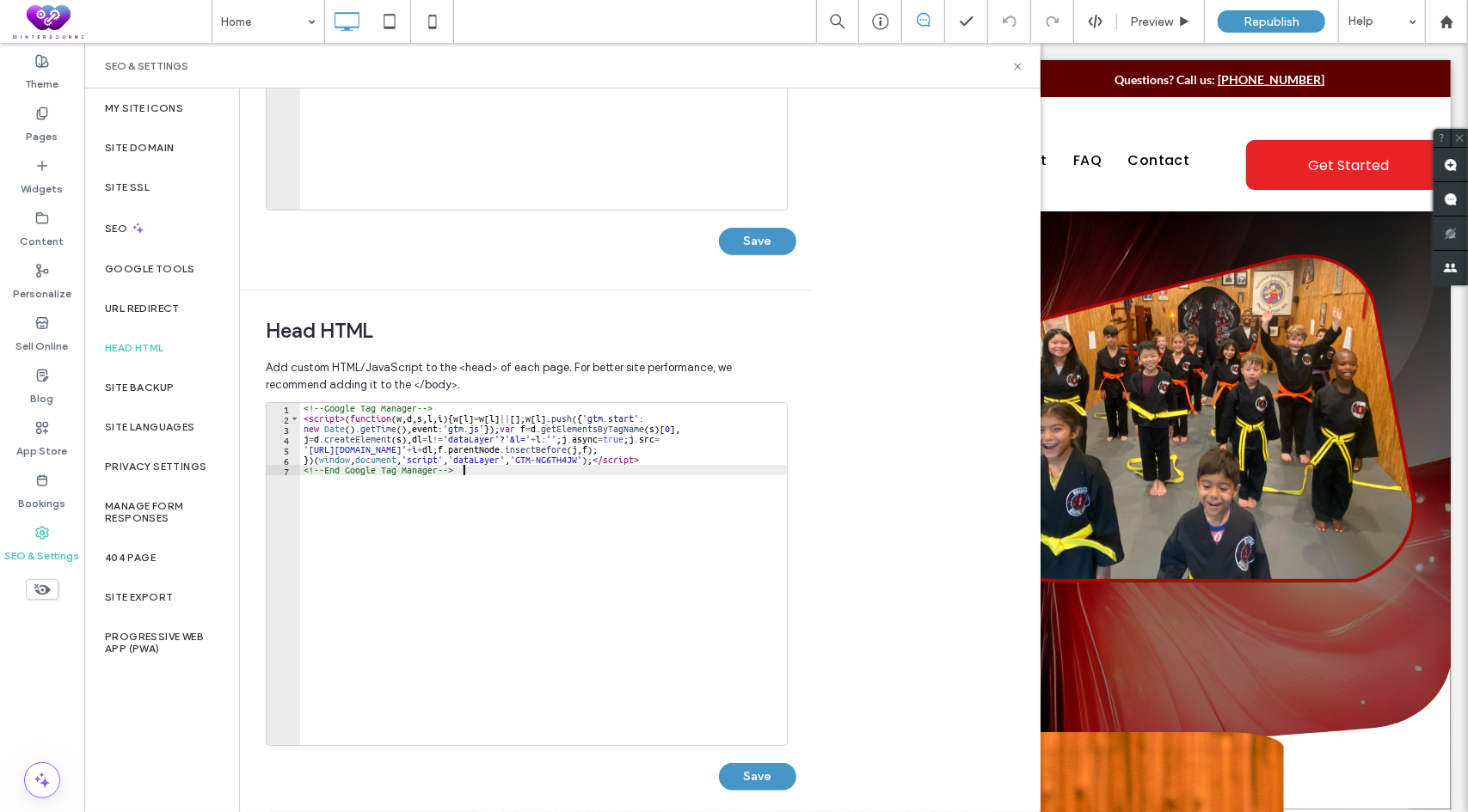
scroll to position [364, 0]
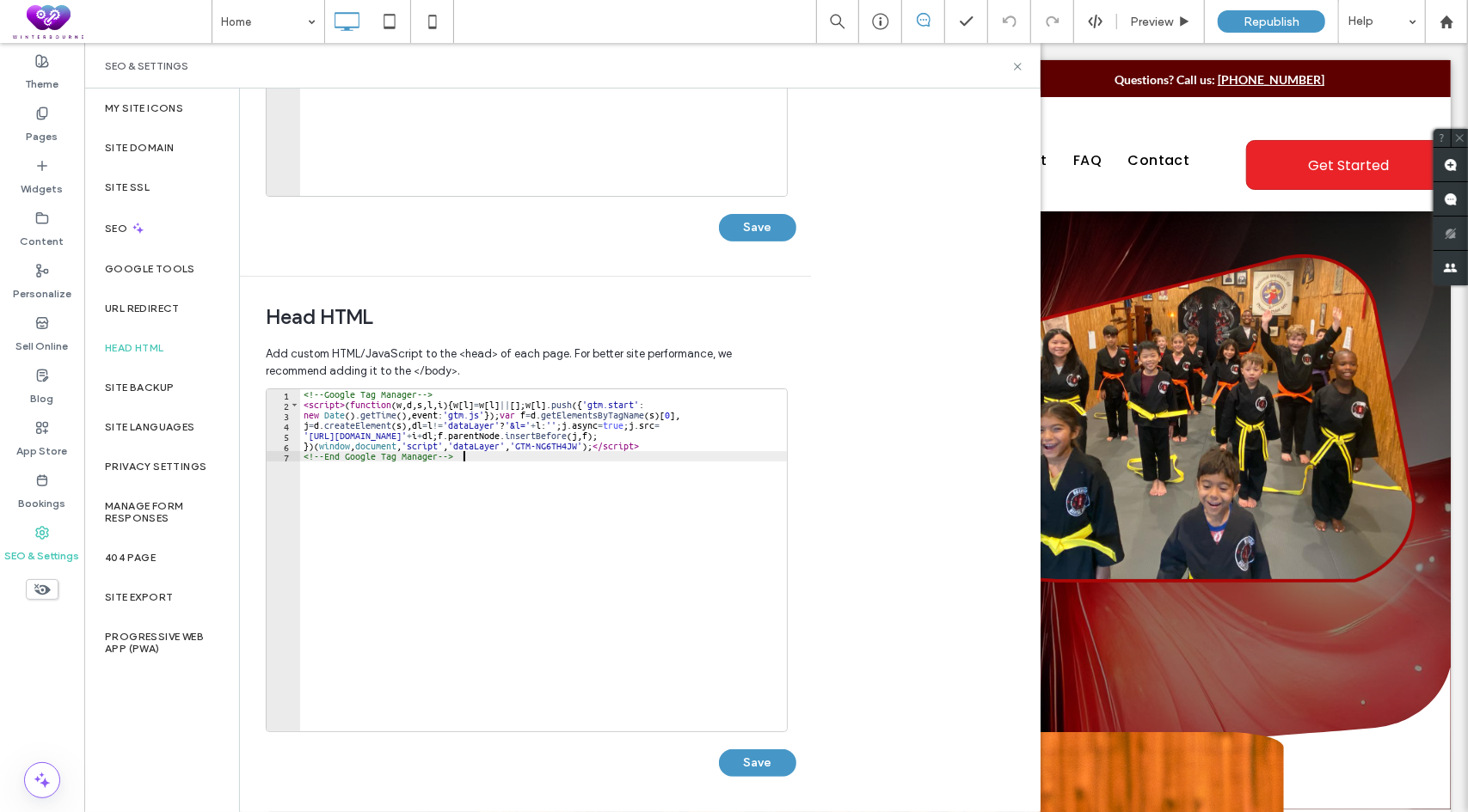
click at [764, 776] on div "**********" at bounding box center [531, 591] width 531 height 406
click at [775, 760] on button "Save" at bounding box center [758, 763] width 78 height 28
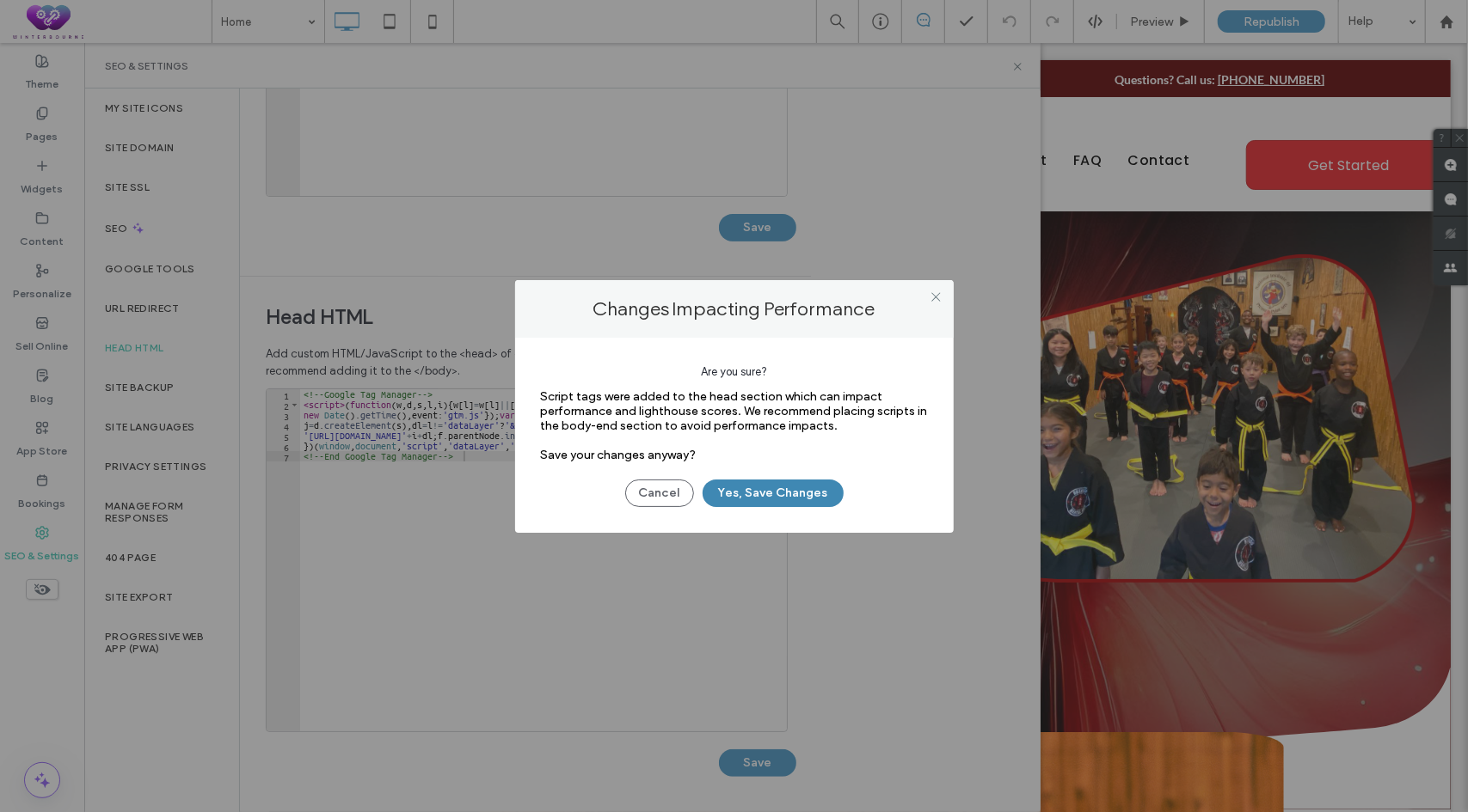
click at [761, 497] on button "Yes, Save Changes" at bounding box center [773, 494] width 141 height 28
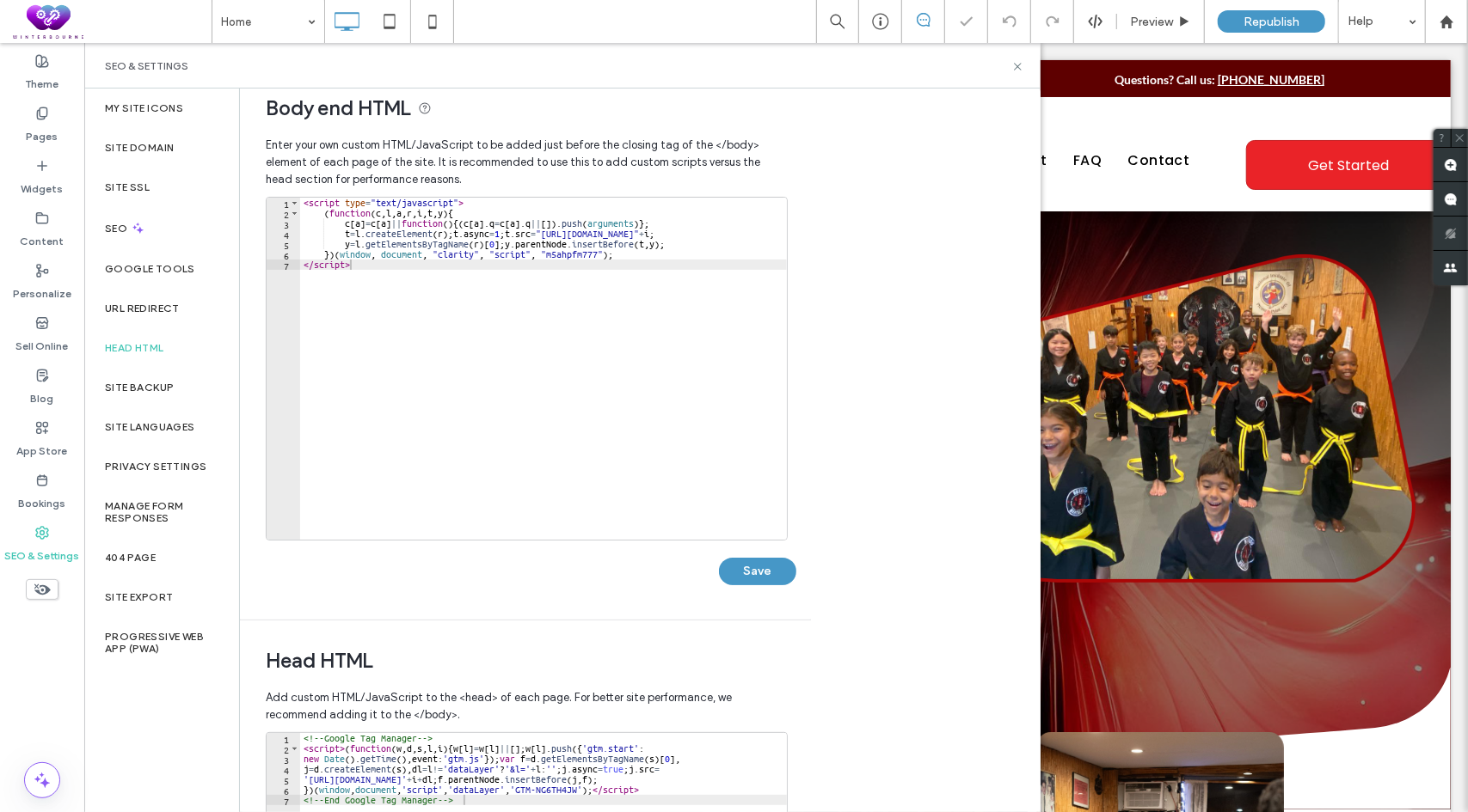
scroll to position [0, 0]
type textarea "*********"
click at [365, 301] on div "< script type = "text/javascript" > ( function ( c , l , a , r , i , t , y ) { …" at bounding box center [543, 379] width 487 height 364
paste textarea "**********"
type textarea "**********"
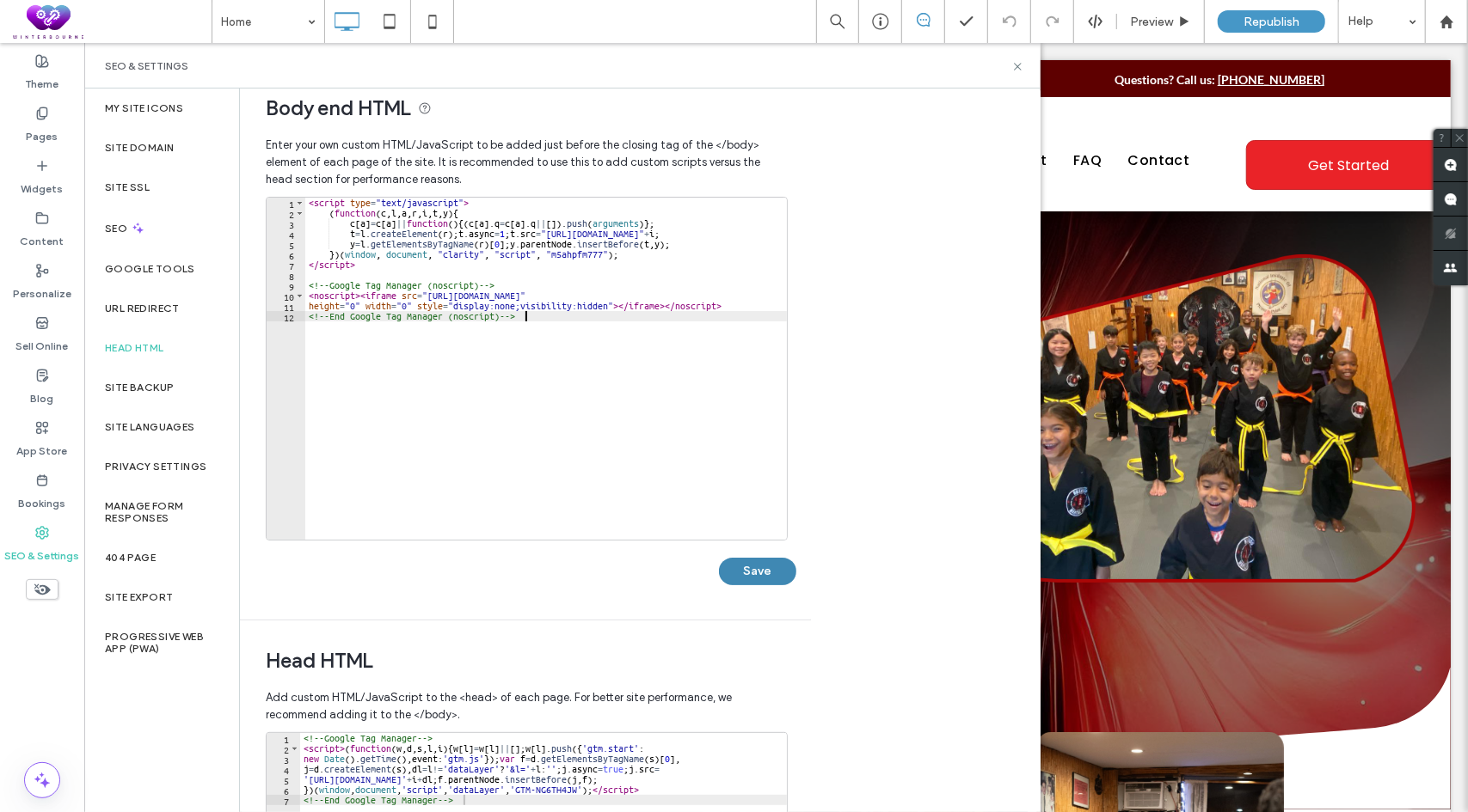
click at [743, 571] on button "Save" at bounding box center [758, 572] width 78 height 28
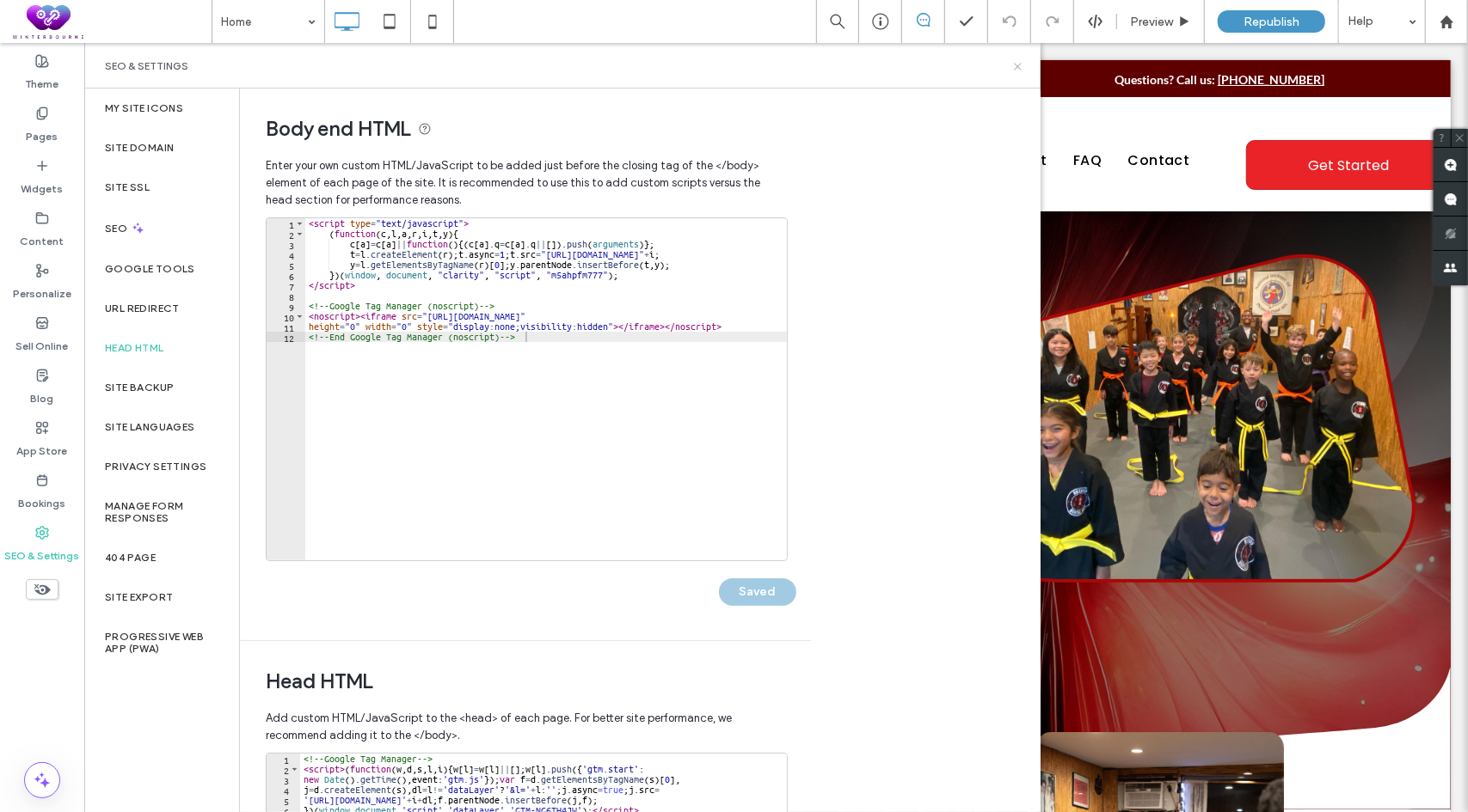
click at [1020, 65] on icon at bounding box center [1018, 66] width 13 height 13
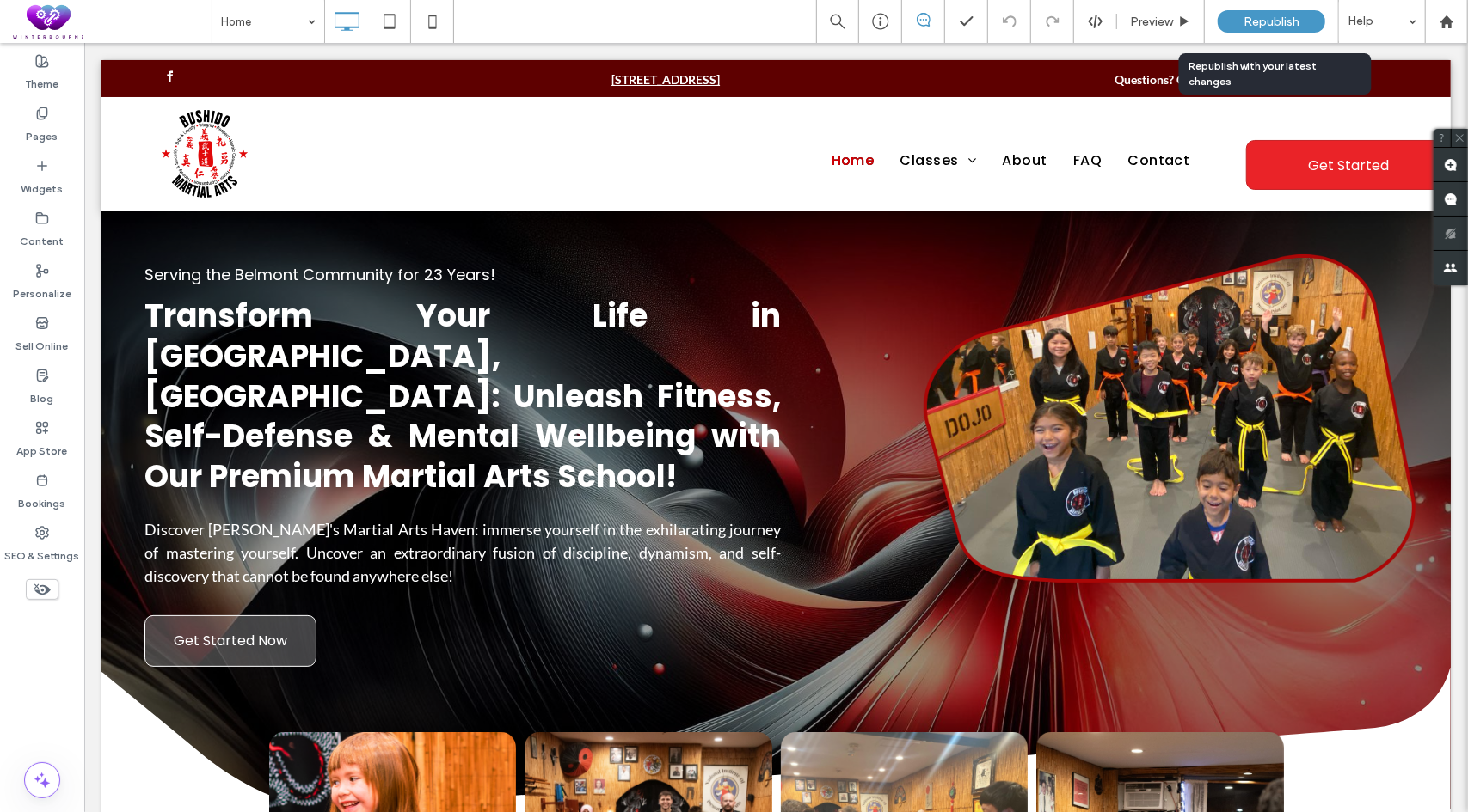
click at [1273, 20] on span "Republish" at bounding box center [1271, 22] width 56 height 15
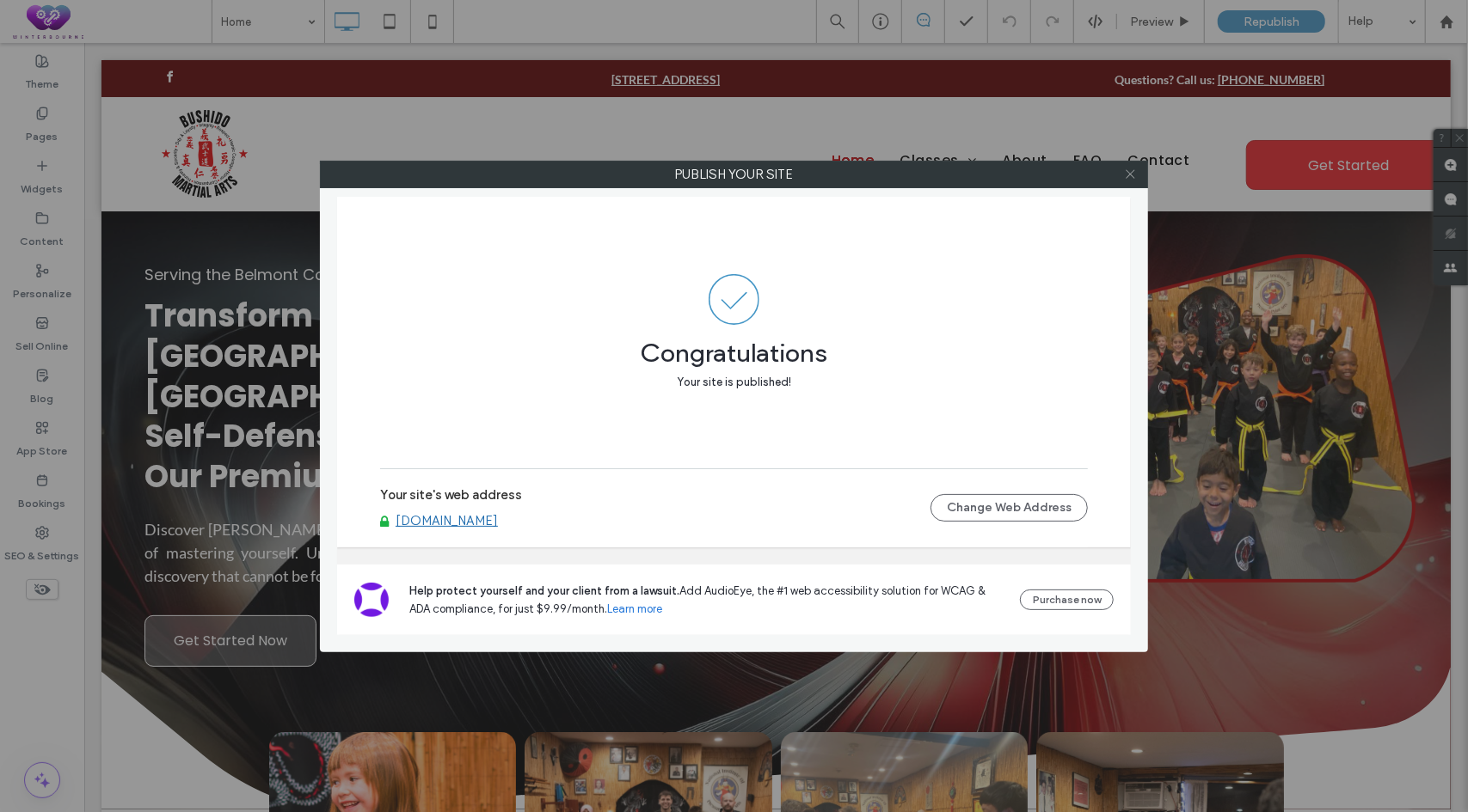
click at [1131, 171] on icon at bounding box center [1131, 174] width 13 height 13
